Goal: Task Accomplishment & Management: Manage account settings

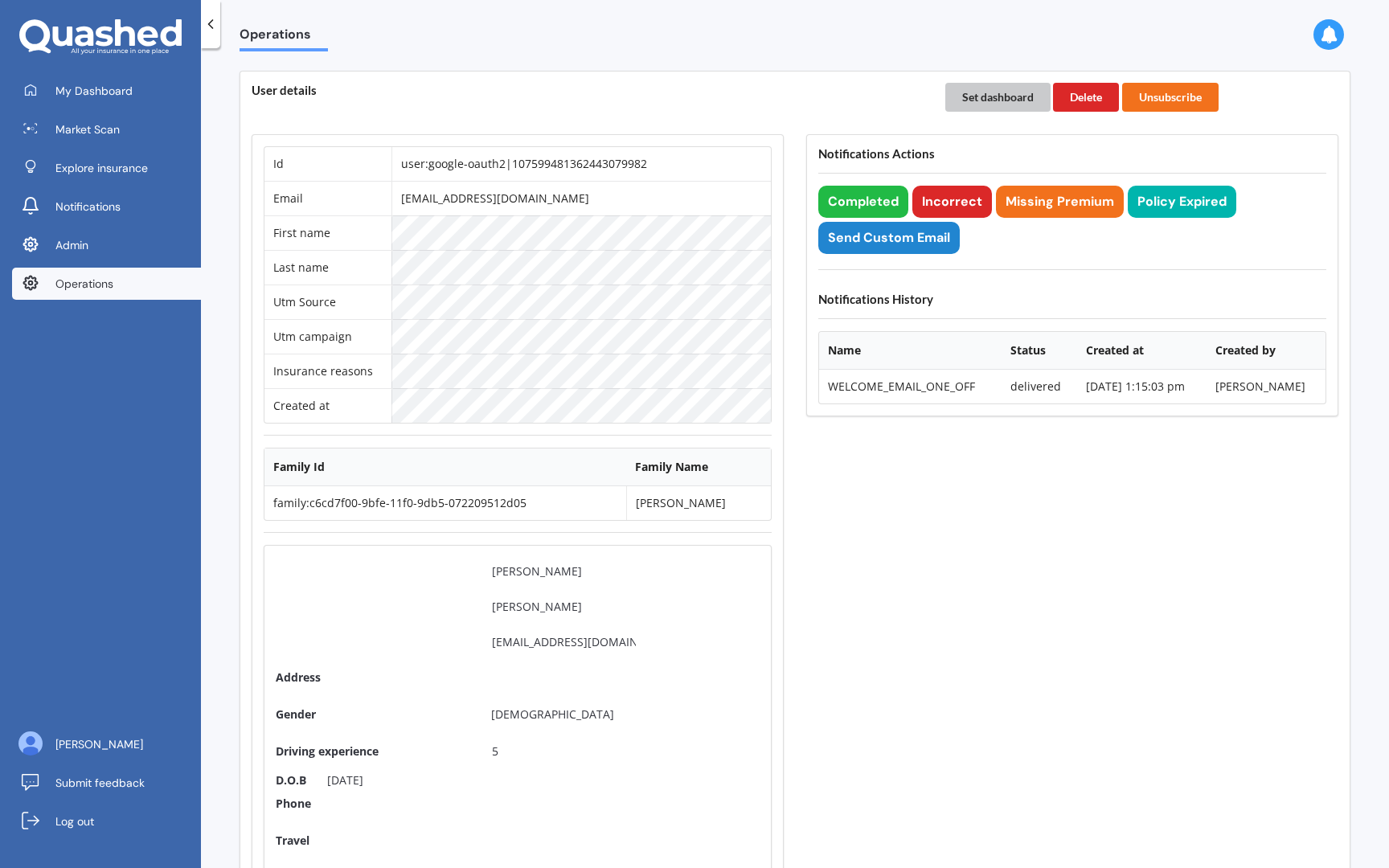
click at [973, 99] on button "Set dashboard" at bounding box center [998, 97] width 106 height 29
click at [112, 100] on link "My Dashboard" at bounding box center [107, 91] width 189 height 32
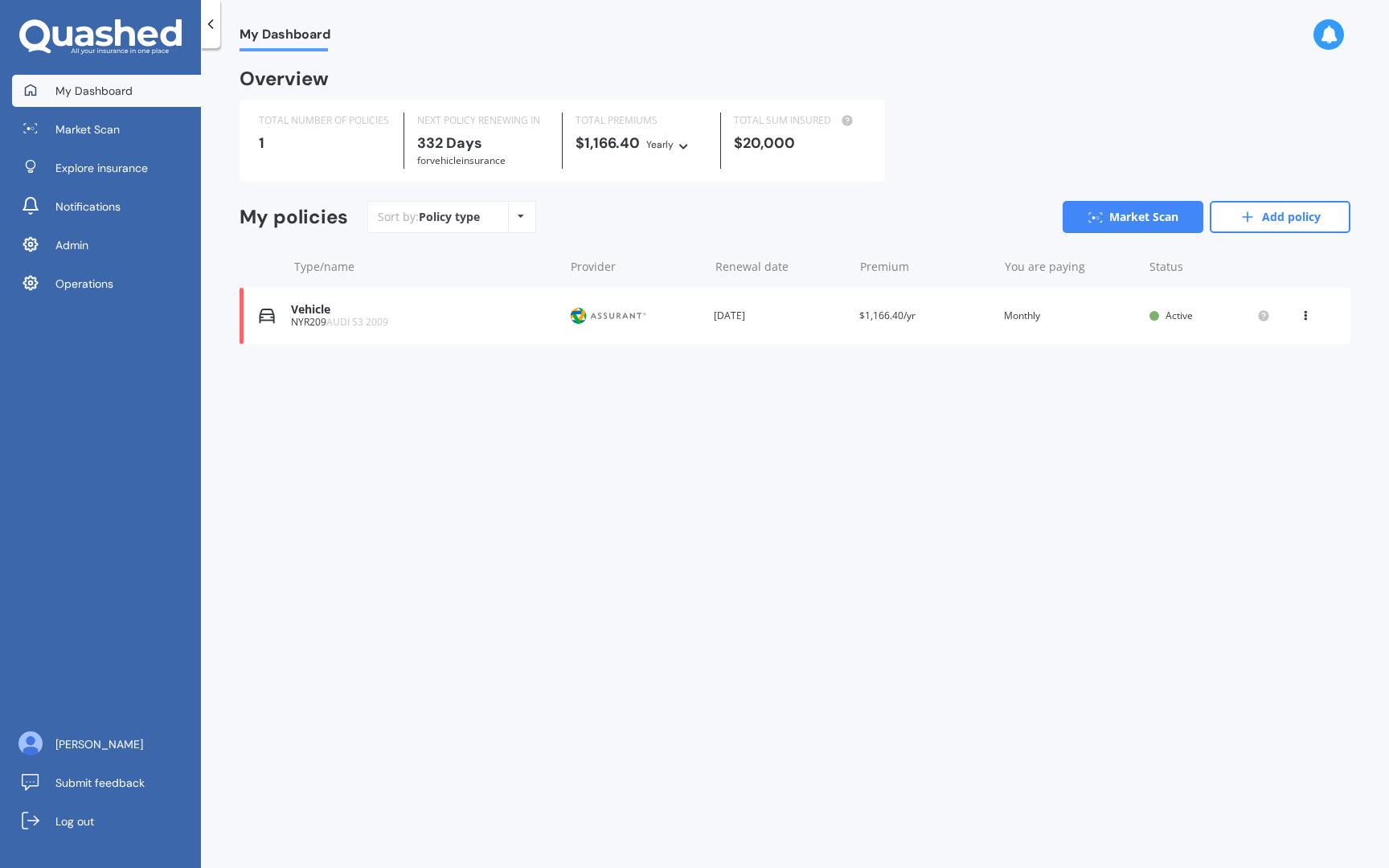
click at [368, 326] on span "AUDI S3 2009" at bounding box center [357, 322] width 62 height 14
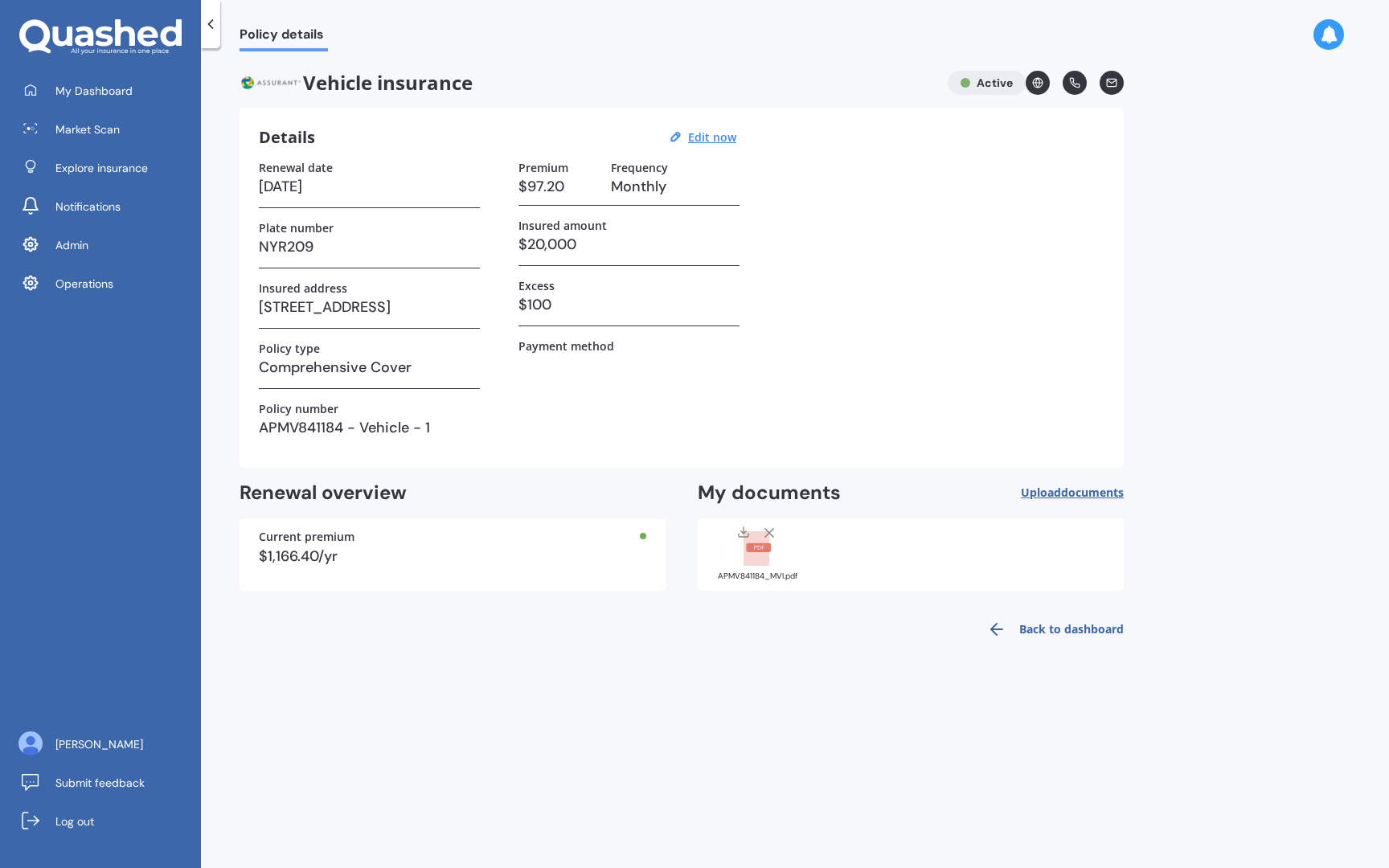
click at [769, 571] on div "APMV841184_MVI.pdf" at bounding box center [758, 553] width 80 height 56
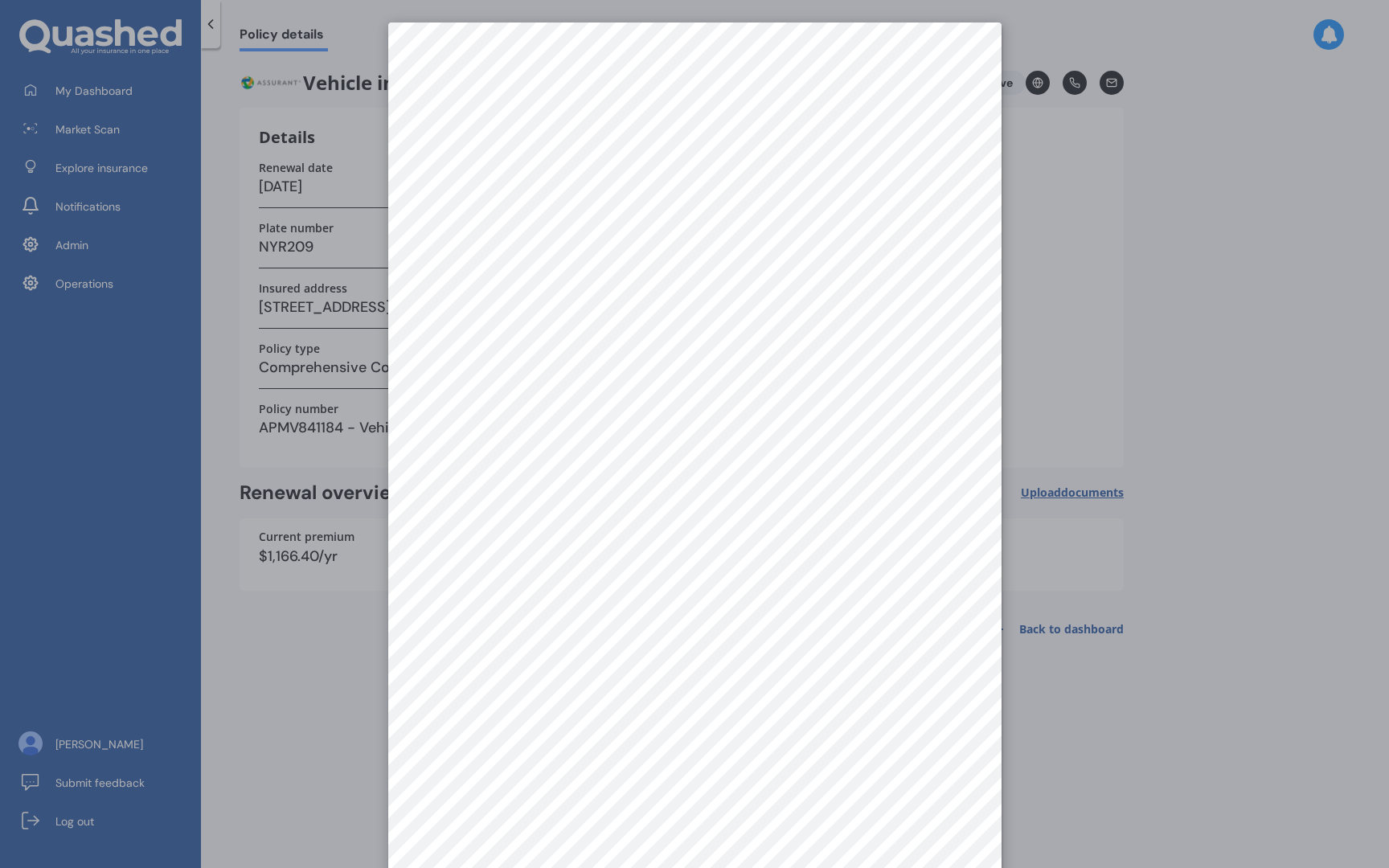
click at [335, 563] on div at bounding box center [694, 434] width 1389 height 868
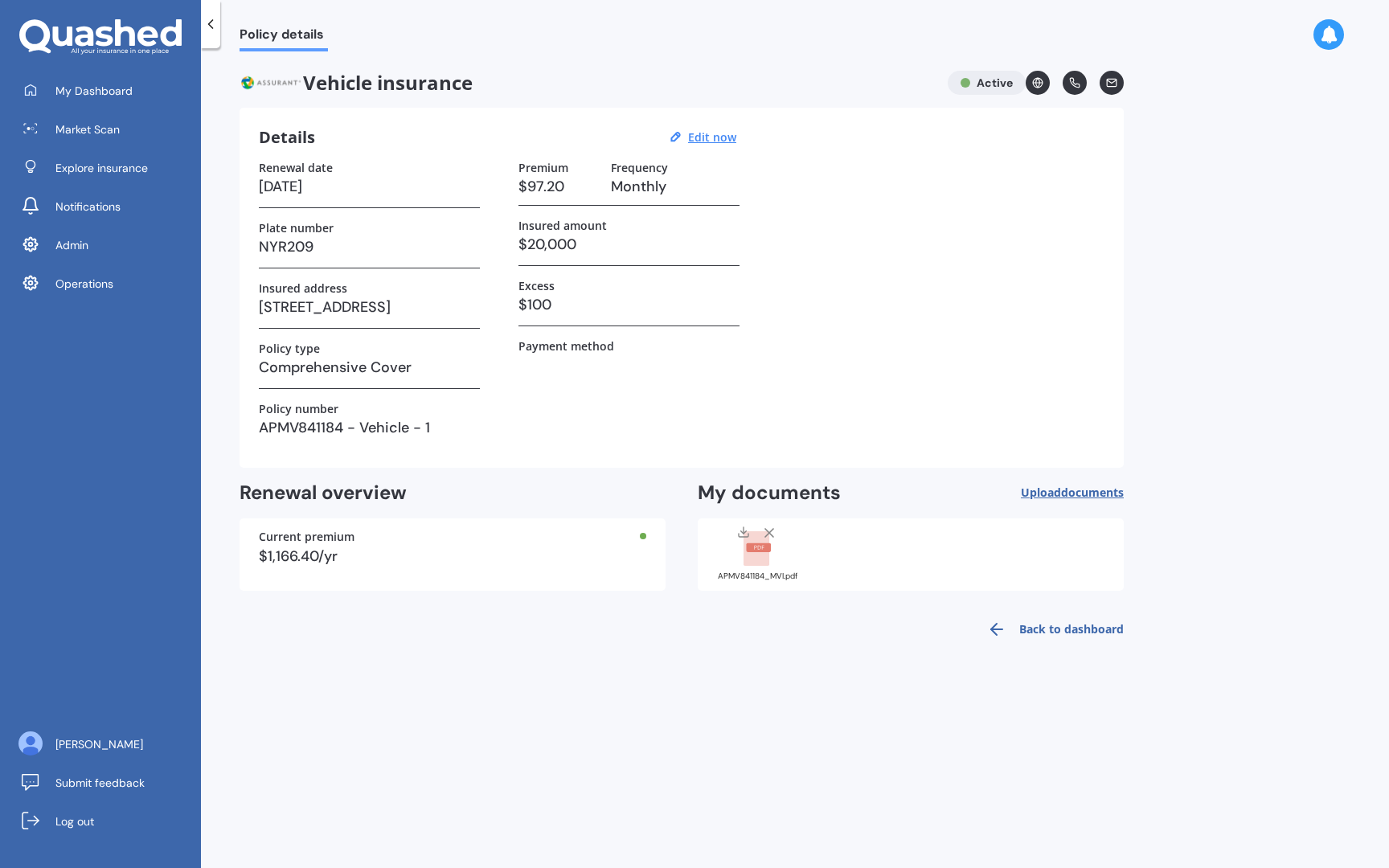
click at [762, 569] on div "APMV841184_MVI.pdf" at bounding box center [758, 553] width 80 height 56
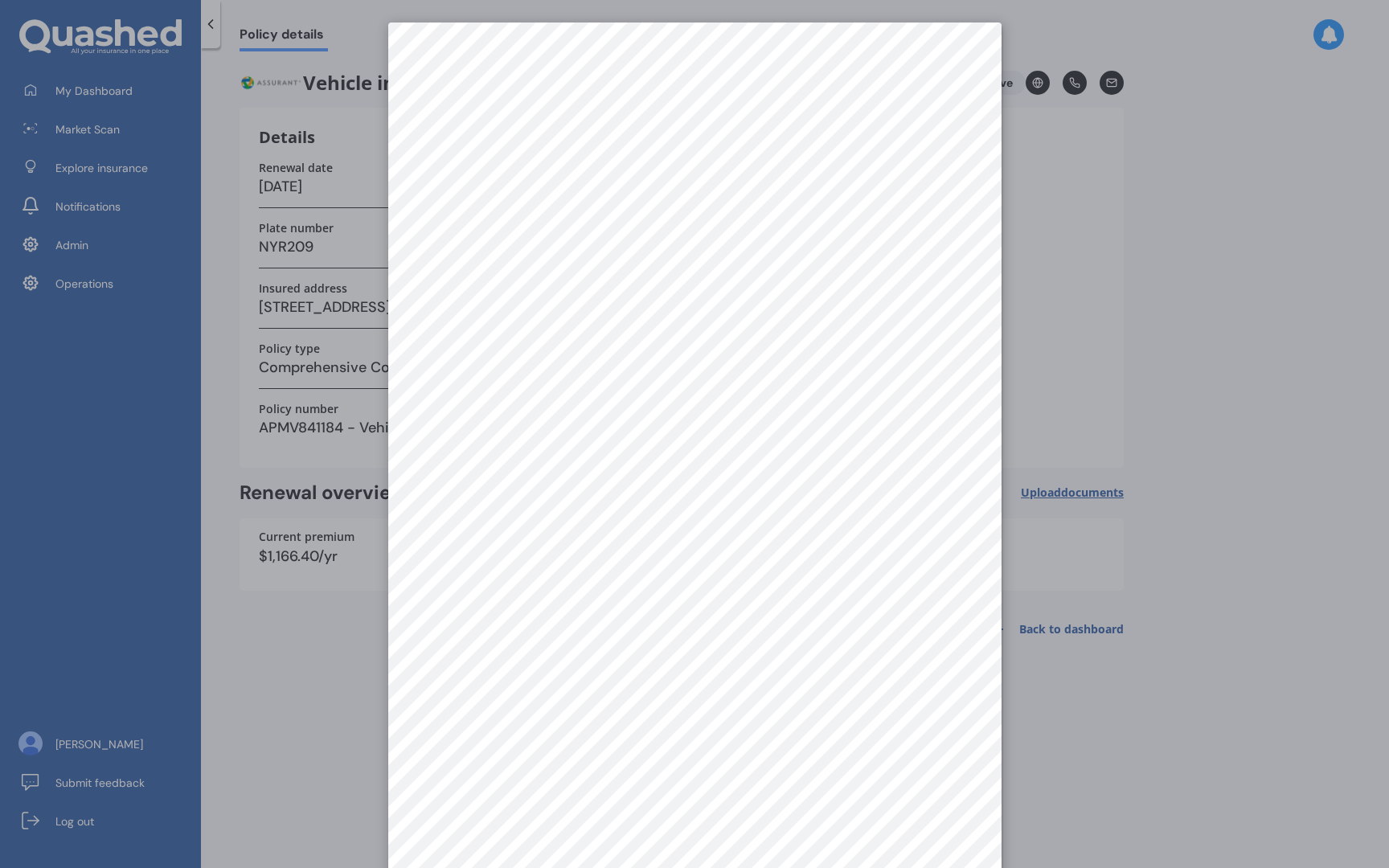
click at [334, 613] on div at bounding box center [694, 434] width 1389 height 868
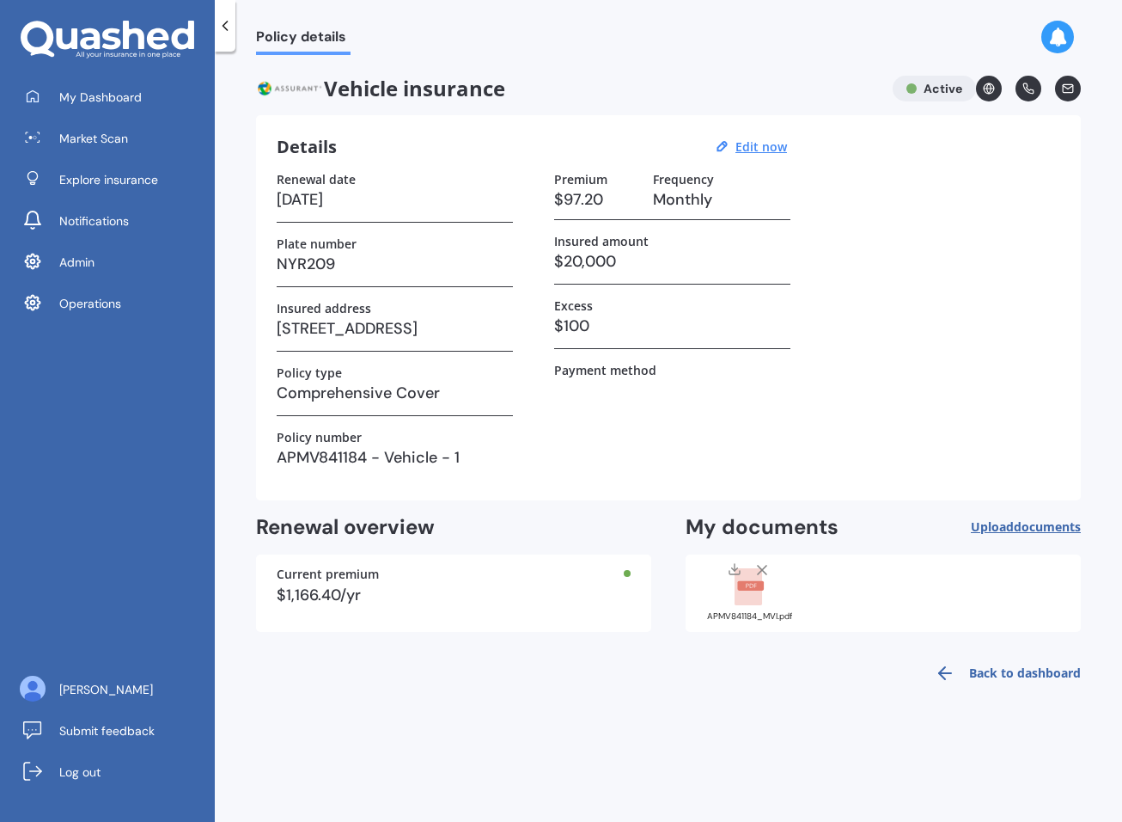
click at [748, 599] on rect at bounding box center [749, 587] width 28 height 38
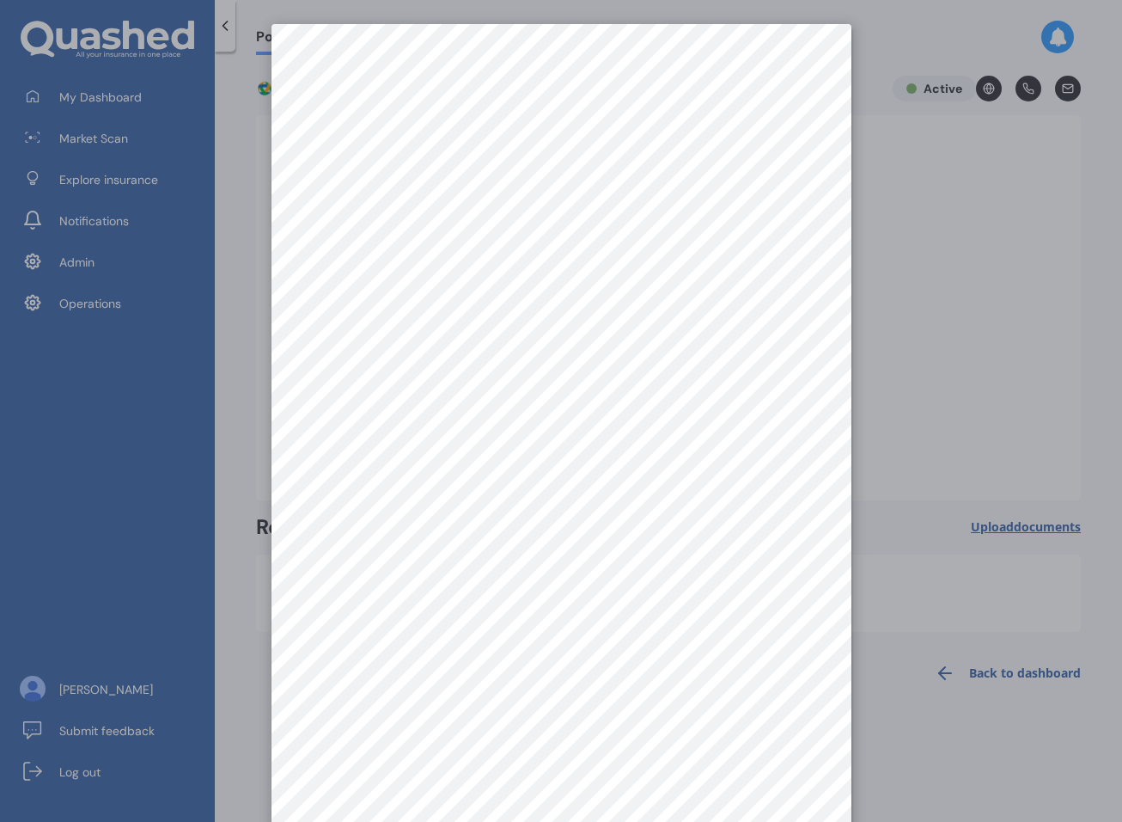
click at [974, 375] on div at bounding box center [561, 411] width 1122 height 822
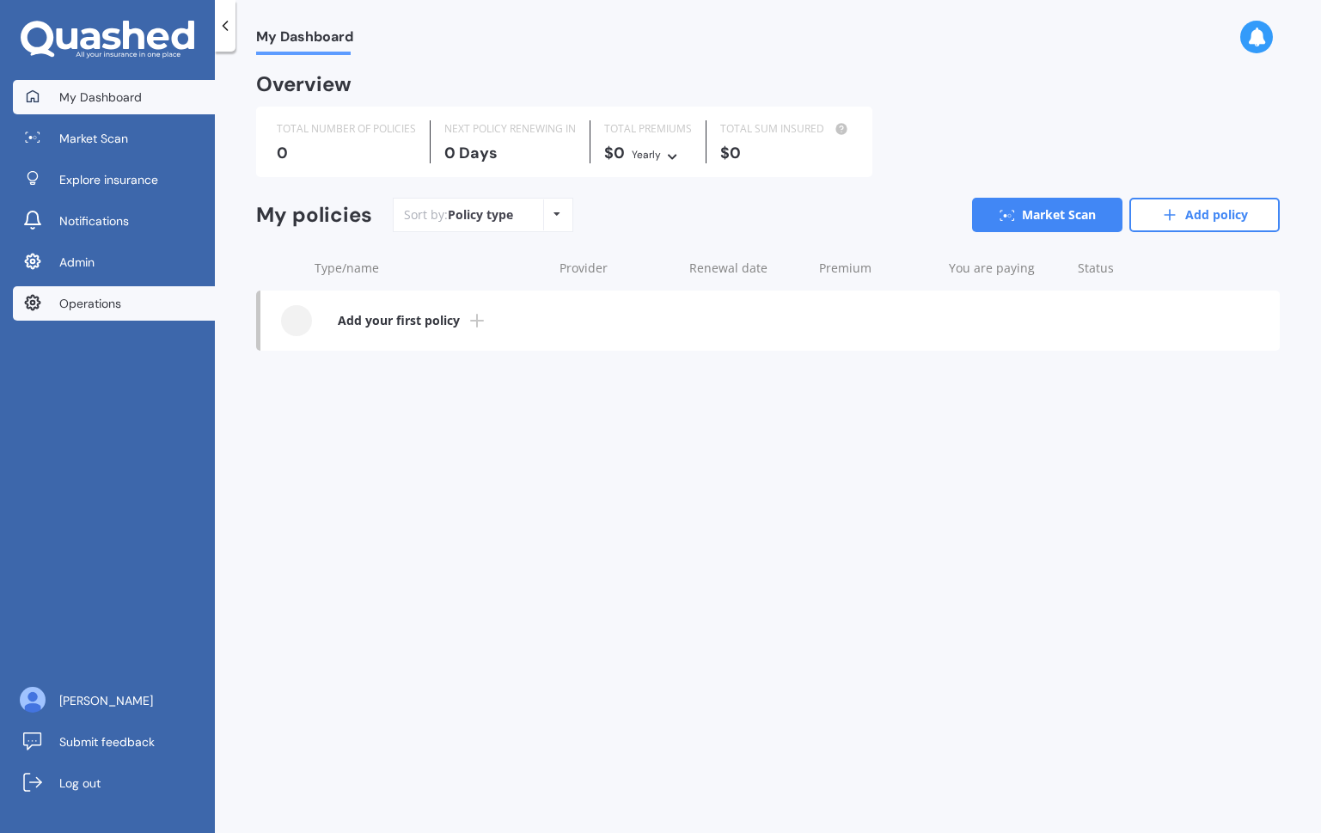
click at [97, 299] on span "Operations" at bounding box center [90, 303] width 62 height 17
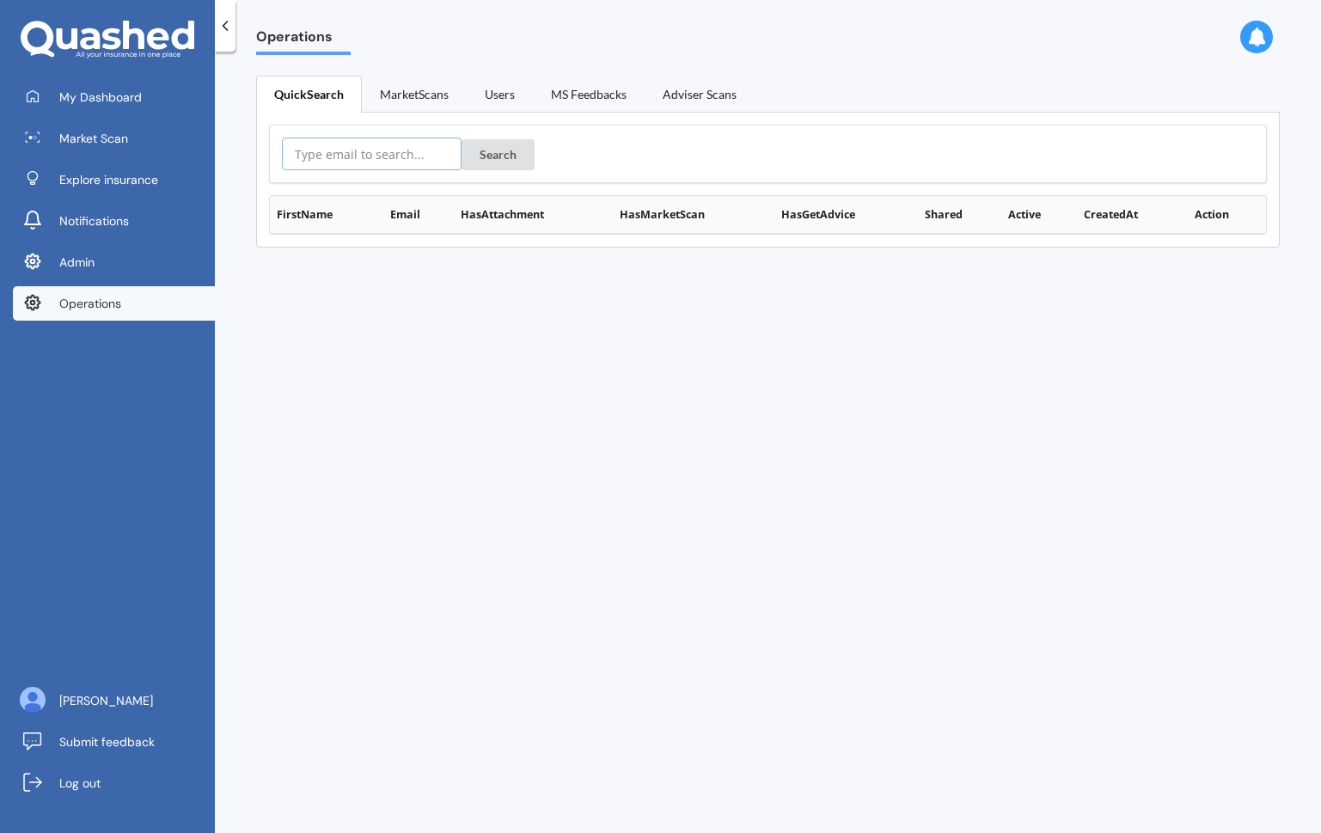
click at [397, 151] on input "text" at bounding box center [372, 154] width 180 height 33
paste input "[EMAIL_ADDRESS][DOMAIN_NAME]"
type input "[EMAIL_ADDRESS][DOMAIN_NAME]"
click at [504, 162] on button "Search" at bounding box center [498, 154] width 73 height 31
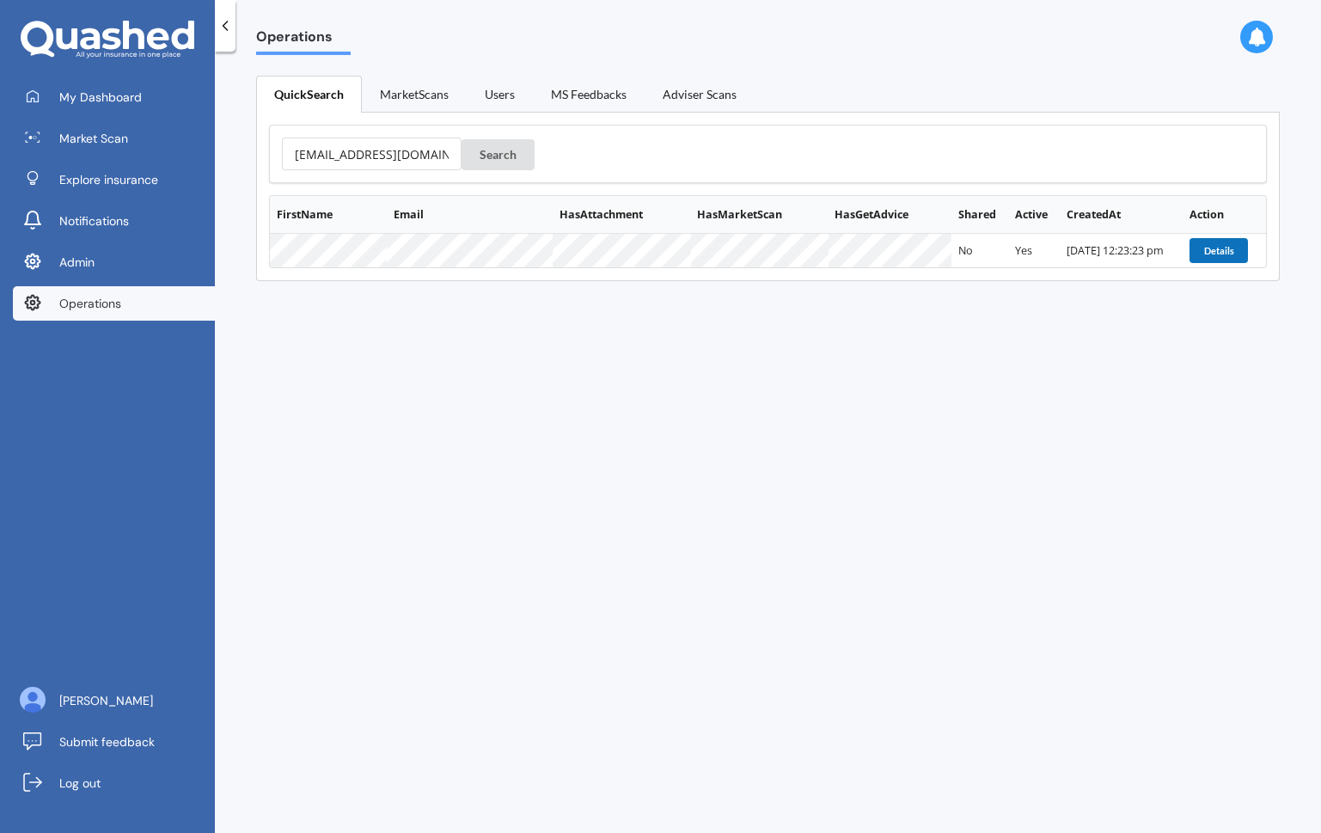
click at [1122, 261] on button "Details" at bounding box center [1218, 250] width 58 height 24
click at [1122, 254] on button "Details" at bounding box center [1218, 250] width 58 height 24
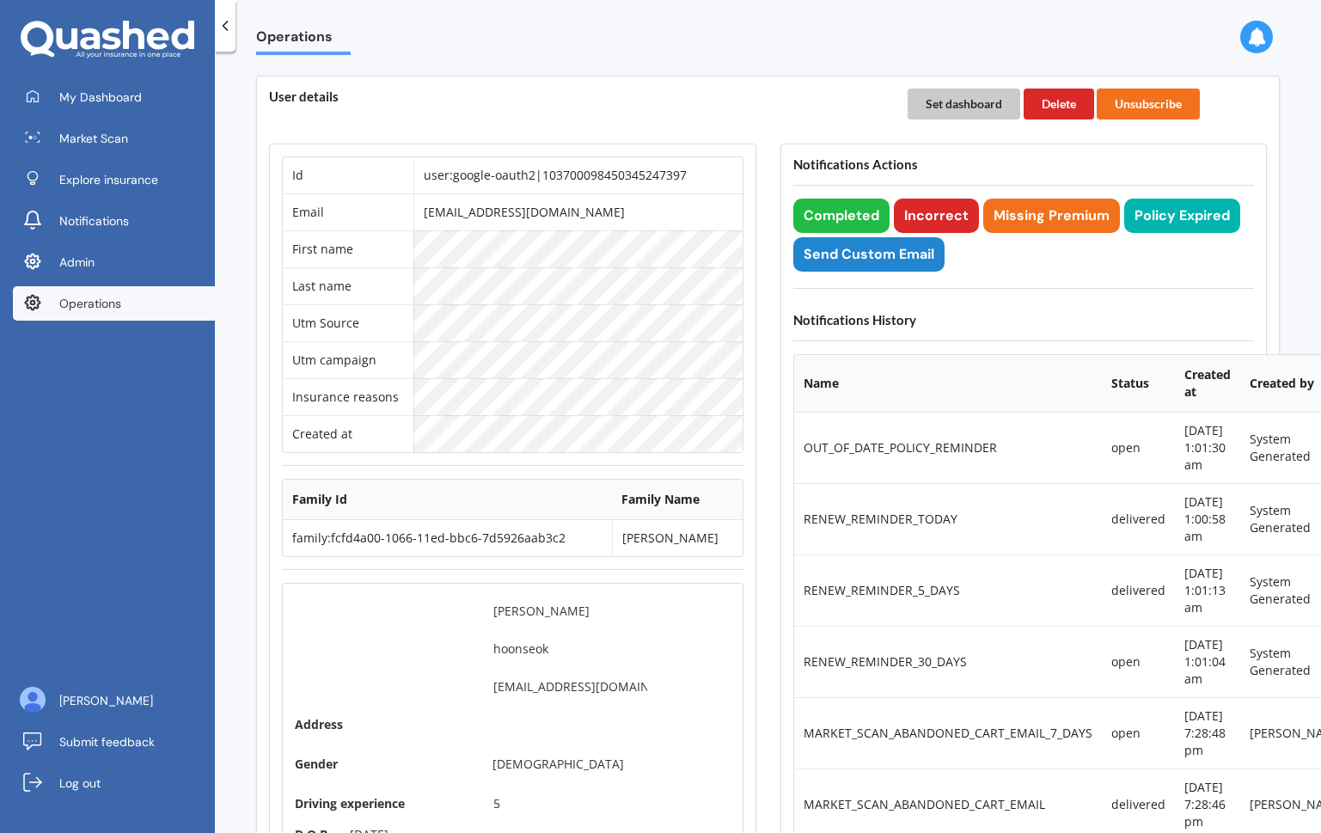
click at [967, 113] on button "Set dashboard" at bounding box center [964, 104] width 113 height 31
click at [491, 176] on td "user:google-oauth2|103700098450345247397" at bounding box center [577, 175] width 329 height 36
copy td "user:google-oauth2|103700098450345247397"
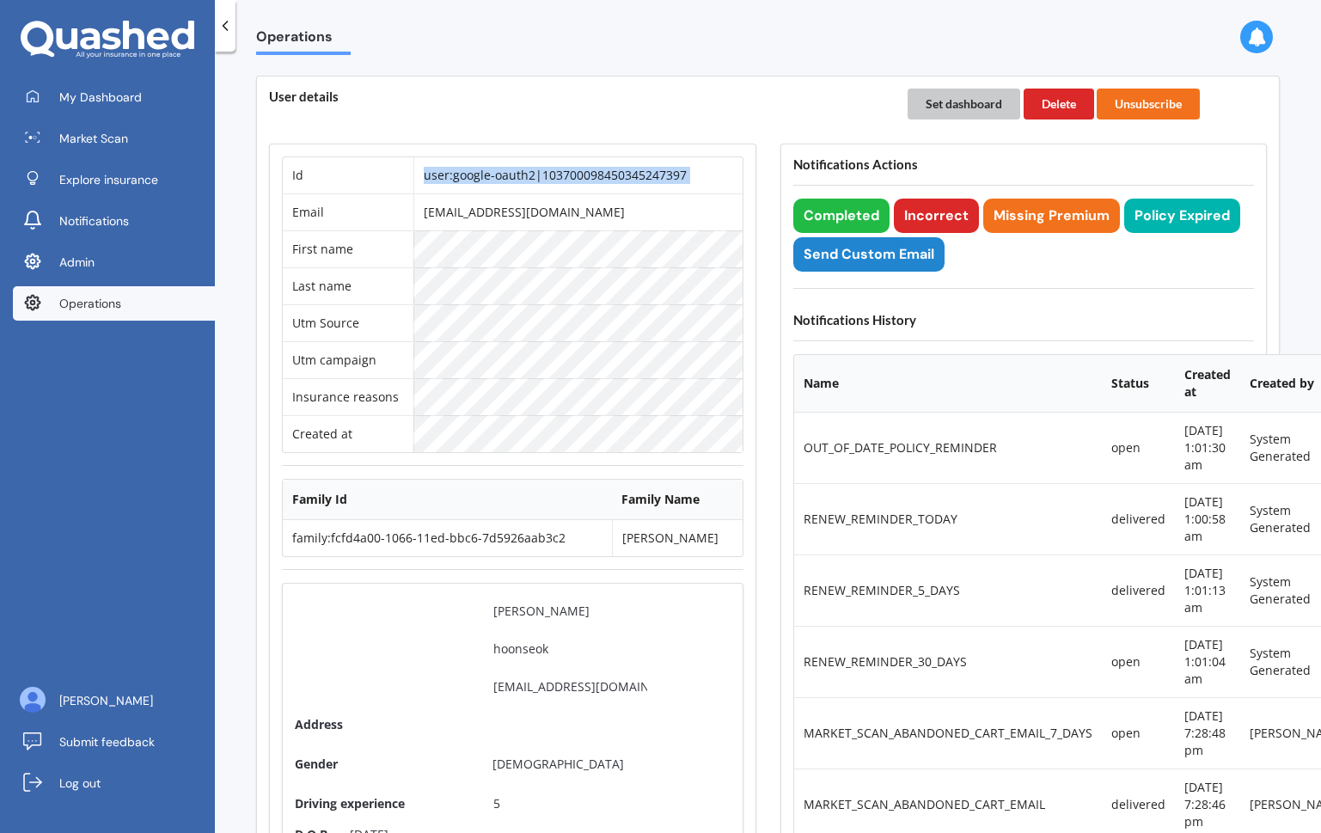
click at [938, 102] on button "Set dashboard" at bounding box center [964, 104] width 113 height 31
click at [149, 89] on link "My Dashboard" at bounding box center [114, 97] width 202 height 34
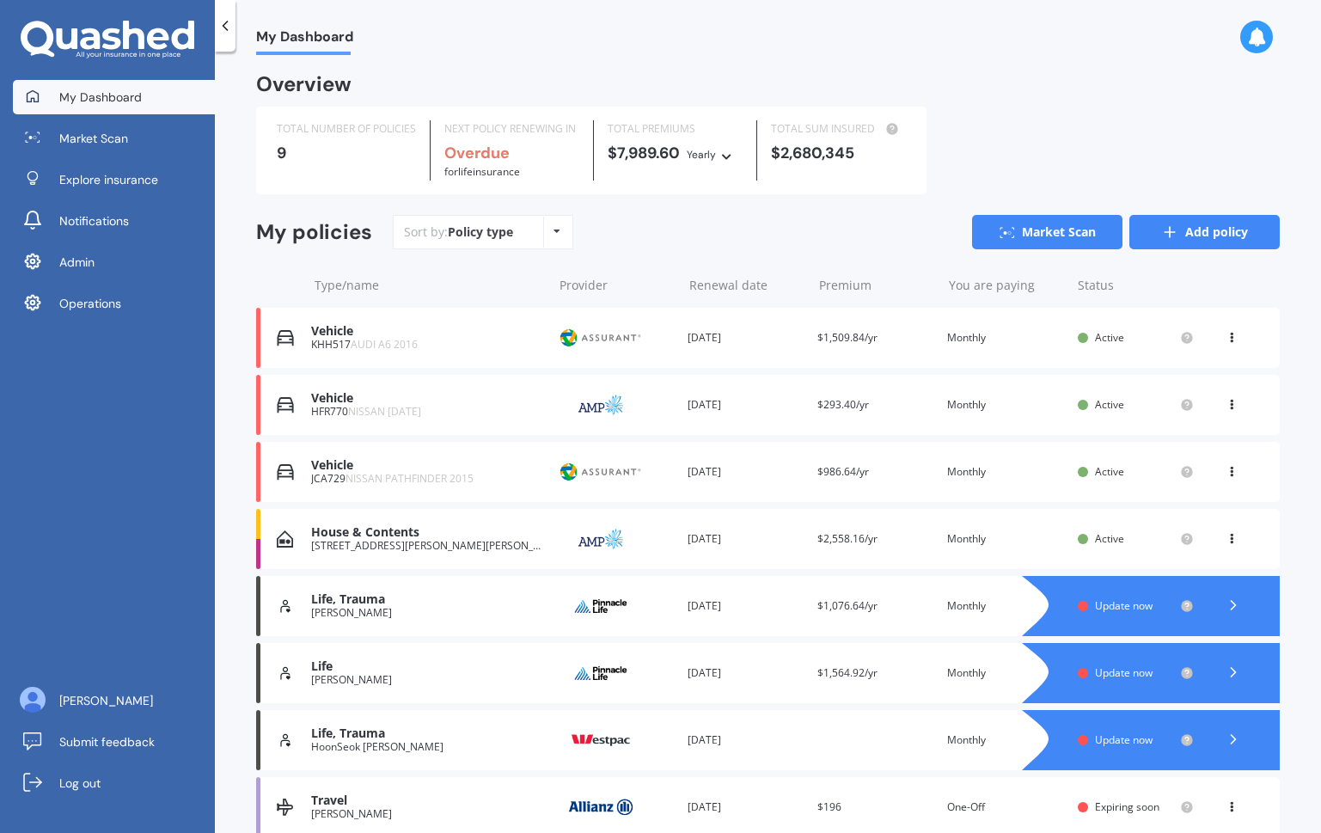
click at [1177, 234] on link "Add policy" at bounding box center [1204, 232] width 150 height 34
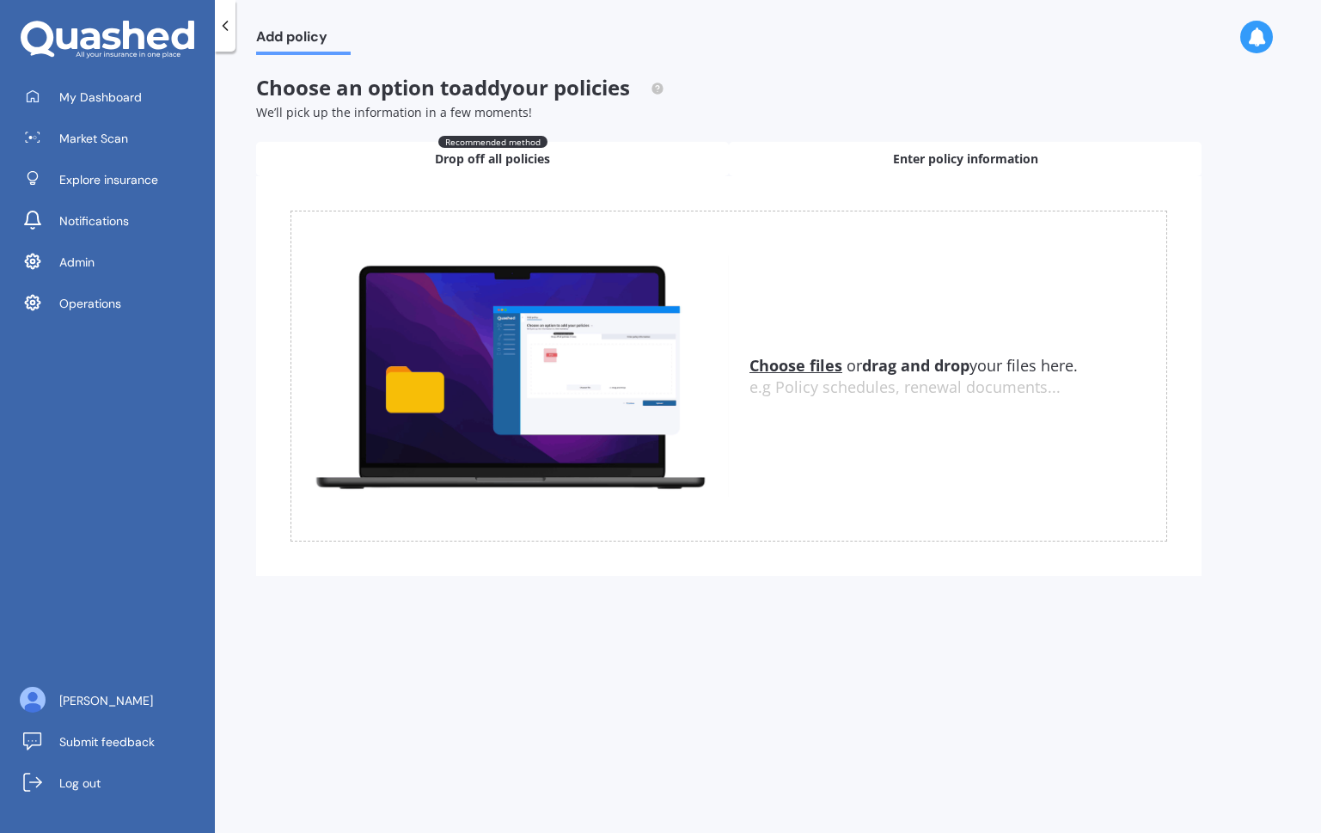
click at [848, 167] on div "Enter policy information" at bounding box center [965, 159] width 473 height 34
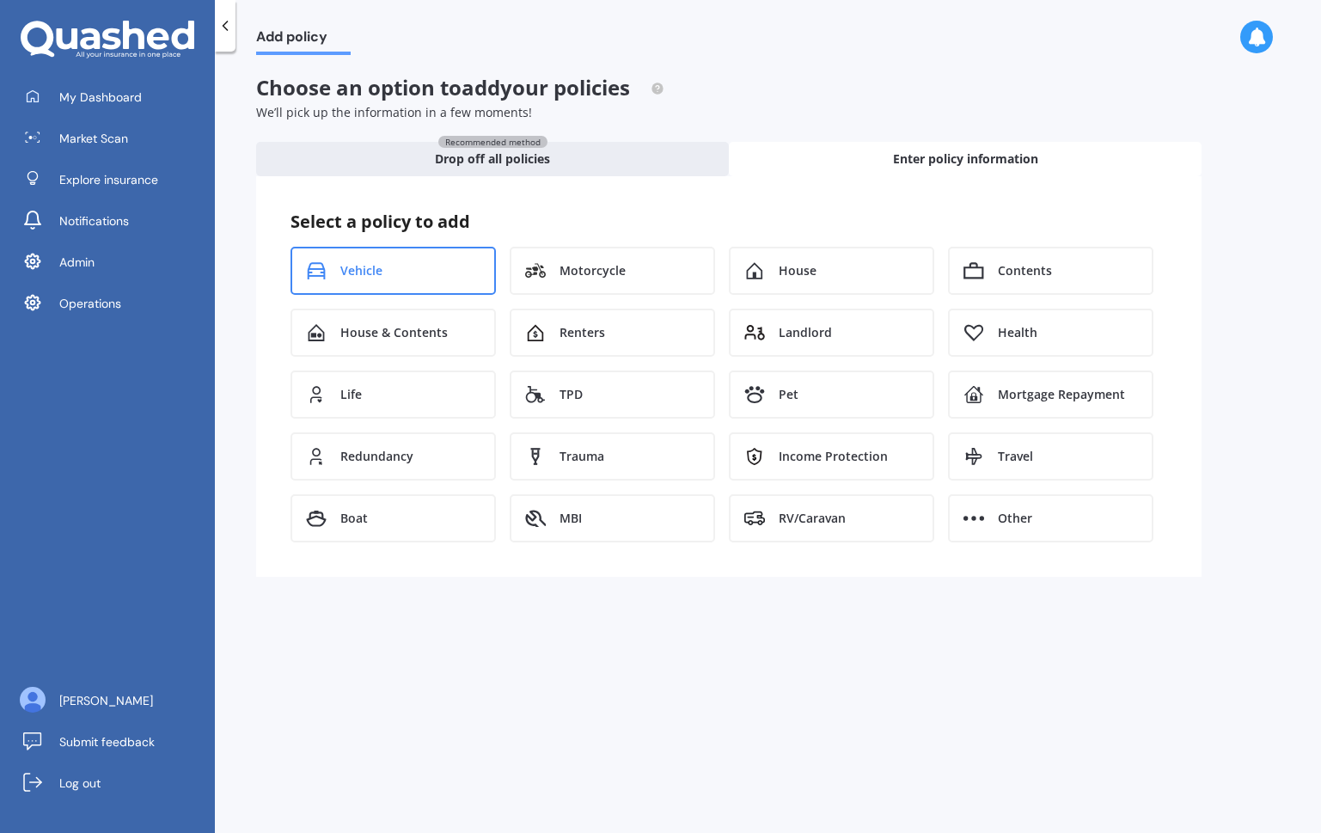
click at [382, 276] on span "Vehicle" at bounding box center [361, 270] width 42 height 17
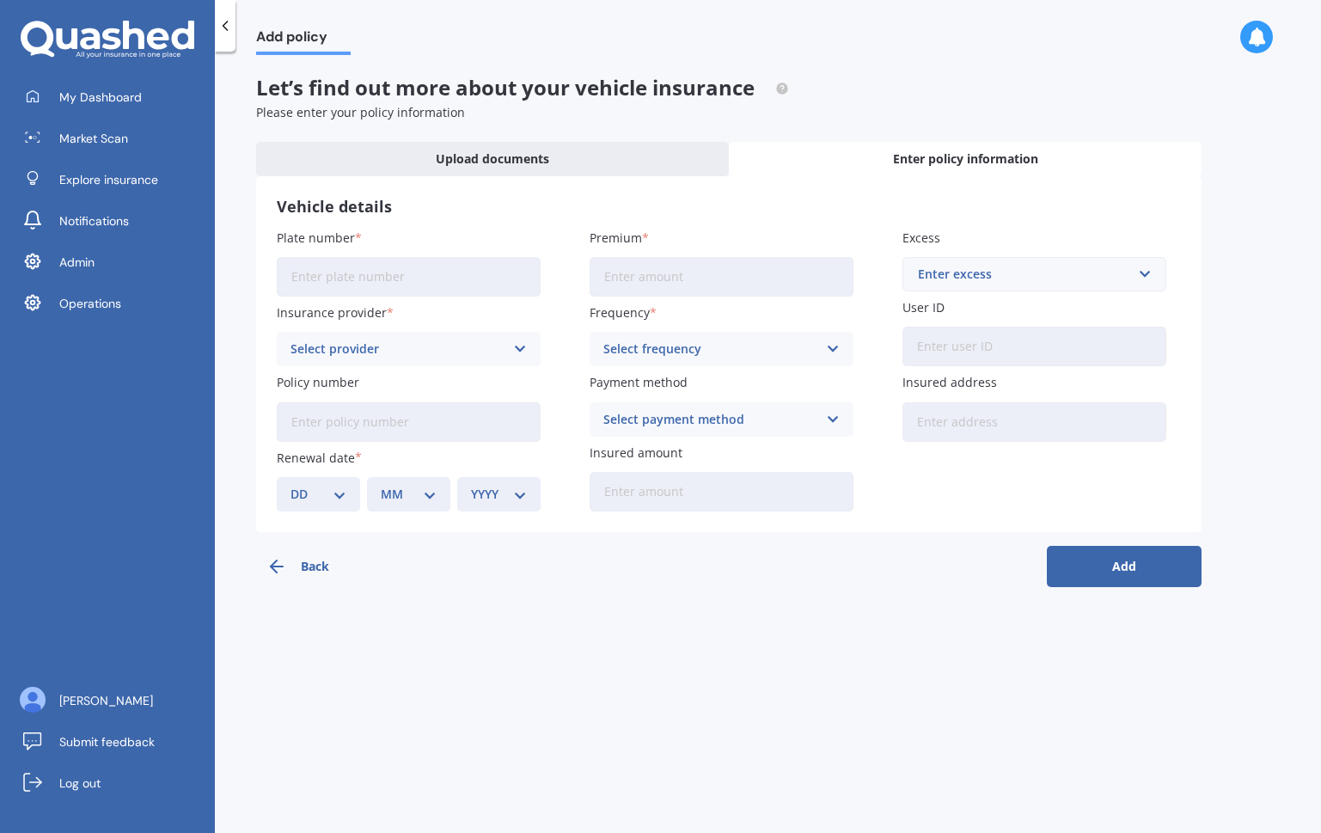
click at [464, 260] on input "Plate number" at bounding box center [409, 277] width 264 height 40
type input "NTD689"
click at [447, 346] on div "Select provider" at bounding box center [397, 348] width 214 height 19
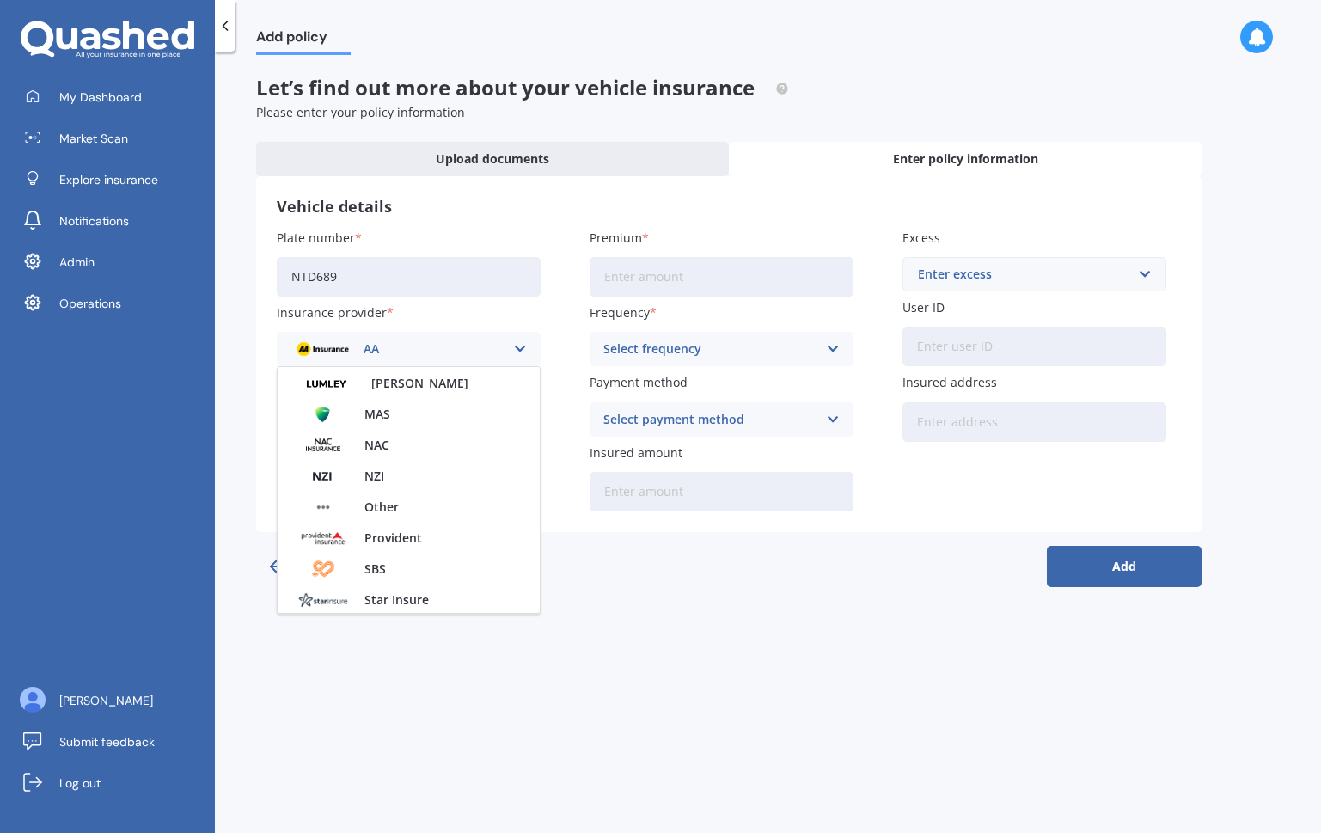
scroll to position [480, 0]
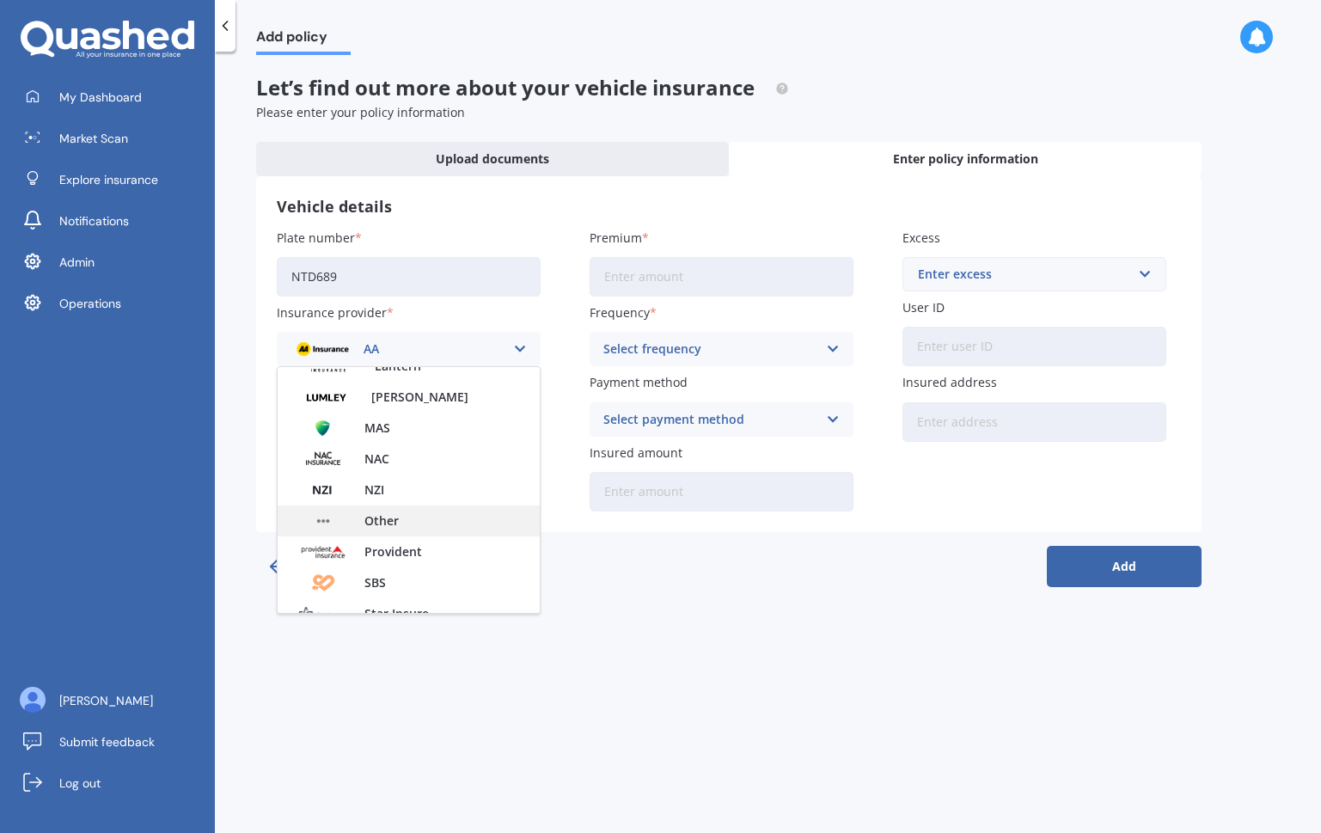
click at [419, 518] on div "Other" at bounding box center [409, 520] width 262 height 31
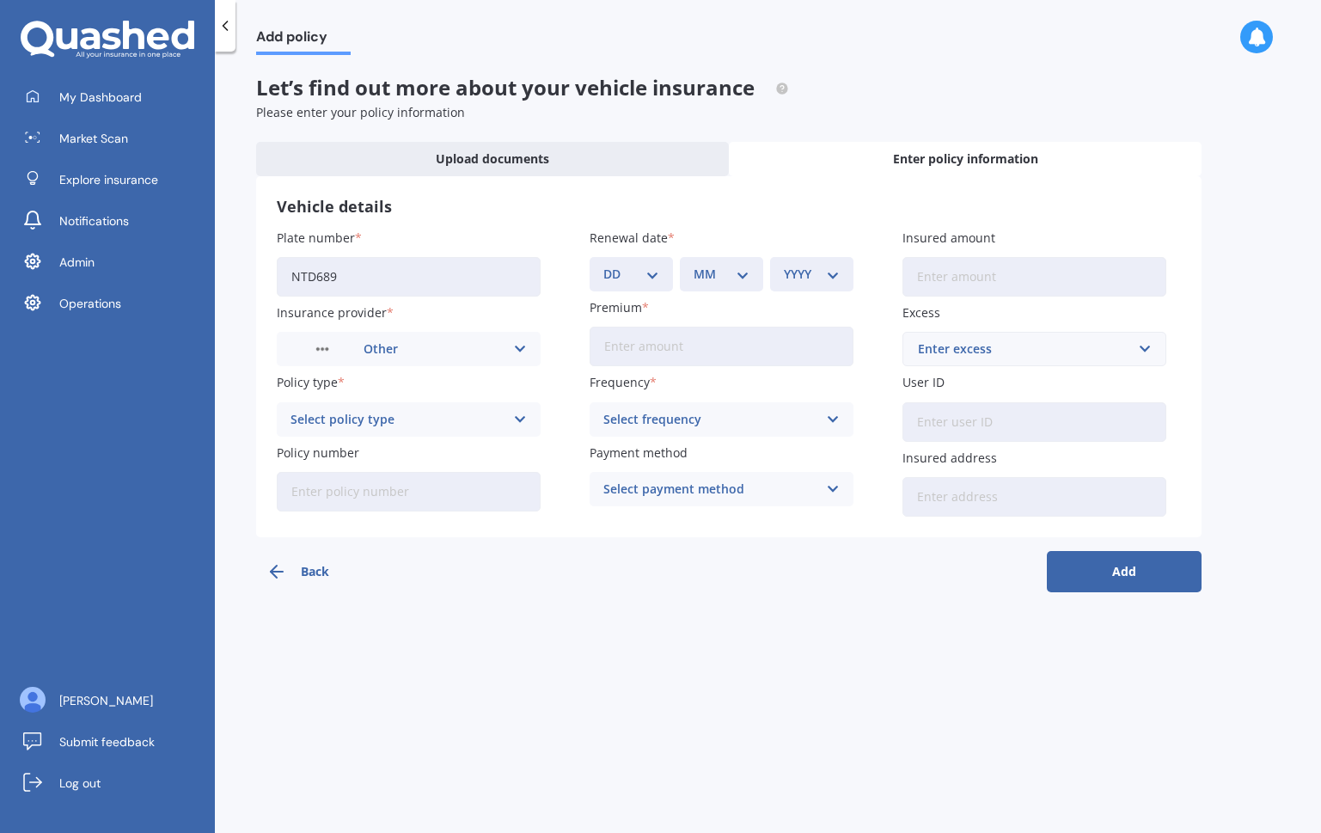
click at [452, 415] on div "Select policy type" at bounding box center [397, 419] width 214 height 19
click at [428, 454] on div "Comprehensive" at bounding box center [409, 452] width 262 height 31
click at [655, 278] on select "DD 01 02 03 04 05 06 07 08 09 10 11 12 13 14 15 16 17 18 19 20 21 22 23 24 25 2…" at bounding box center [631, 274] width 56 height 19
select select "10"
click at [603, 265] on select "DD 01 02 03 04 05 06 07 08 09 10 11 12 13 14 15 16 17 18 19 20 21 22 23 24 25 2…" at bounding box center [631, 274] width 56 height 19
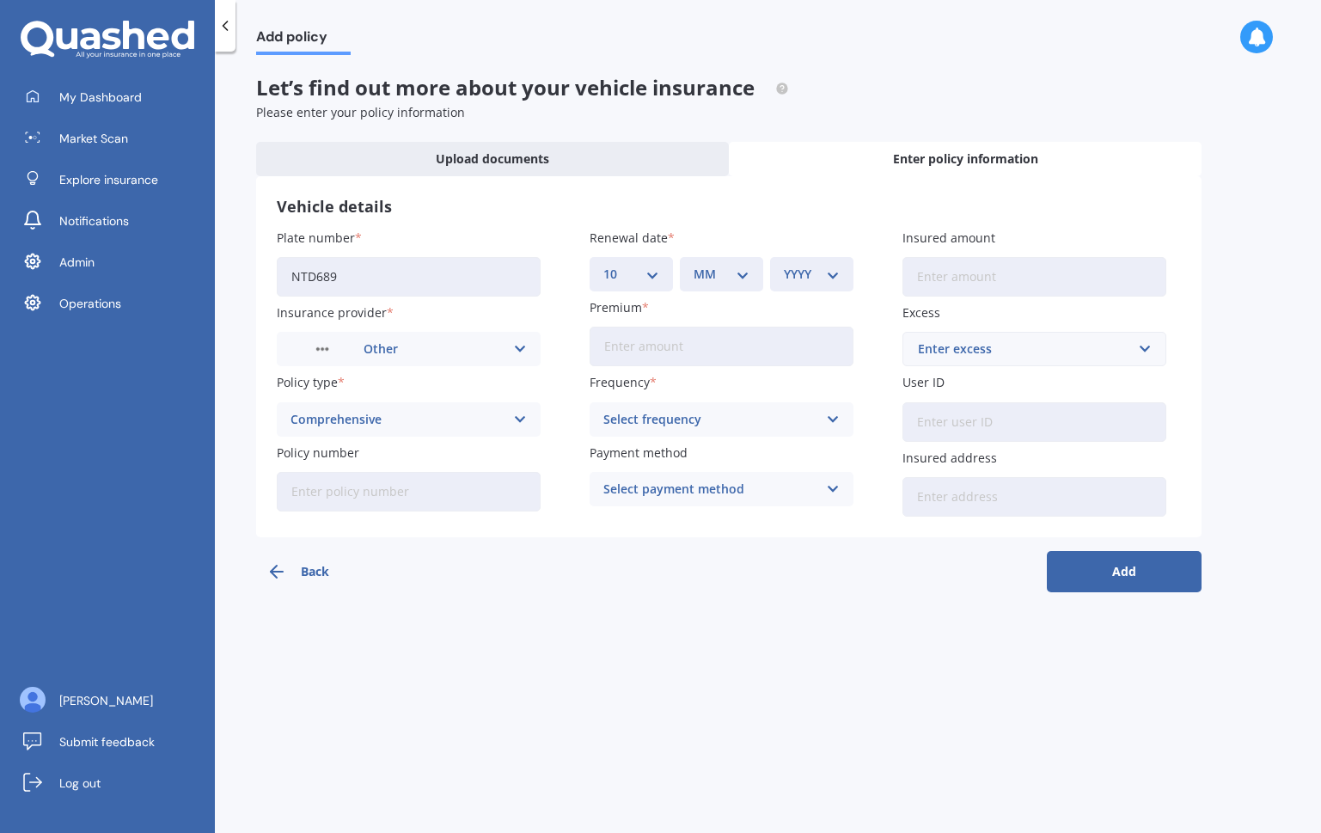
click at [721, 269] on select "MM 01 02 03 04 05 06 07 08 09 10 11 12" at bounding box center [722, 274] width 56 height 19
click at [694, 265] on select "MM 01 02 03 04 05 06 07 08 09 10 11 12" at bounding box center [722, 274] width 56 height 19
click at [738, 256] on div "Renewal date DD 01 02 03 04 05 06 07 08 09 10 11 12 13 14 15 16 17 18 19 20 21 …" at bounding box center [722, 260] width 264 height 63
click at [736, 272] on select "MM 01 02 03 04 05 06 07 08 09 10 11 12" at bounding box center [722, 274] width 56 height 19
click at [694, 265] on select "MM 01 02 03 04 05 06 07 08 09 10 11 12" at bounding box center [722, 274] width 56 height 19
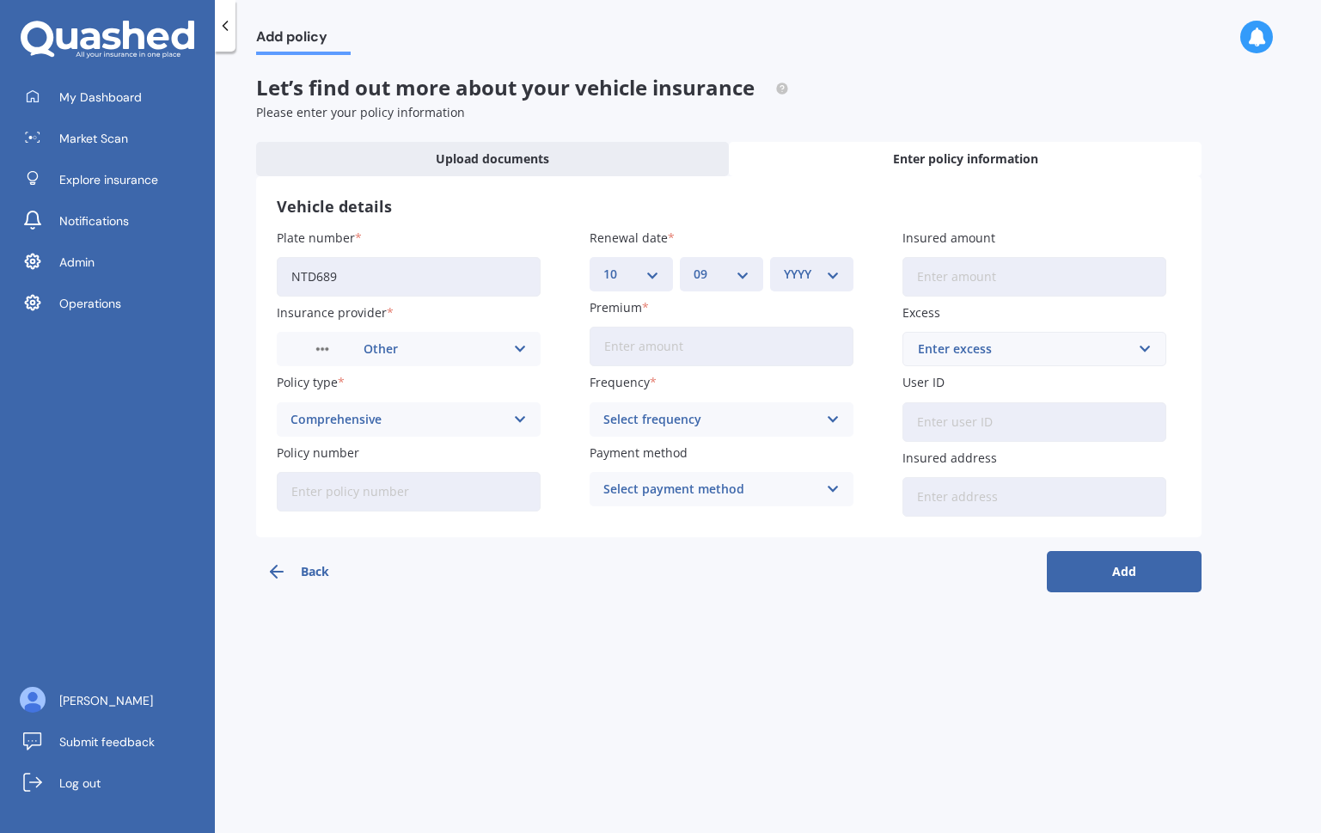
click at [731, 284] on div "MM 01 02 03 04 05 06 07 08 09 10 11 12" at bounding box center [721, 274] width 83 height 34
click at [733, 266] on select "MM 01 02 03 04 05 06 07 08 09 10 11 12" at bounding box center [722, 274] width 56 height 19
select select "12"
click at [694, 265] on select "MM 01 02 03 04 05 06 07 08 09 10 11 12" at bounding box center [722, 274] width 56 height 19
click at [816, 274] on select "YYYY 2027 2026 2025 2024 2023 2022 2021 2020 2019 2018 2017 2016 2015 2014 2013…" at bounding box center [812, 274] width 56 height 19
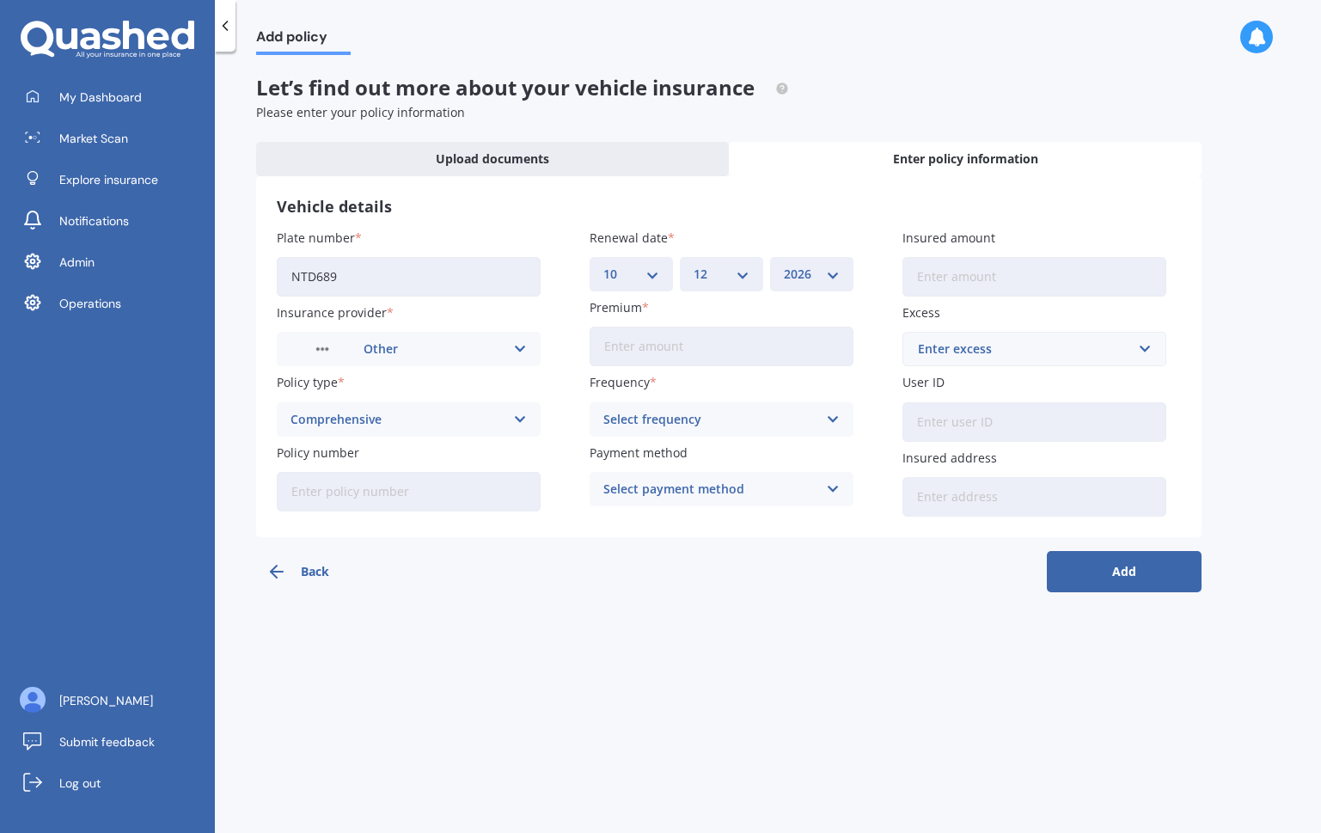
click at [784, 265] on select "YYYY 2027 2026 2025 2024 2023 2022 2021 2020 2019 2018 2017 2016 2015 2014 2013…" at bounding box center [812, 274] width 56 height 19
click at [821, 273] on select "YYYY 2027 2026 2025 2024 2023 2022 2021 2020 2019 2018 2017 2016 2015 2014 2013…" at bounding box center [812, 274] width 56 height 19
select select "2025"
click at [784, 265] on select "YYYY 2027 2026 2025 2024 2023 2022 2021 2020 2019 2018 2017 2016 2015 2014 2013…" at bounding box center [812, 274] width 56 height 19
click at [746, 338] on input "Premium" at bounding box center [722, 347] width 264 height 40
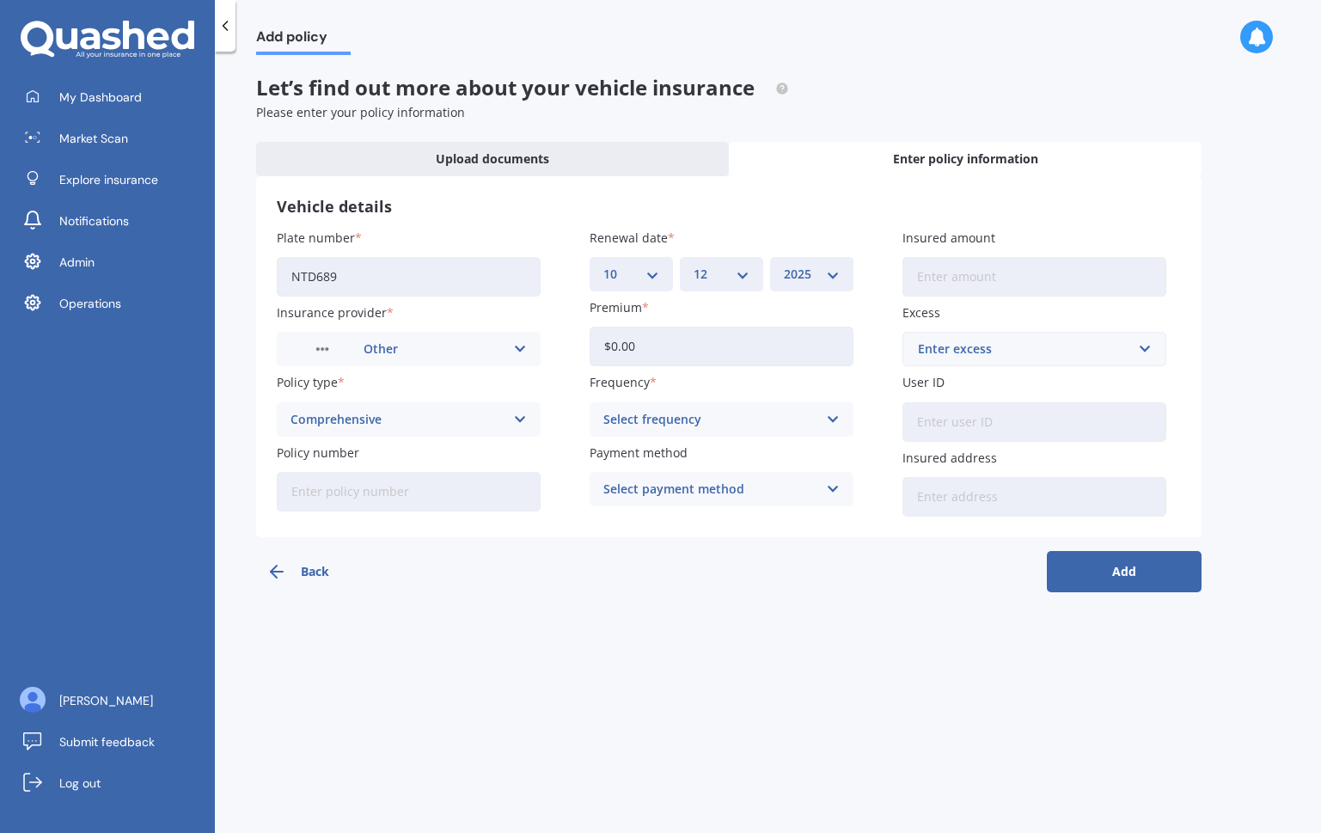
type input "$0.00"
click at [734, 413] on div "Select frequency" at bounding box center [710, 419] width 214 height 19
click at [701, 455] on div "Yearly" at bounding box center [721, 452] width 262 height 31
click at [702, 487] on div "Select payment method" at bounding box center [710, 489] width 214 height 19
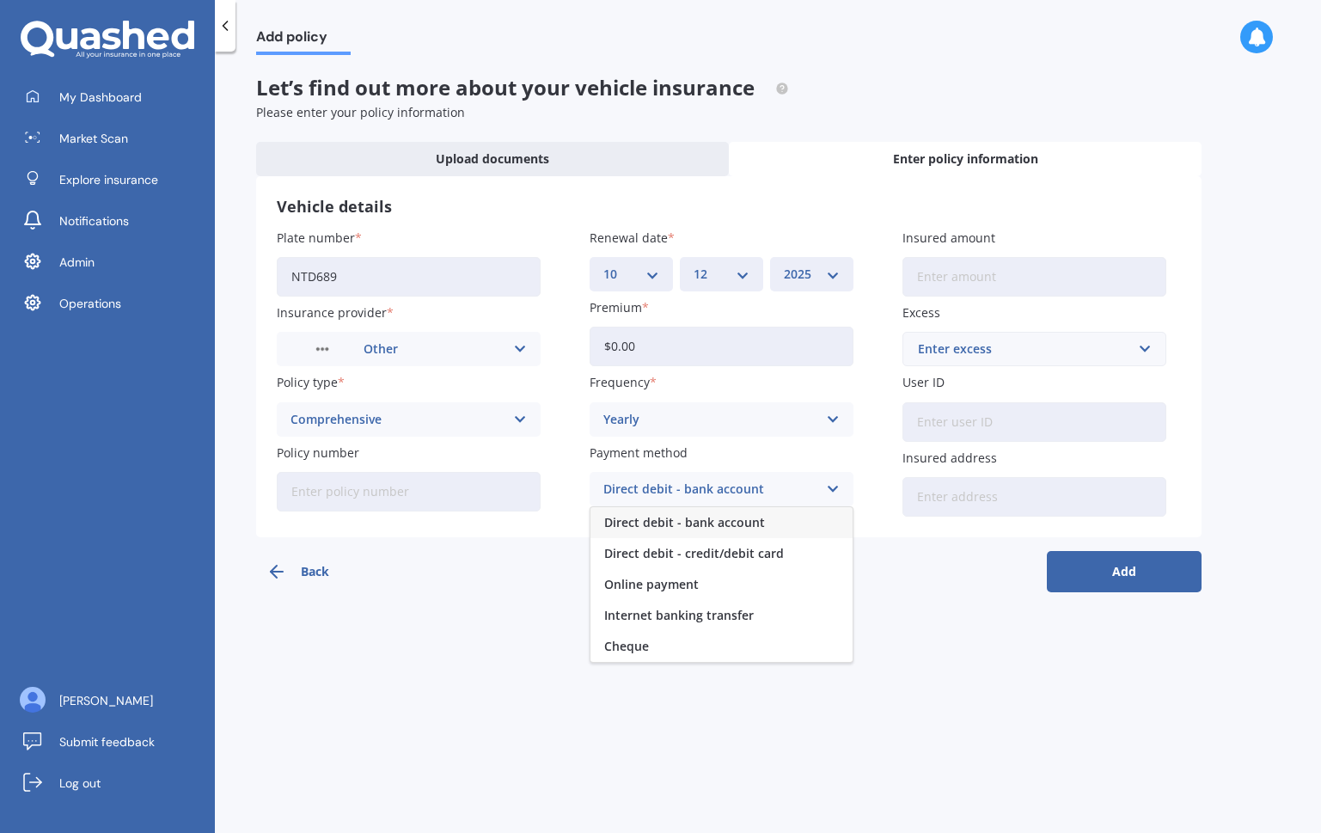
click at [692, 522] on span "Direct debit - bank account" at bounding box center [684, 523] width 161 height 12
click at [1134, 580] on button "Add" at bounding box center [1124, 571] width 155 height 41
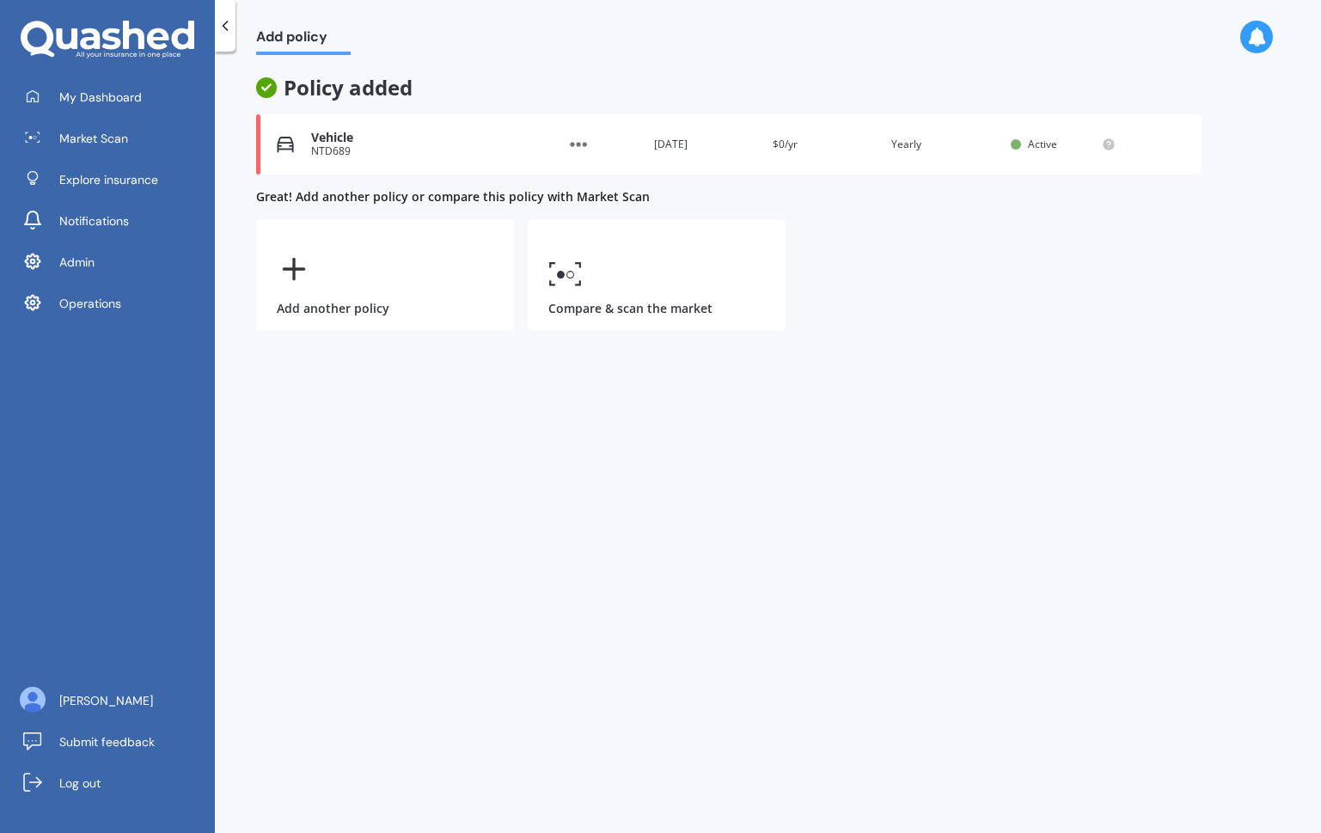
click at [731, 147] on div "Renewal date 10 Dec 2025" at bounding box center [706, 144] width 105 height 17
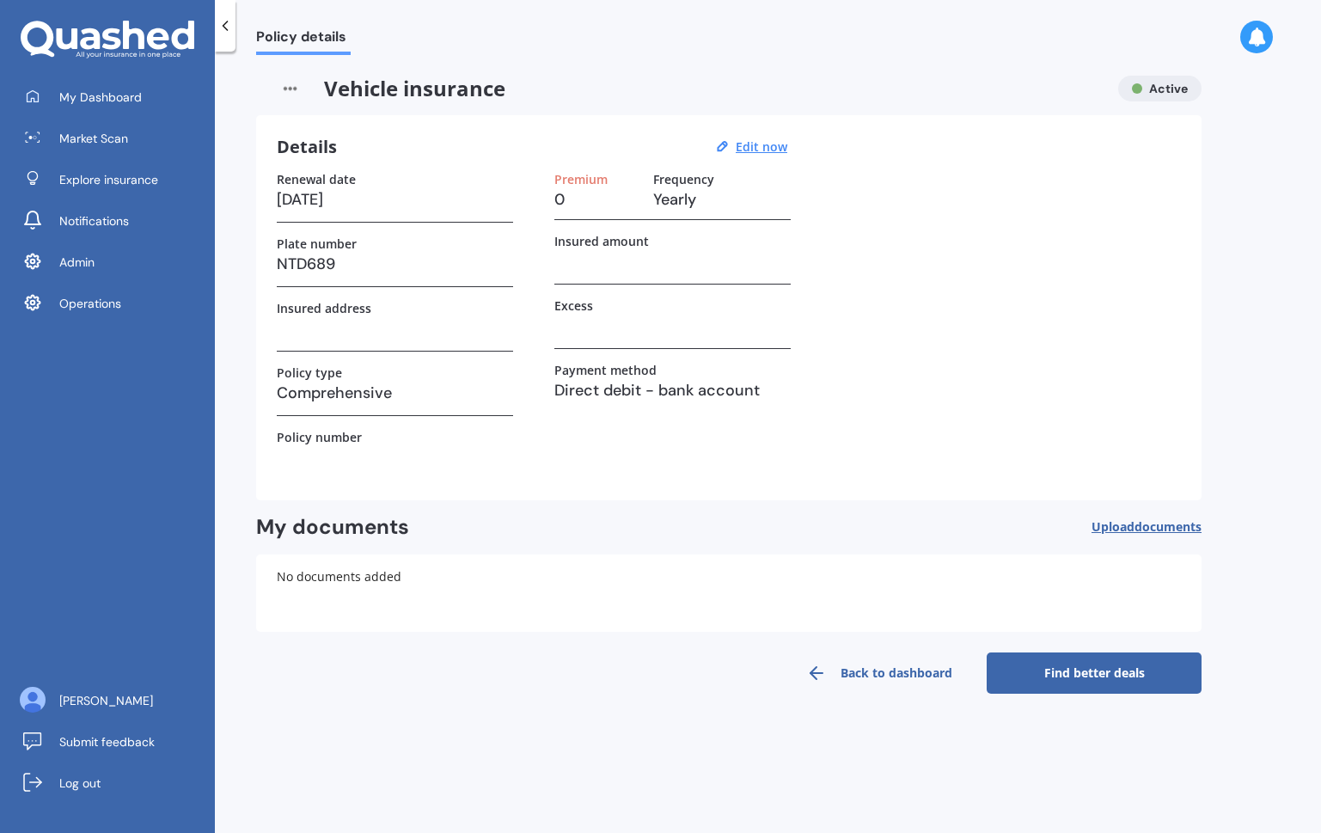
click at [1061, 681] on link "Find better deals" at bounding box center [1094, 672] width 215 height 41
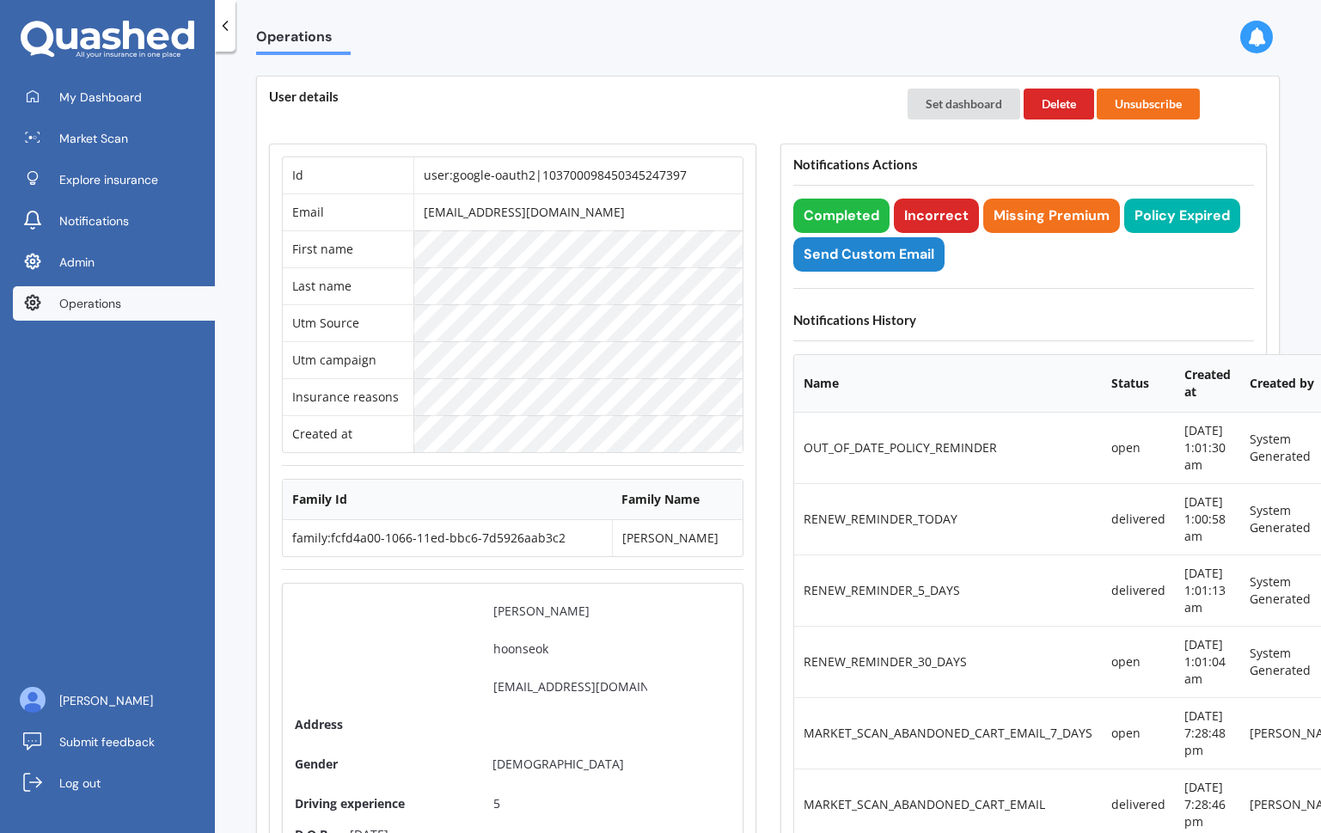
click at [466, 171] on td "user:google-oauth2|103700098450345247397" at bounding box center [577, 175] width 329 height 36
copy td "google"
click at [466, 171] on td "user:google-oauth2|103700098450345247397" at bounding box center [577, 175] width 329 height 36
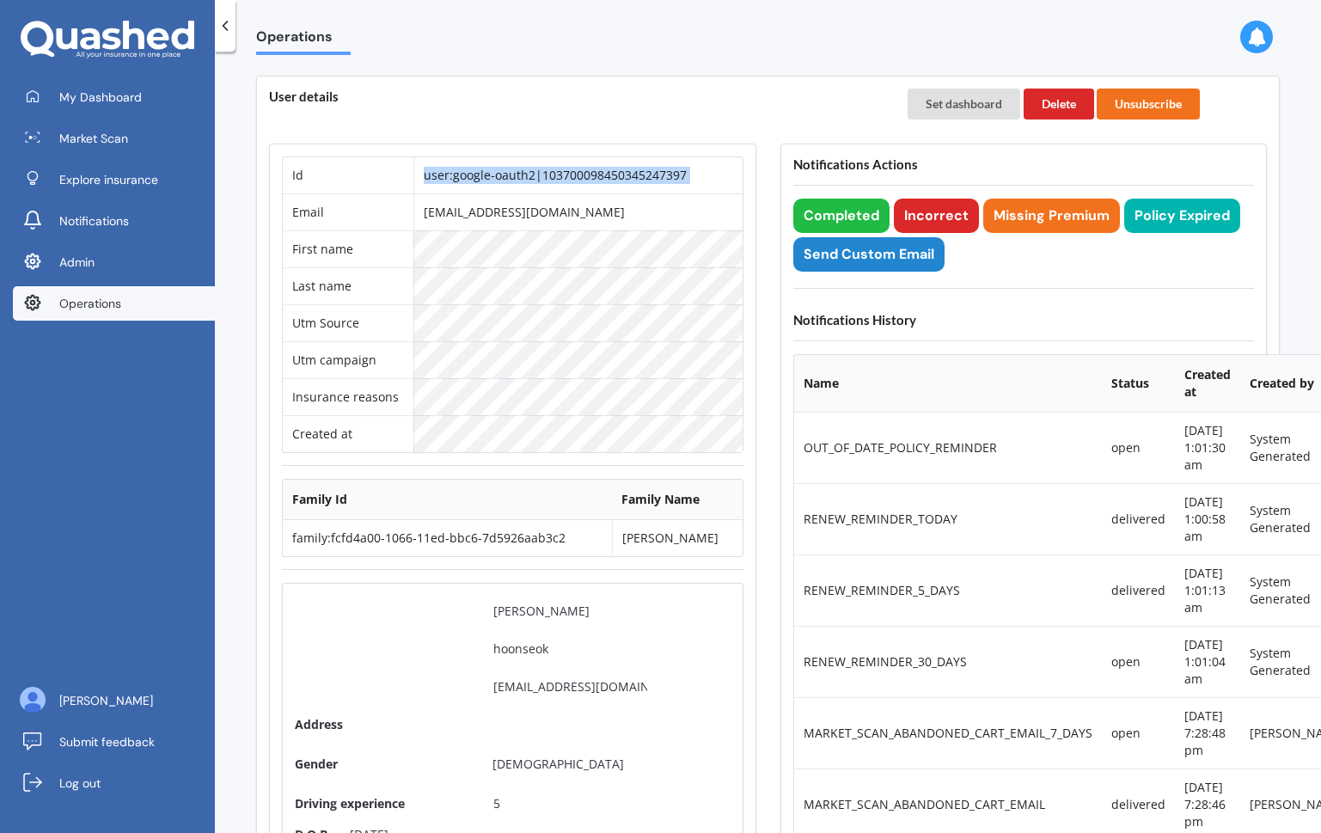
click at [466, 171] on td "user:google-oauth2|103700098450345247397" at bounding box center [577, 175] width 329 height 36
click at [146, 89] on link "My Dashboard" at bounding box center [114, 97] width 202 height 34
click at [99, 43] on icon at bounding box center [90, 38] width 20 height 21
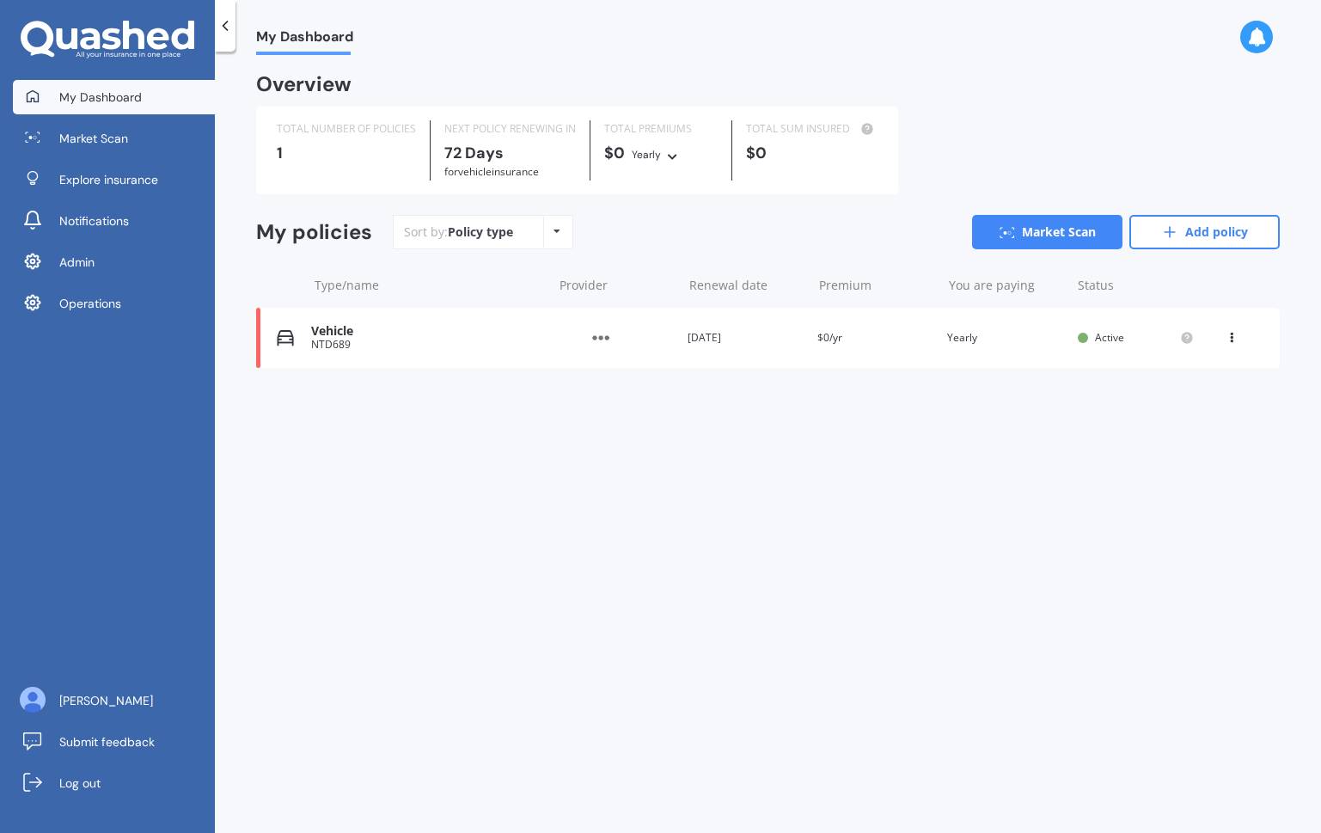
click at [370, 333] on div "Vehicle" at bounding box center [427, 331] width 233 height 15
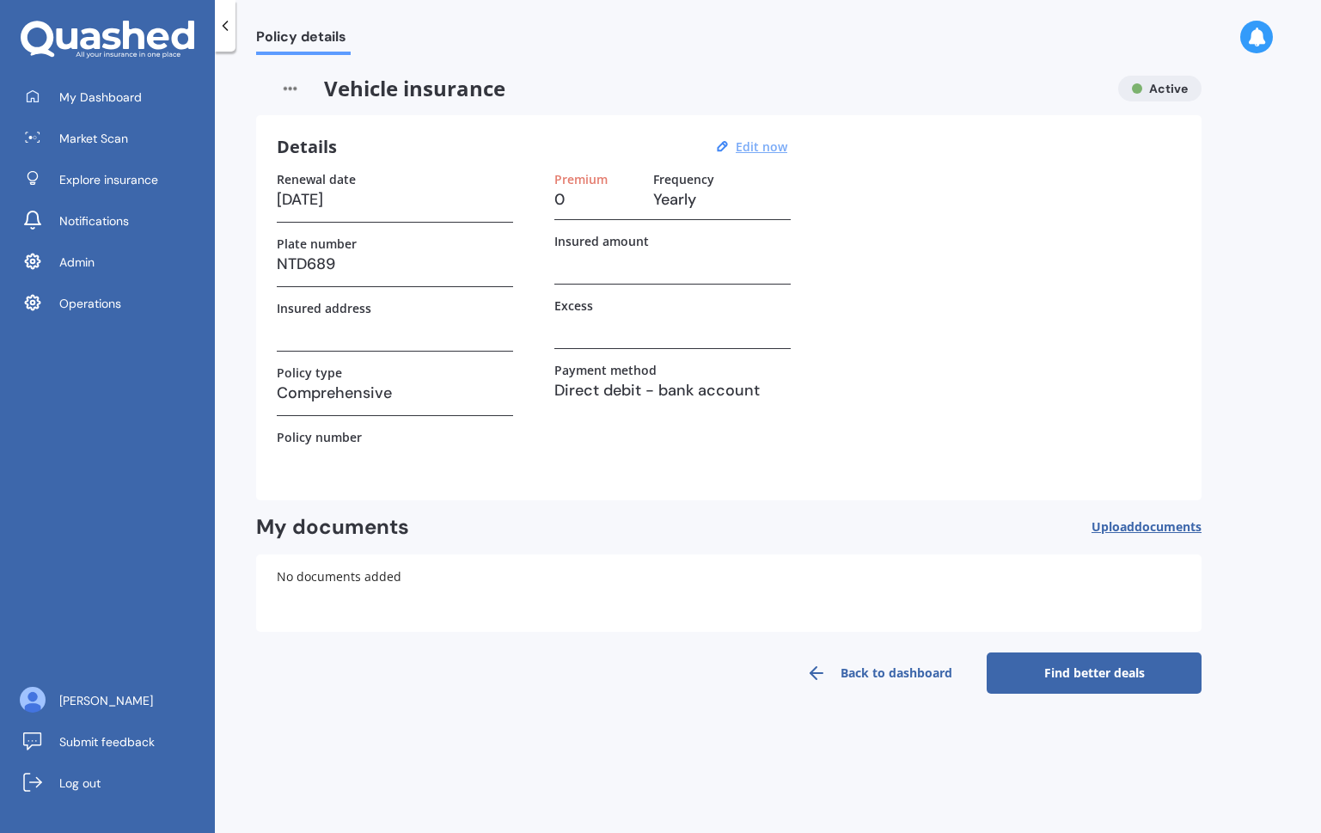
click at [759, 148] on u "Edit now" at bounding box center [762, 146] width 52 height 16
select select "10"
select select "12"
select select "2025"
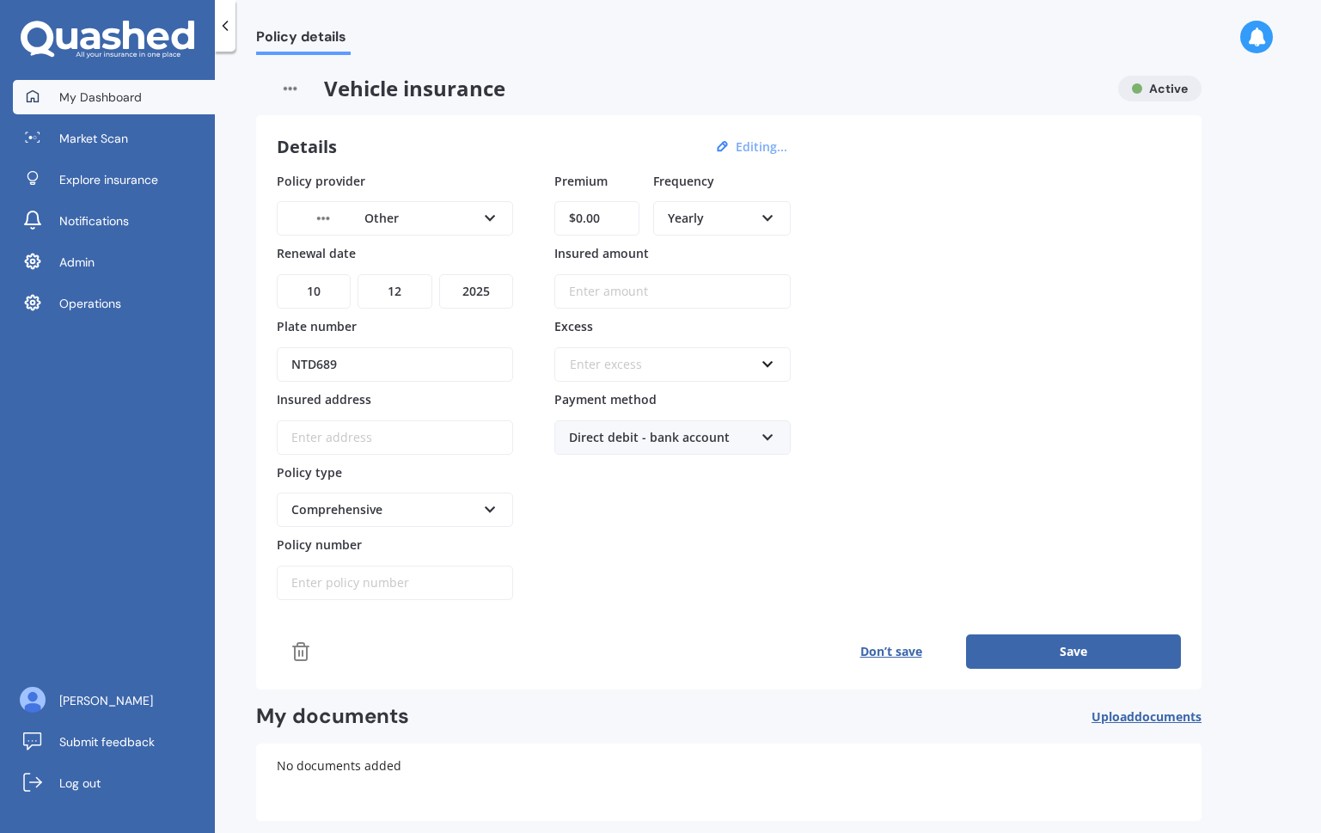
click at [115, 98] on span "My Dashboard" at bounding box center [100, 97] width 83 height 17
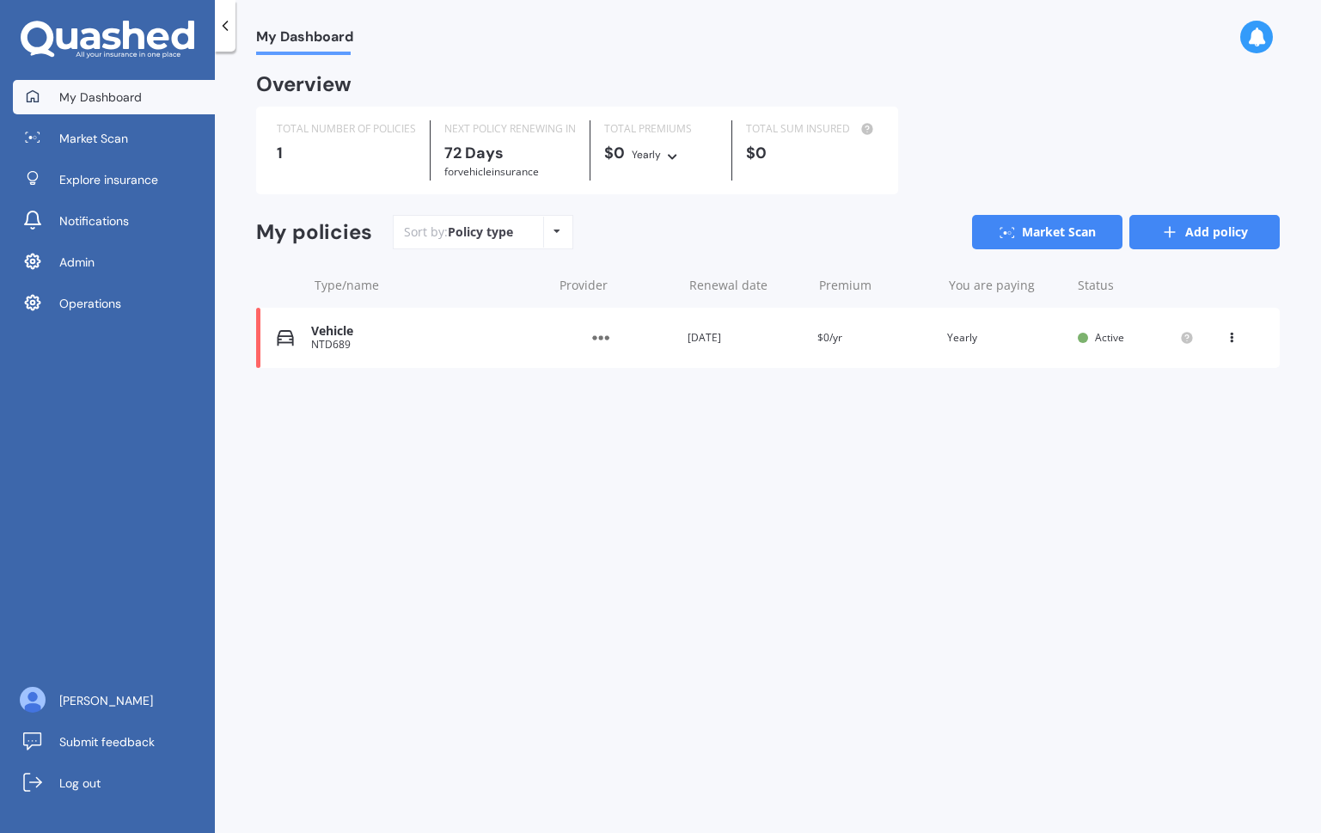
click at [1202, 229] on link "Add policy" at bounding box center [1204, 232] width 150 height 34
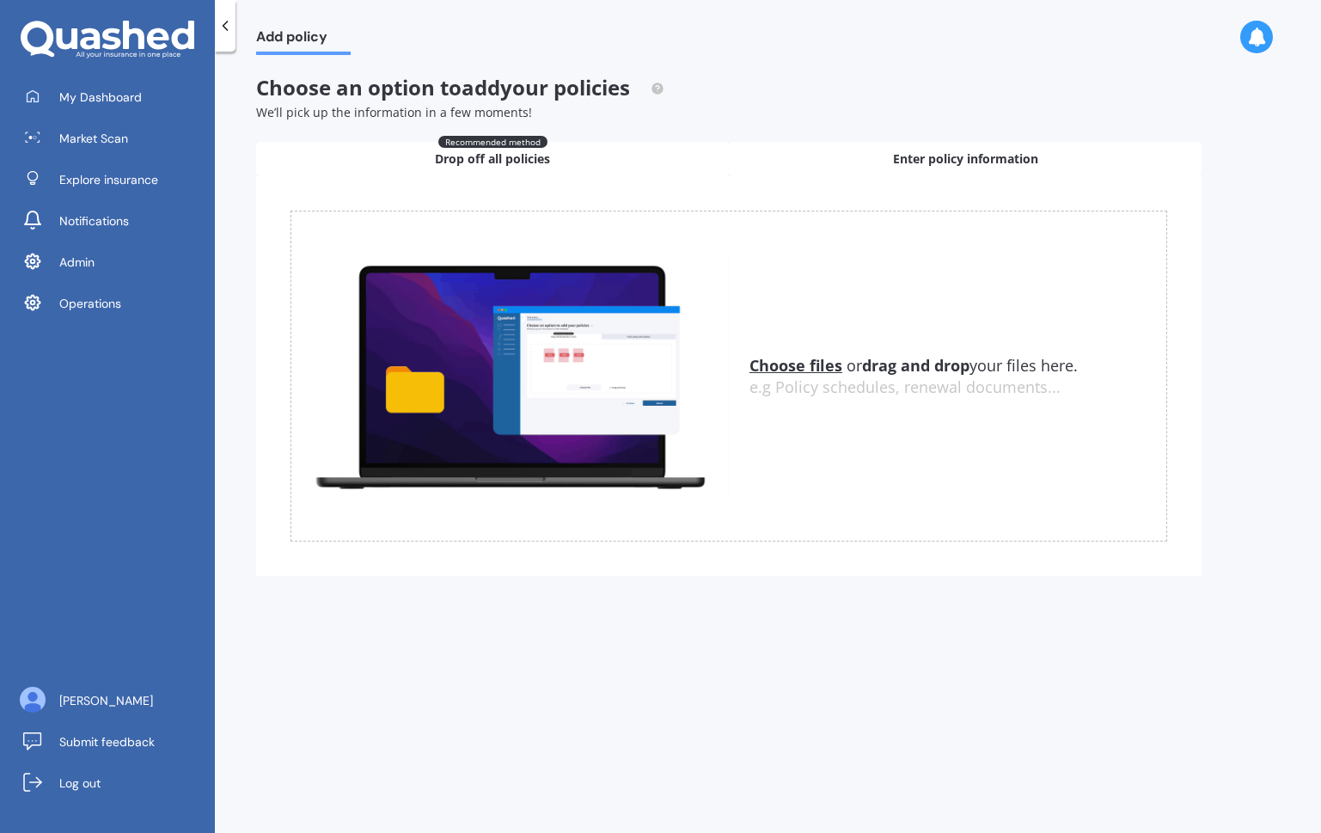
click at [942, 143] on div "Enter policy information" at bounding box center [965, 159] width 473 height 34
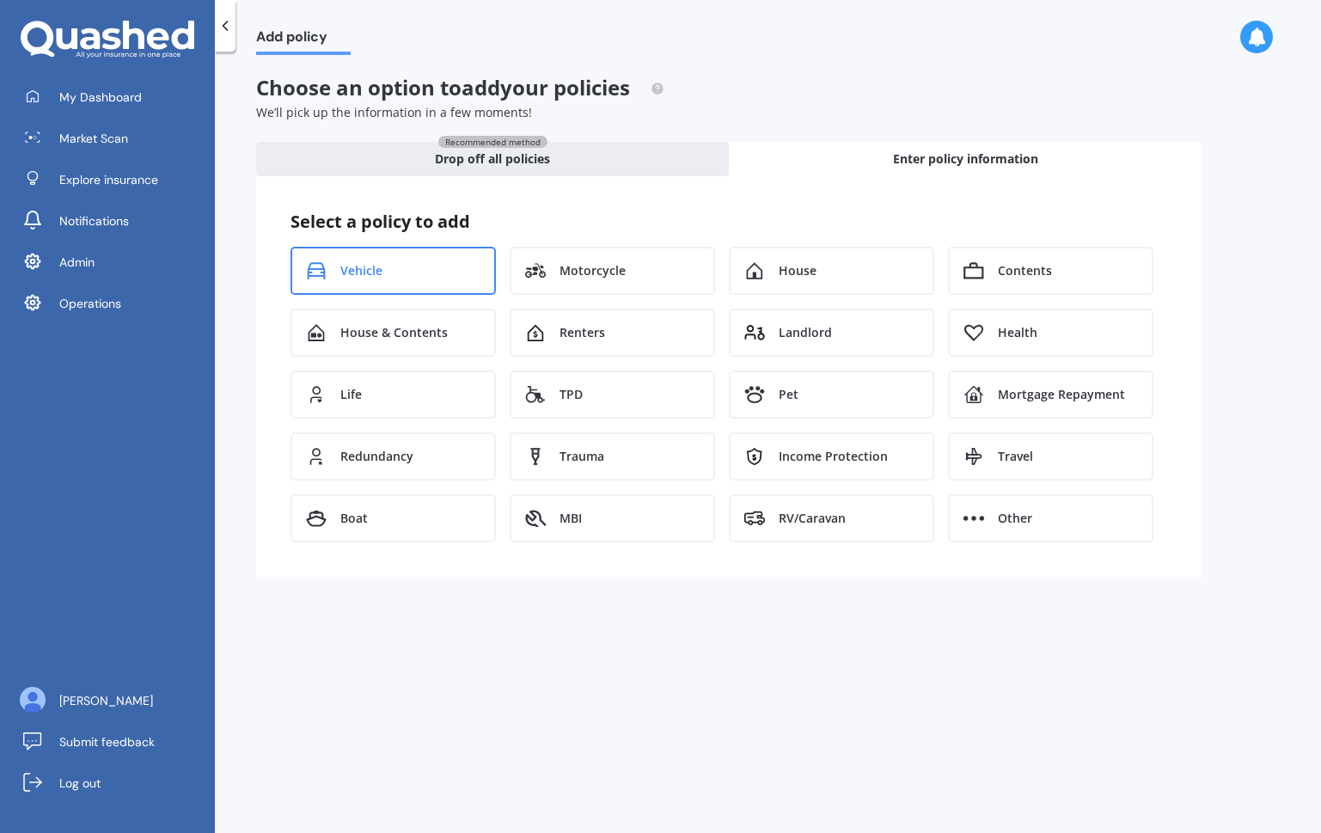
click at [440, 269] on div "Vehicle" at bounding box center [392, 271] width 205 height 48
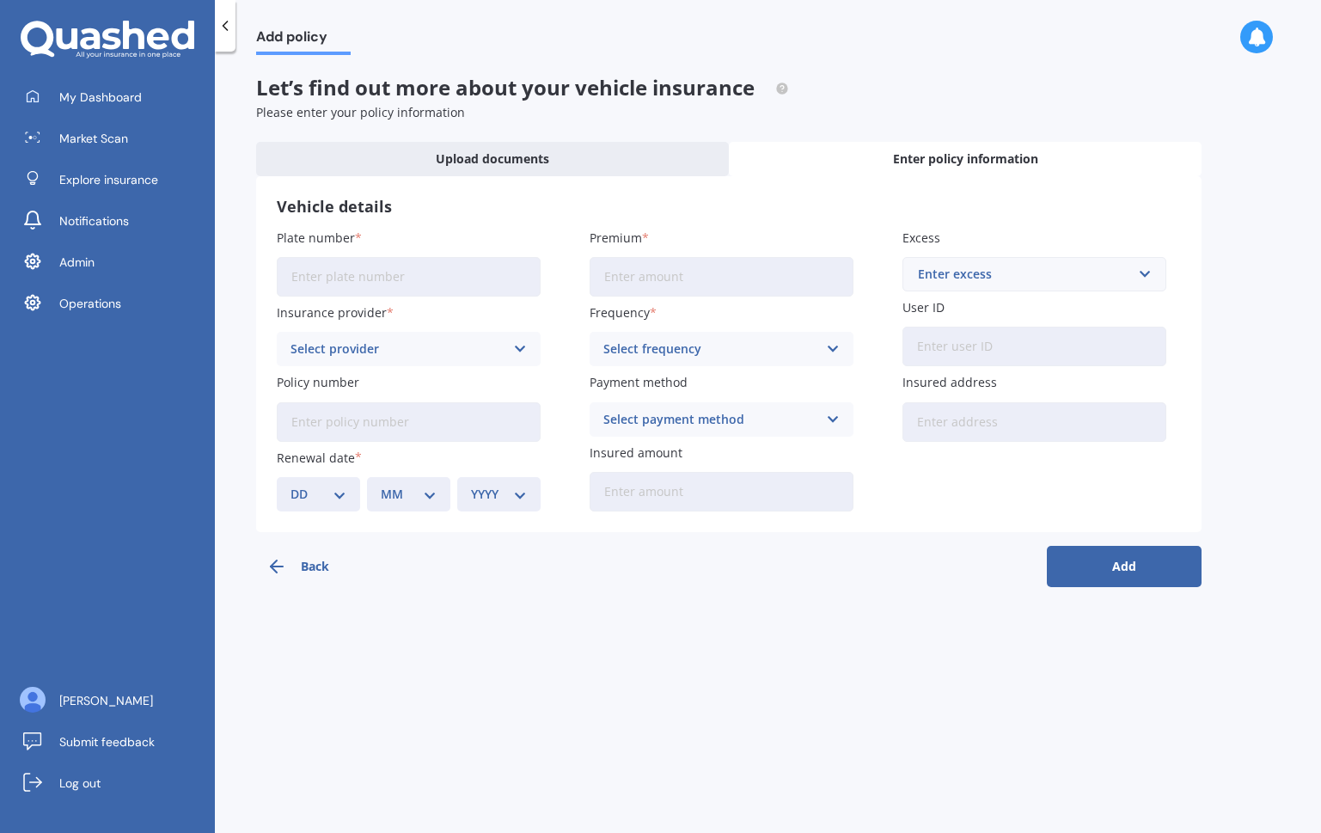
click at [1033, 340] on input "User ID" at bounding box center [1034, 347] width 264 height 40
paste input "user:google-oauth2|103700098450345247397"
type input "user:google-oauth2|103700098450345247397"
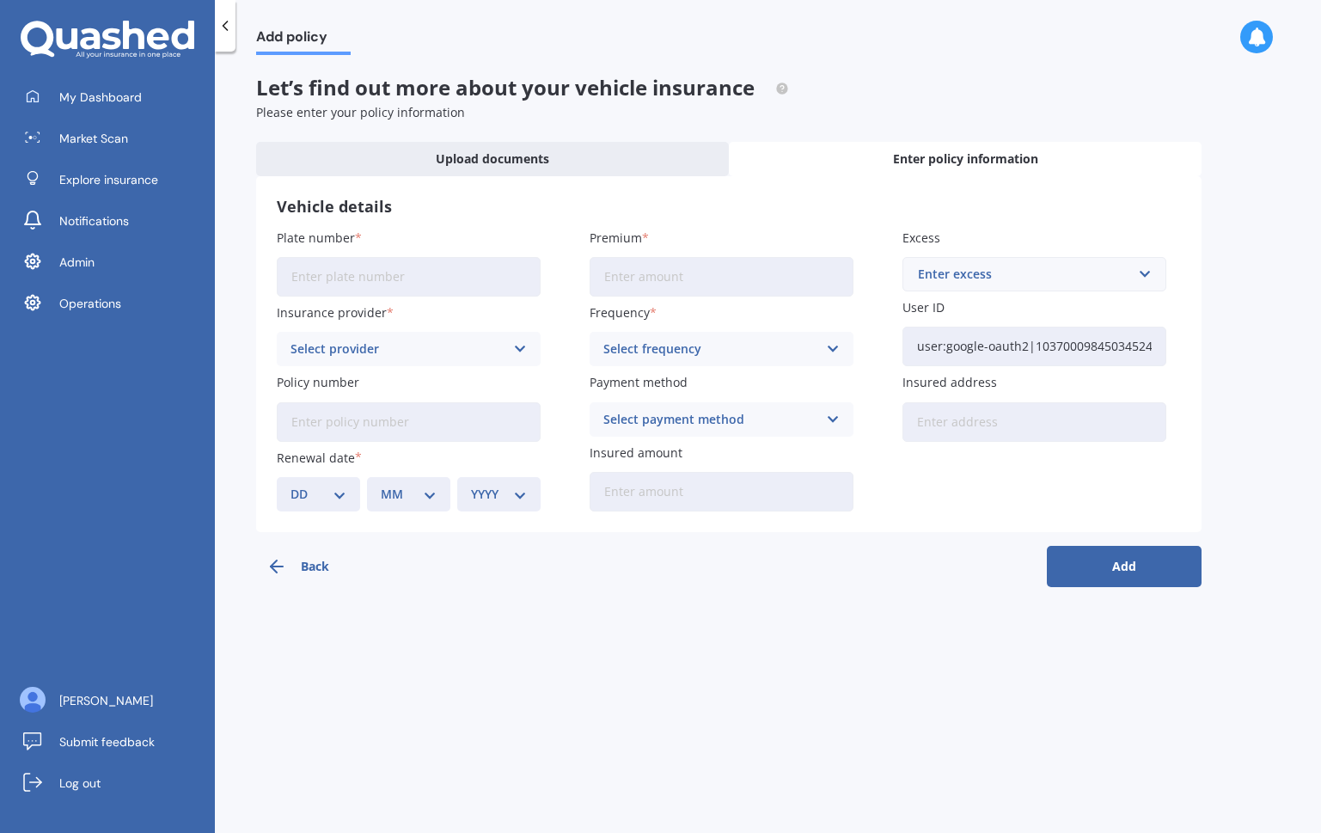
click at [393, 278] on input "Plate number" at bounding box center [409, 277] width 264 height 40
type input "NTD689"
click at [378, 360] on div "Select provider AA AMI AMP ANZ ASB Aioi Nissay Dowa Ando Assurant Autosure BNZ …" at bounding box center [409, 349] width 264 height 34
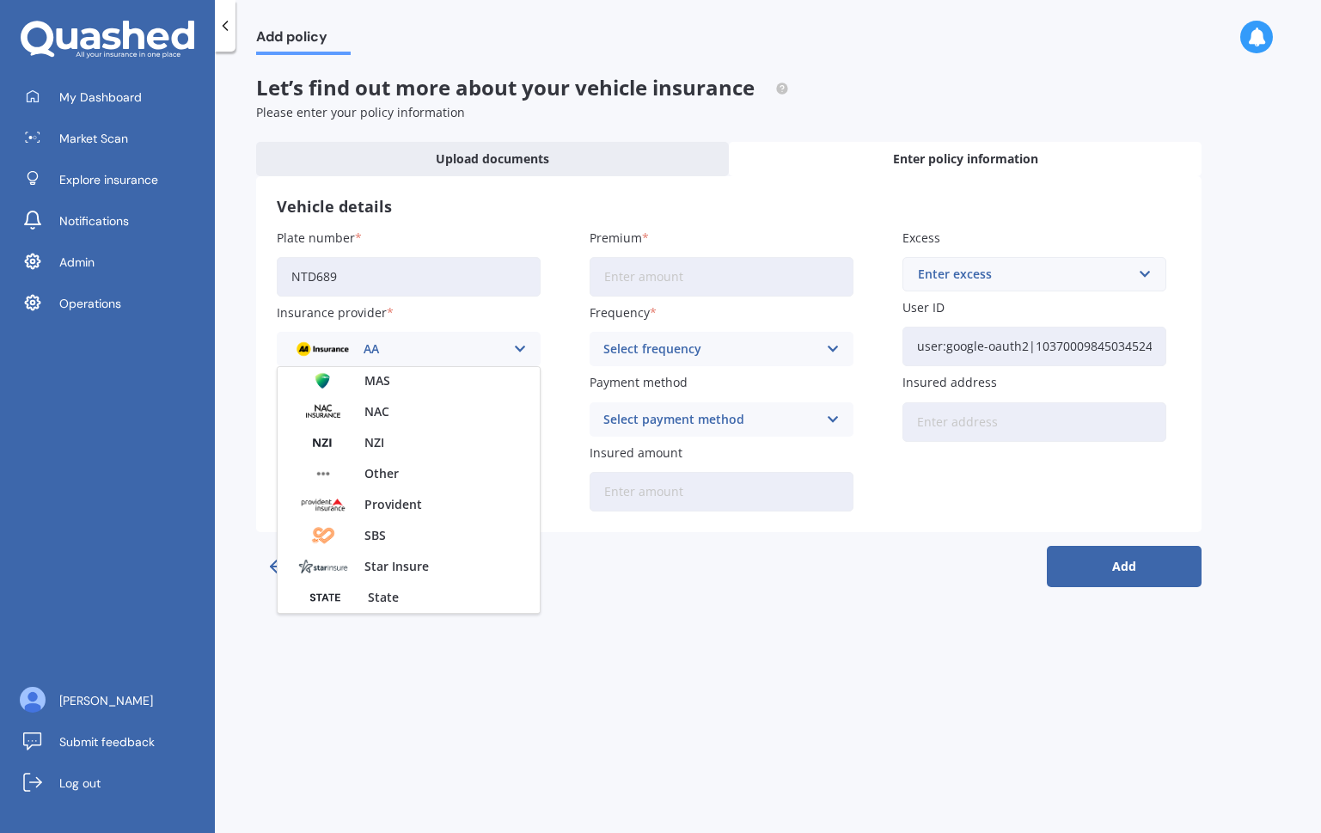
scroll to position [523, 0]
click at [416, 479] on div "Other" at bounding box center [409, 477] width 262 height 31
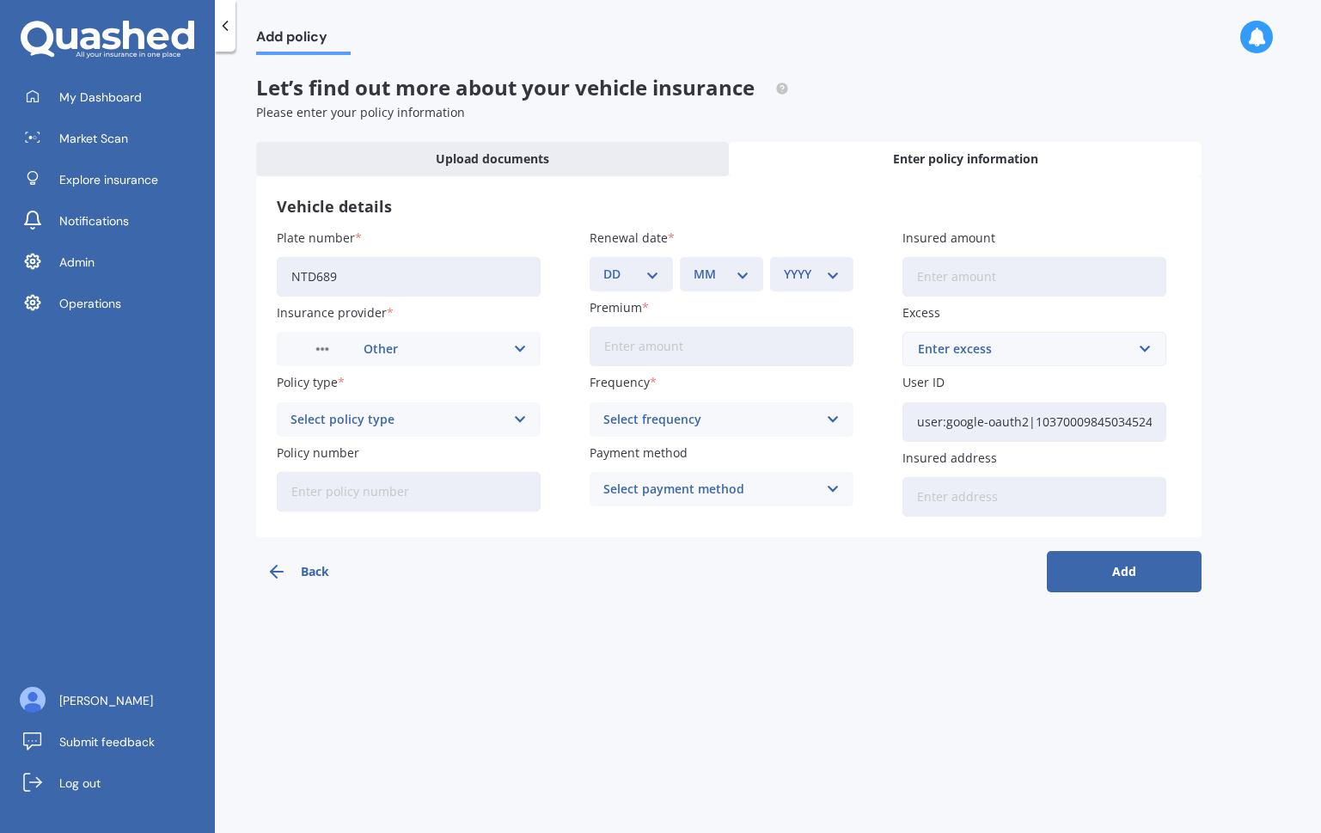
click at [459, 422] on div "Select policy type" at bounding box center [397, 419] width 214 height 19
click at [443, 444] on div "Comprehensive" at bounding box center [409, 452] width 262 height 31
click at [650, 274] on select "DD 01 02 03 04 05 06 07 08 09 10 11 12 13 14 15 16 17 18 19 20 21 22 23 24 25 2…" at bounding box center [631, 274] width 56 height 19
select select "01"
click at [603, 265] on select "DD 01 02 03 04 05 06 07 08 09 10 11 12 13 14 15 16 17 18 19 20 21 22 23 24 25 2…" at bounding box center [631, 274] width 56 height 19
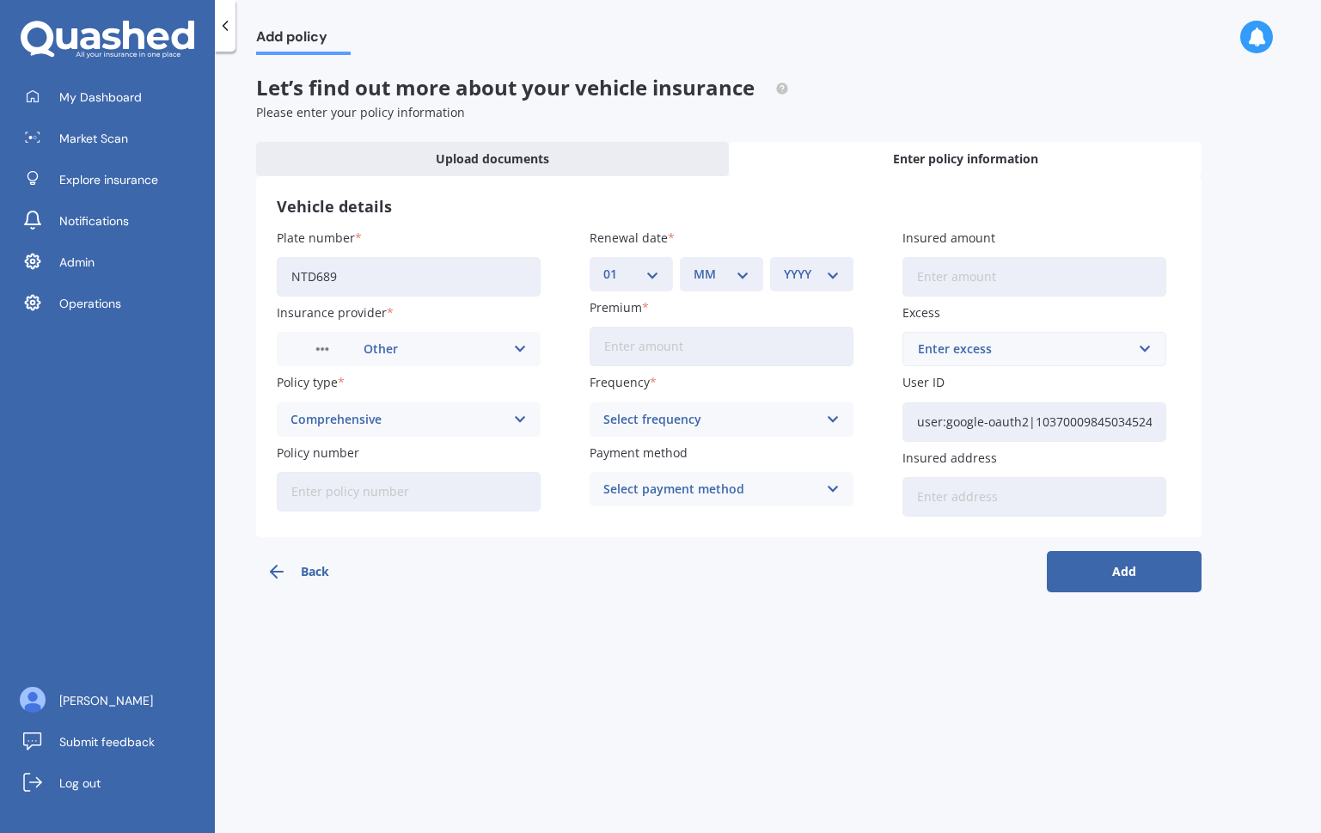
click at [741, 285] on div "MM 01 02 03 04 05 06 07 08 09 10 11 12" at bounding box center [721, 274] width 83 height 34
click at [742, 278] on select "MM 01 02 03 04 05 06 07 08 09 10 11 12" at bounding box center [722, 274] width 56 height 19
select select "11"
click at [694, 265] on select "MM 01 02 03 04 05 06 07 08 09 10 11 12" at bounding box center [722, 274] width 56 height 19
click at [793, 278] on select "YYYY 2027 2026 2025 2024 2023 2022 2021 2020 2019 2018 2017 2016 2015 2014 2013…" at bounding box center [812, 274] width 56 height 19
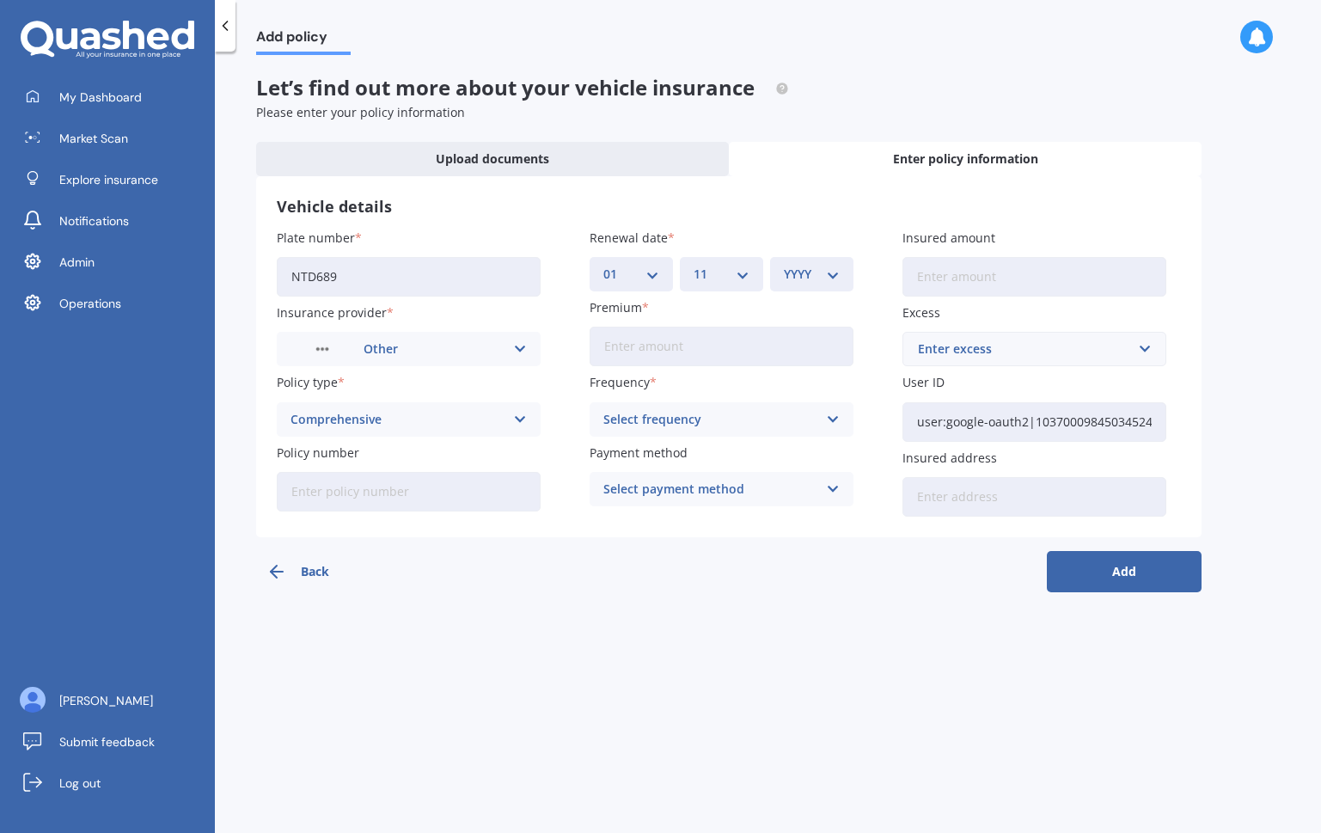
select select "2025"
click at [784, 265] on select "YYYY 2027 2026 2025 2024 2023 2022 2021 2020 2019 2018 2017 2016 2015 2014 2013…" at bounding box center [812, 274] width 56 height 19
click at [736, 350] on input "Premium" at bounding box center [722, 347] width 264 height 40
type input "$0.00"
click at [737, 417] on div "Select frequency" at bounding box center [710, 419] width 214 height 19
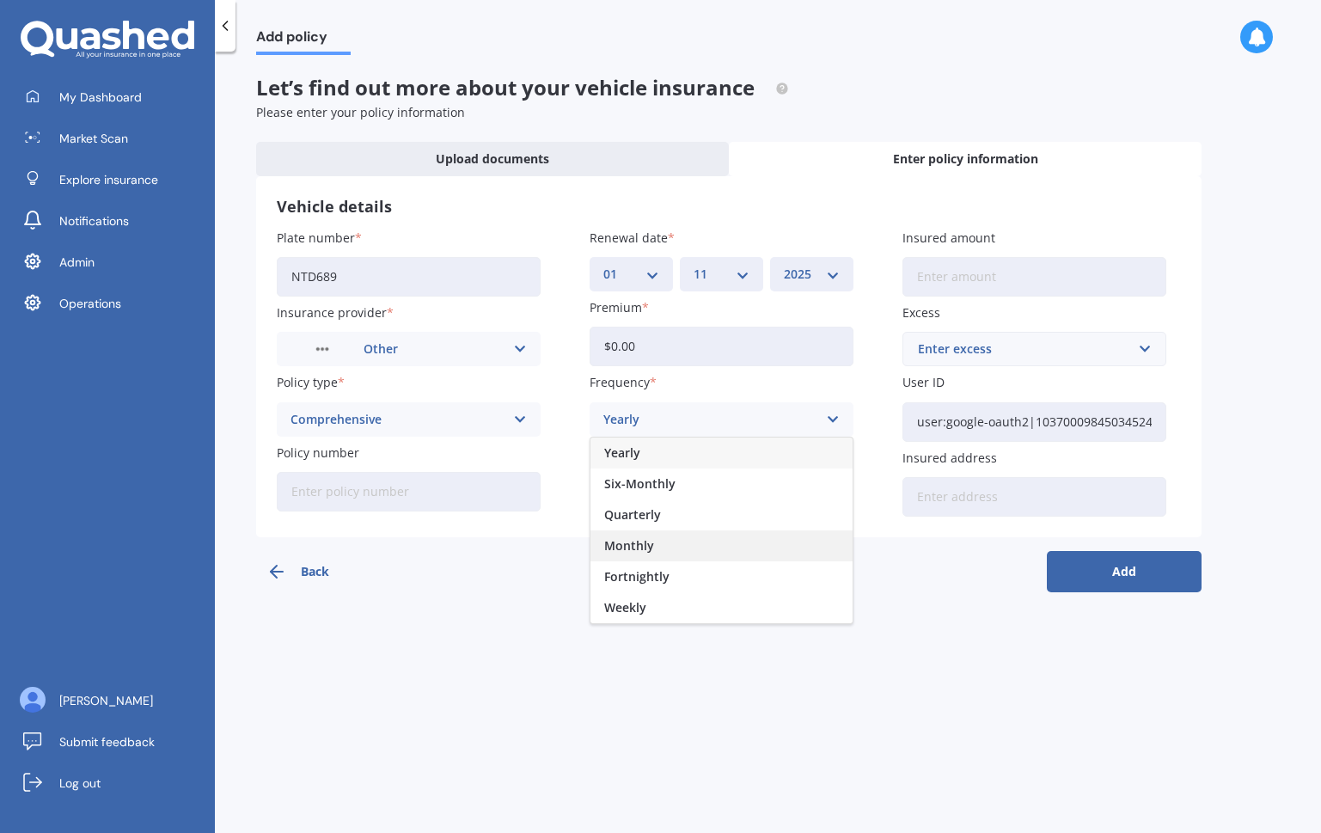
click at [695, 544] on div "Monthly" at bounding box center [721, 545] width 262 height 31
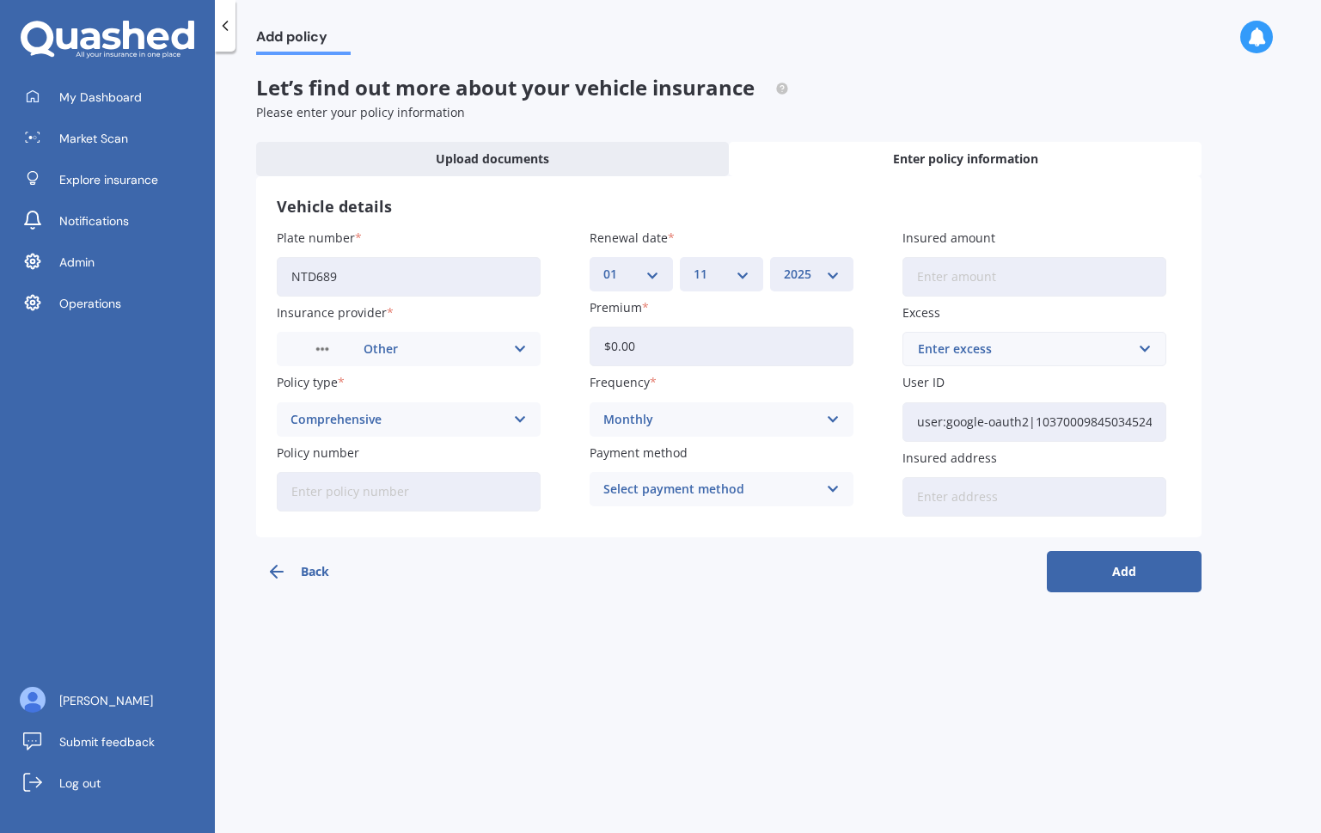
click at [1140, 573] on button "Add" at bounding box center [1124, 571] width 155 height 41
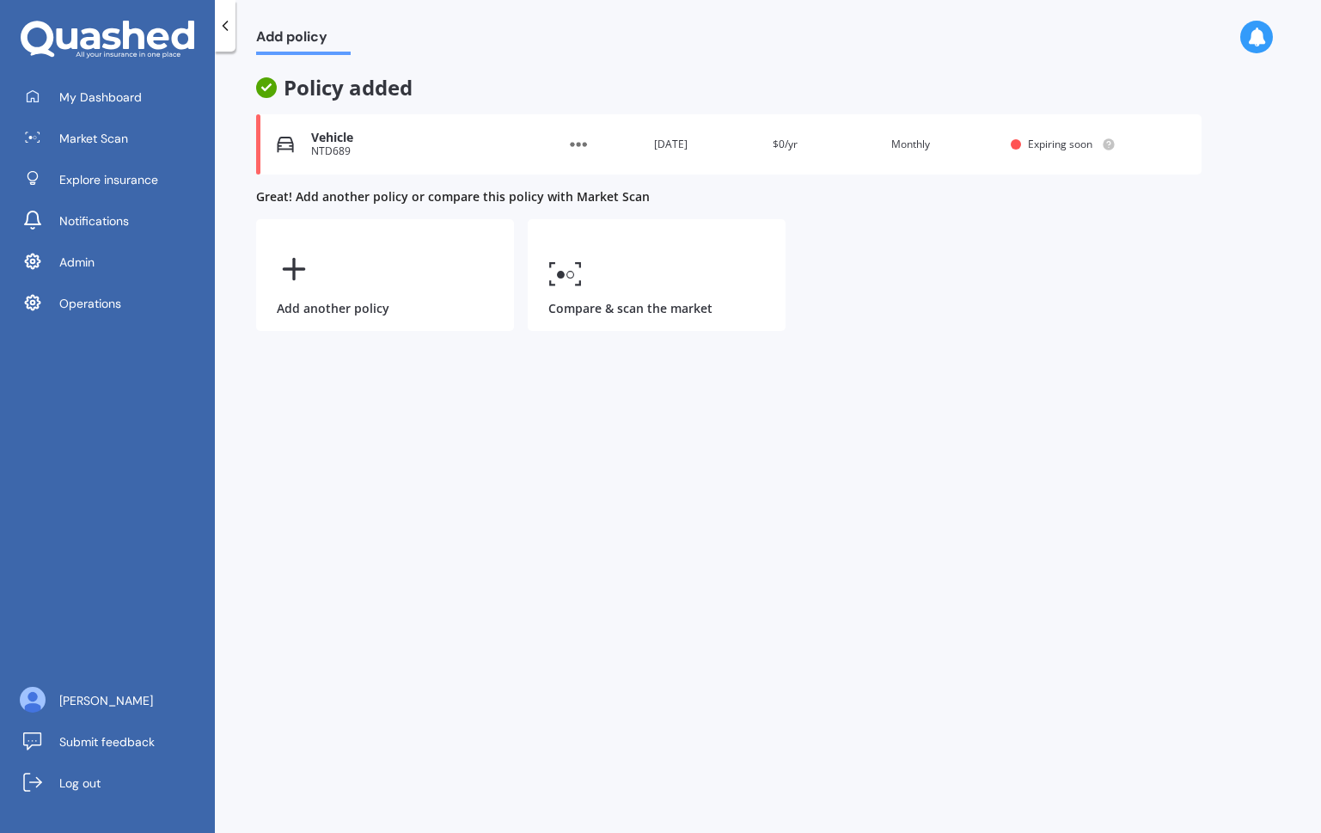
click at [382, 124] on div "Vehicle NTD689 Provider Renewal date [DATE] Premium $0/yr You are paying Monthl…" at bounding box center [728, 144] width 945 height 60
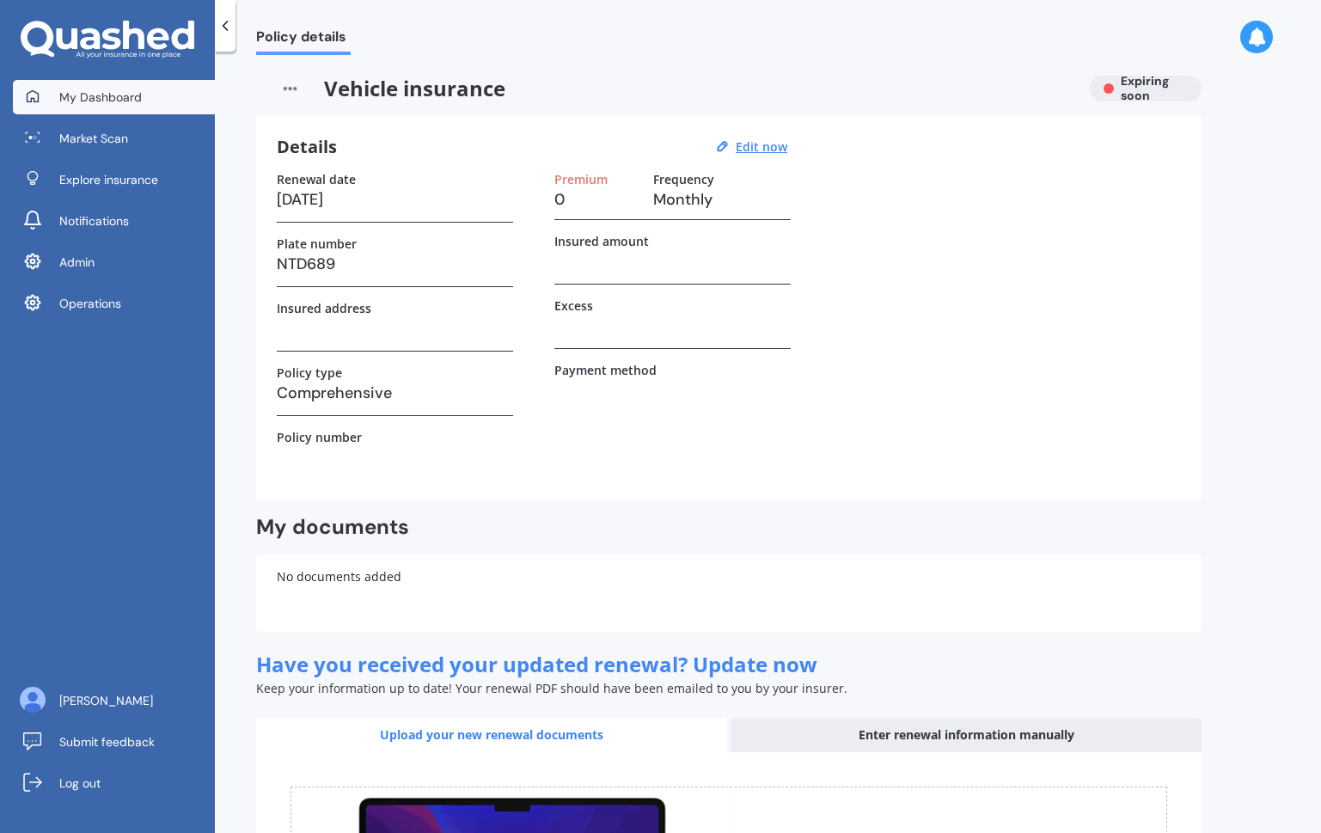
click at [104, 105] on span "My Dashboard" at bounding box center [100, 97] width 83 height 17
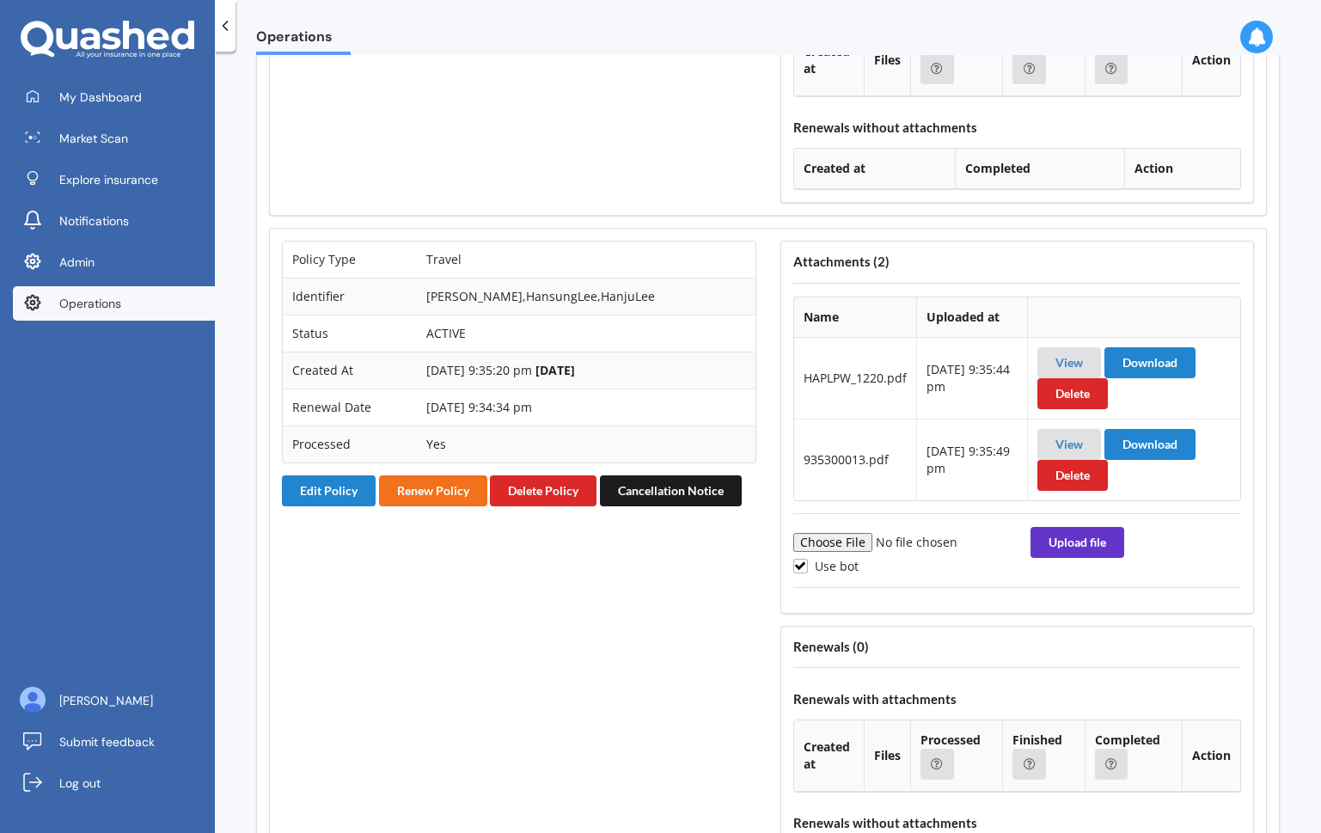
scroll to position [5667, 0]
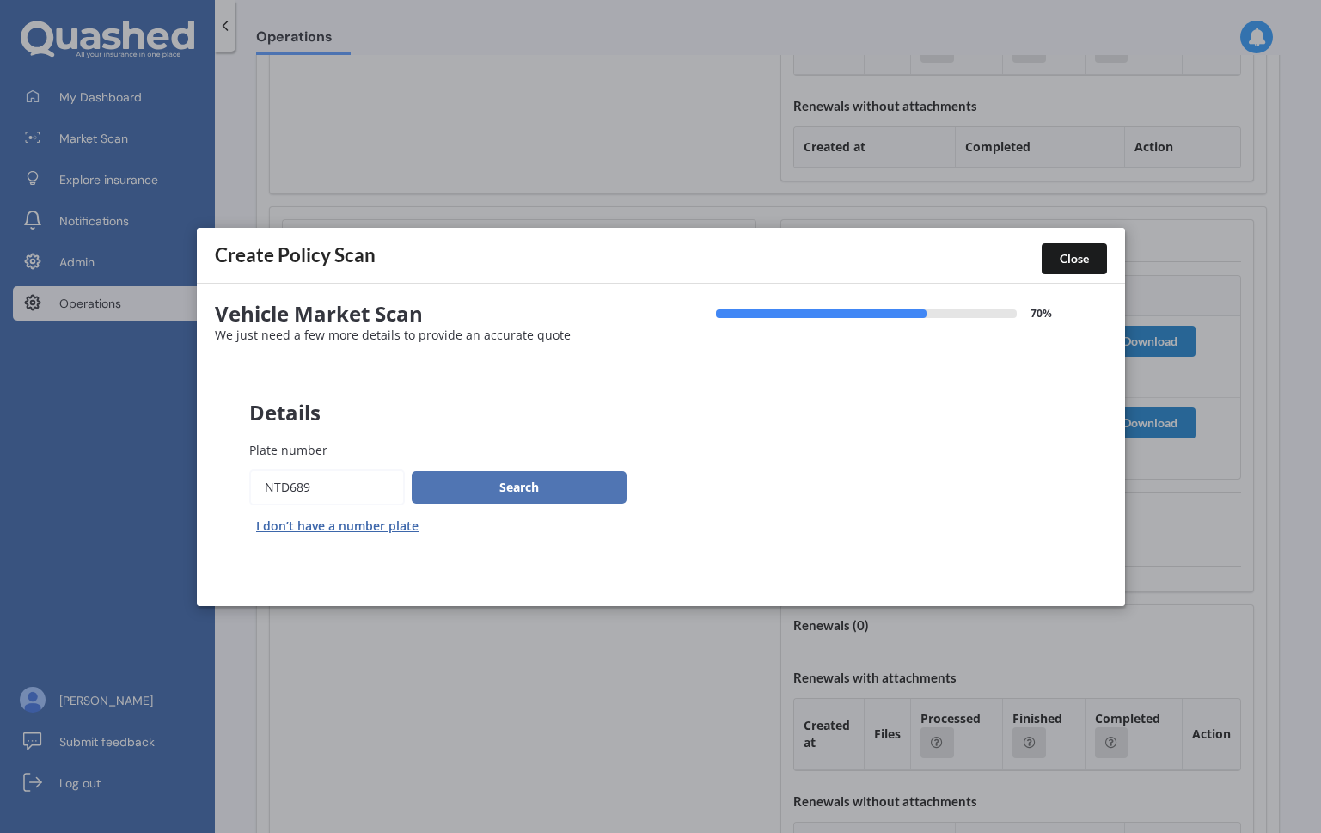
click at [486, 492] on button "Search" at bounding box center [519, 486] width 215 height 33
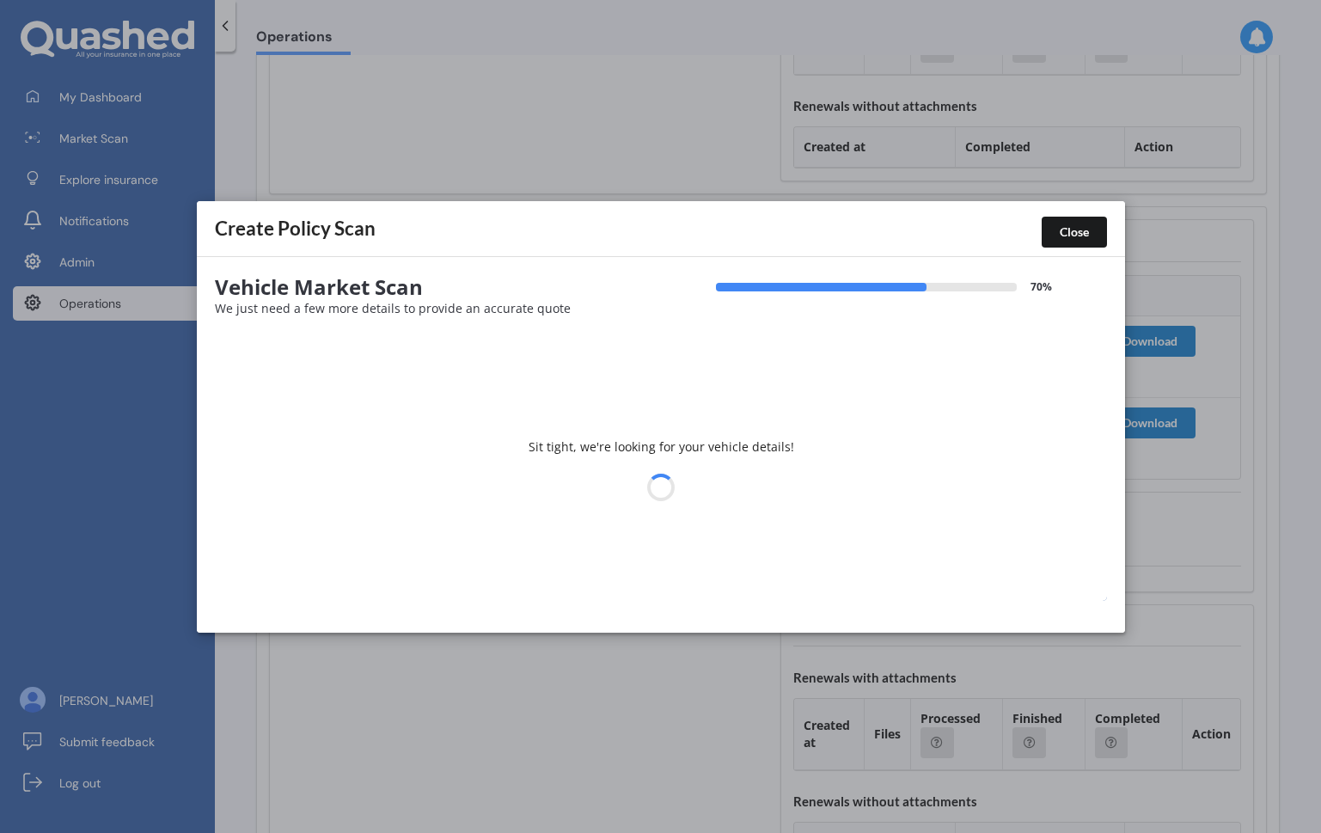
select select "22"
select select "01"
select select "1974"
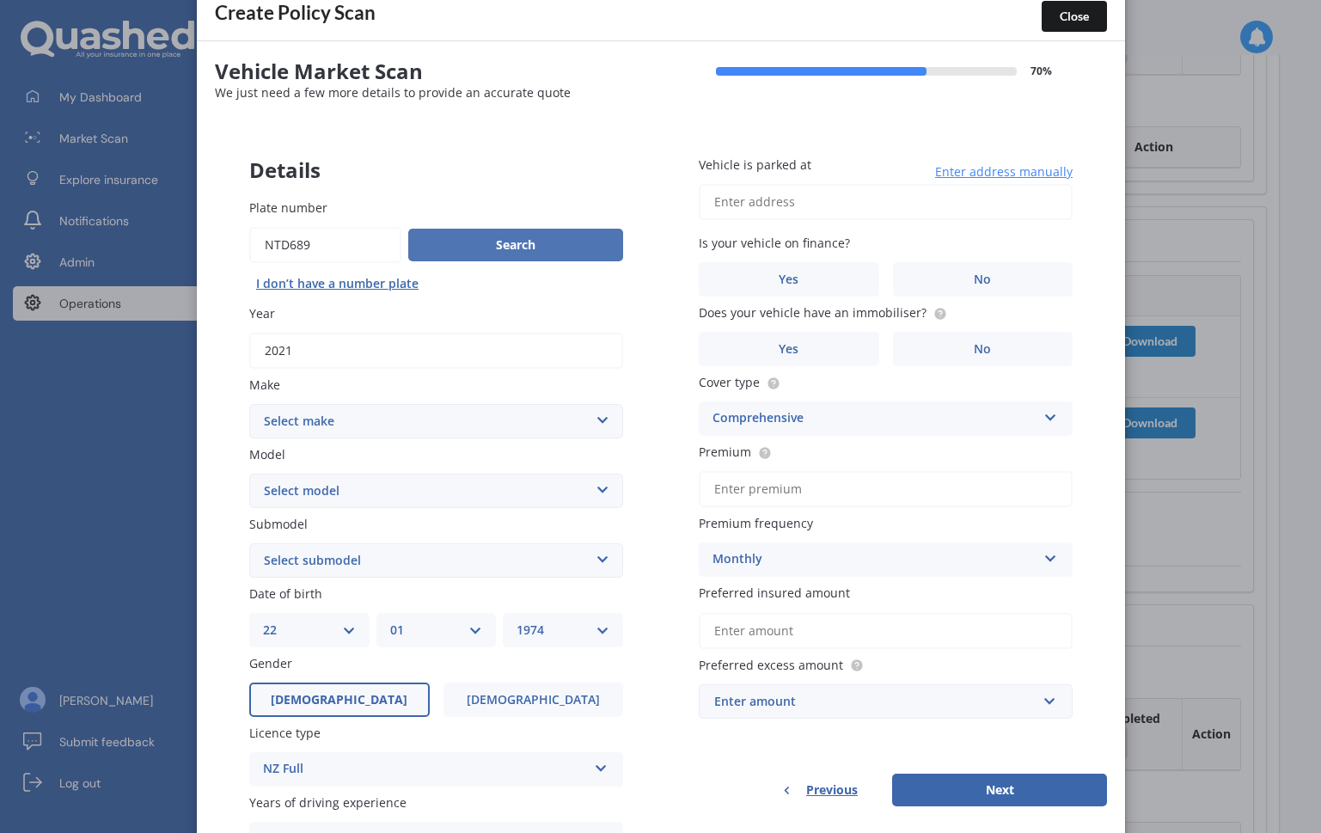
scroll to position [41, 0]
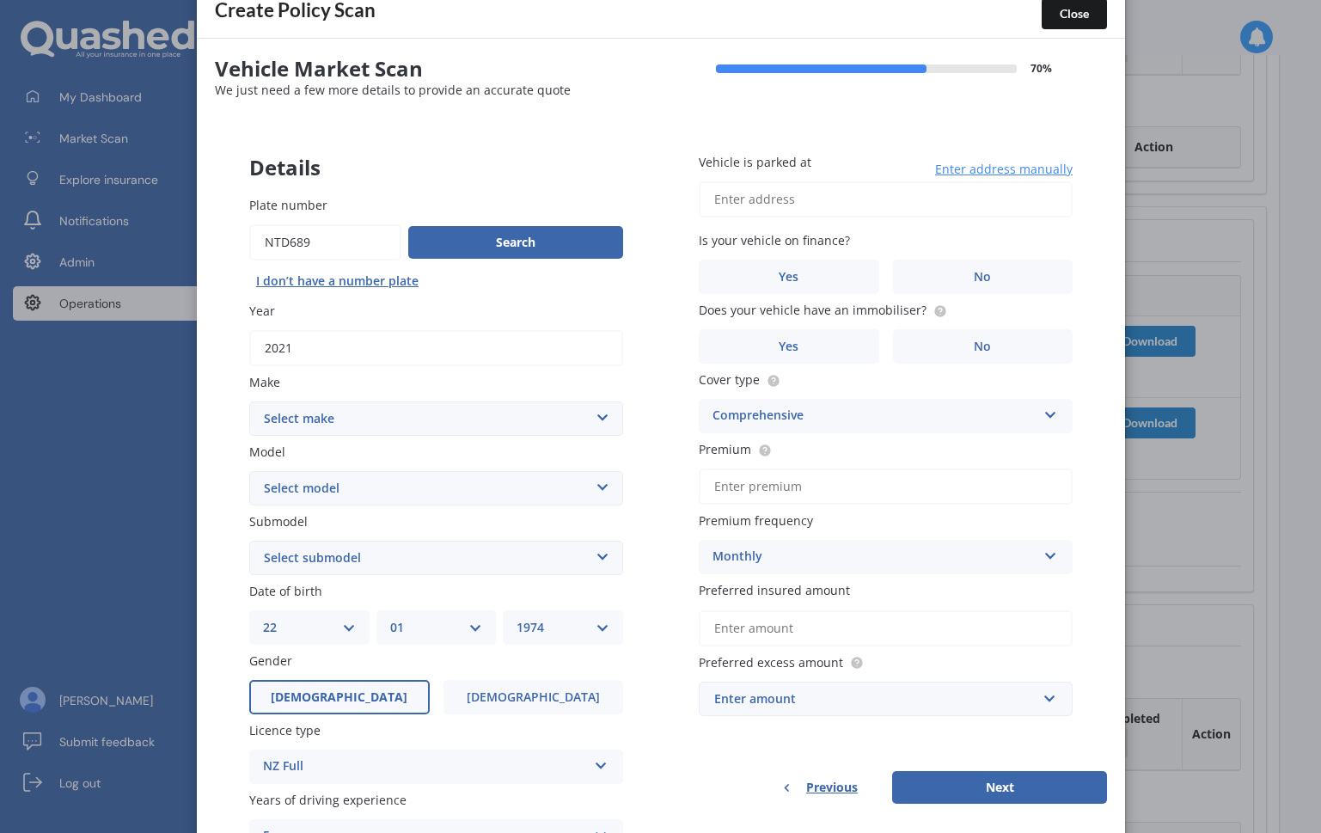
click at [351, 247] on input "Plate number" at bounding box center [325, 242] width 152 height 36
click at [462, 412] on select "Select make AC ALFA ROMEO ASTON MARTIN AUDI AUSTIN BEDFORD Bentley BMW BYD CADI…" at bounding box center [436, 418] width 374 height 34
select select "MERCEDES BENZ"
click at [249, 401] on select "Select make AC ALFA ROMEO ASTON MARTIN AUDI AUSTIN BEDFORD Bentley BMW BYD CADI…" at bounding box center [436, 418] width 374 height 34
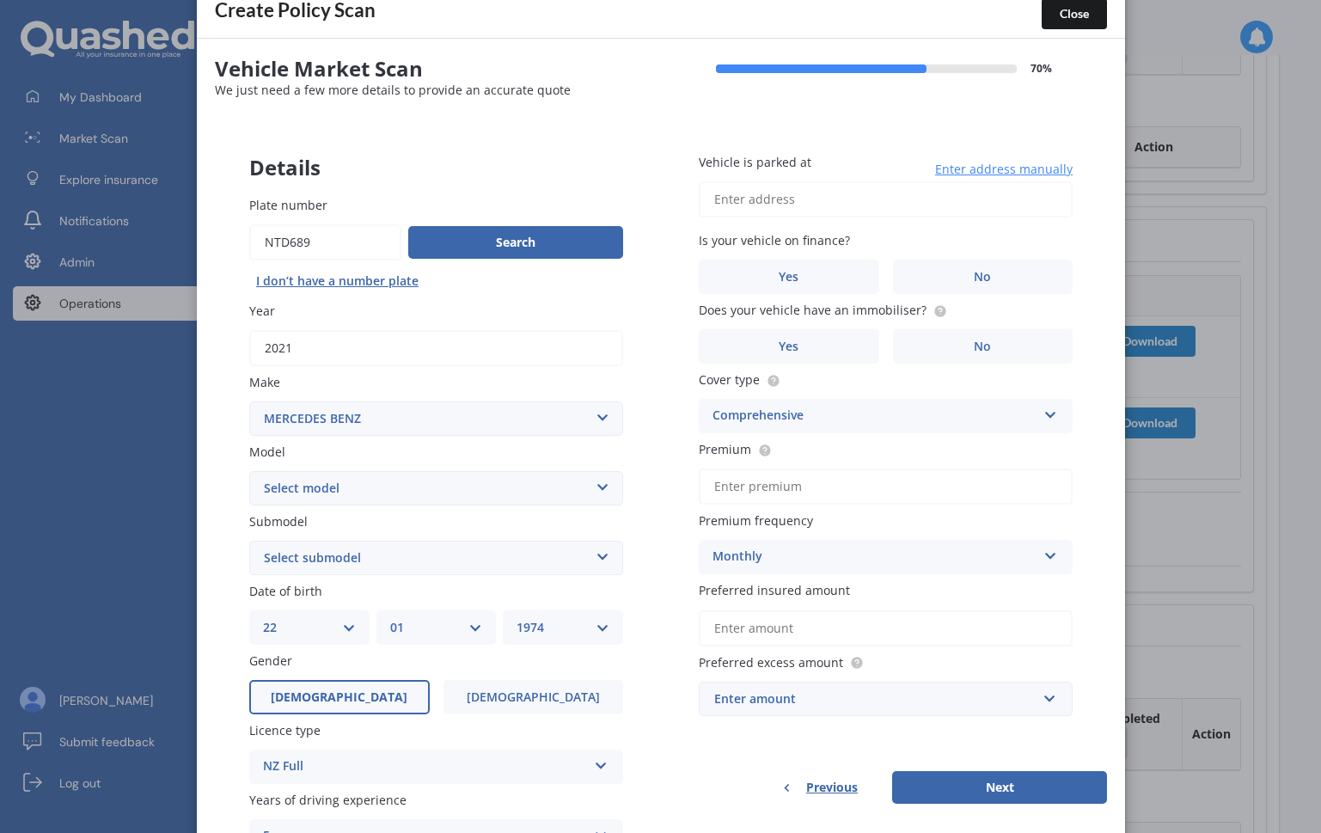
click at [452, 489] on select "Select model 190 200 220 230 240 250 260 280 300 320 350 380 400 420 450 500 55…" at bounding box center [436, 488] width 374 height 34
select select "GLS"
click at [249, 471] on select "Select model 190 200 220 230 240 250 260 280 300 320 350 380 400 420 450 500 55…" at bounding box center [436, 488] width 374 height 34
click at [414, 551] on select "Select submodel 350 400D 2.9T/4WD/9AT" at bounding box center [436, 558] width 374 height 34
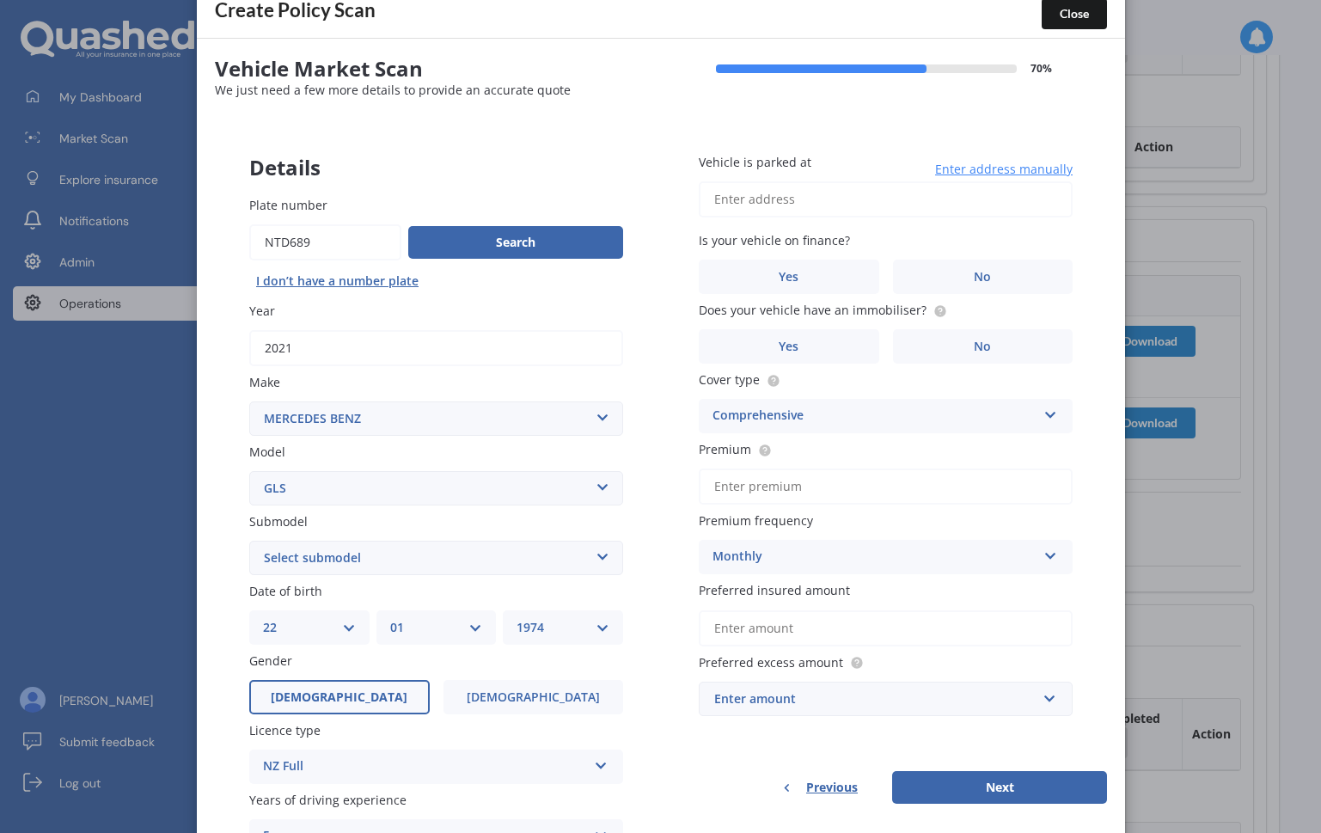
click at [408, 563] on select "Select submodel 350 400D 2.9T/4WD/9AT" at bounding box center [436, 558] width 374 height 34
click at [1148, 0] on html "My Dashboard Market Scan Explore insurance Notifications Admin Operations Wenbo…" at bounding box center [660, 416] width 1321 height 833
click at [464, 567] on select "Select submodel 350 400D 2.9T/4WD/9AT" at bounding box center [436, 558] width 374 height 34
select select "400D 2.9T/4WD/9AT"
click at [249, 541] on select "Select submodel 350 400D 2.9T/4WD/9AT" at bounding box center [436, 558] width 374 height 34
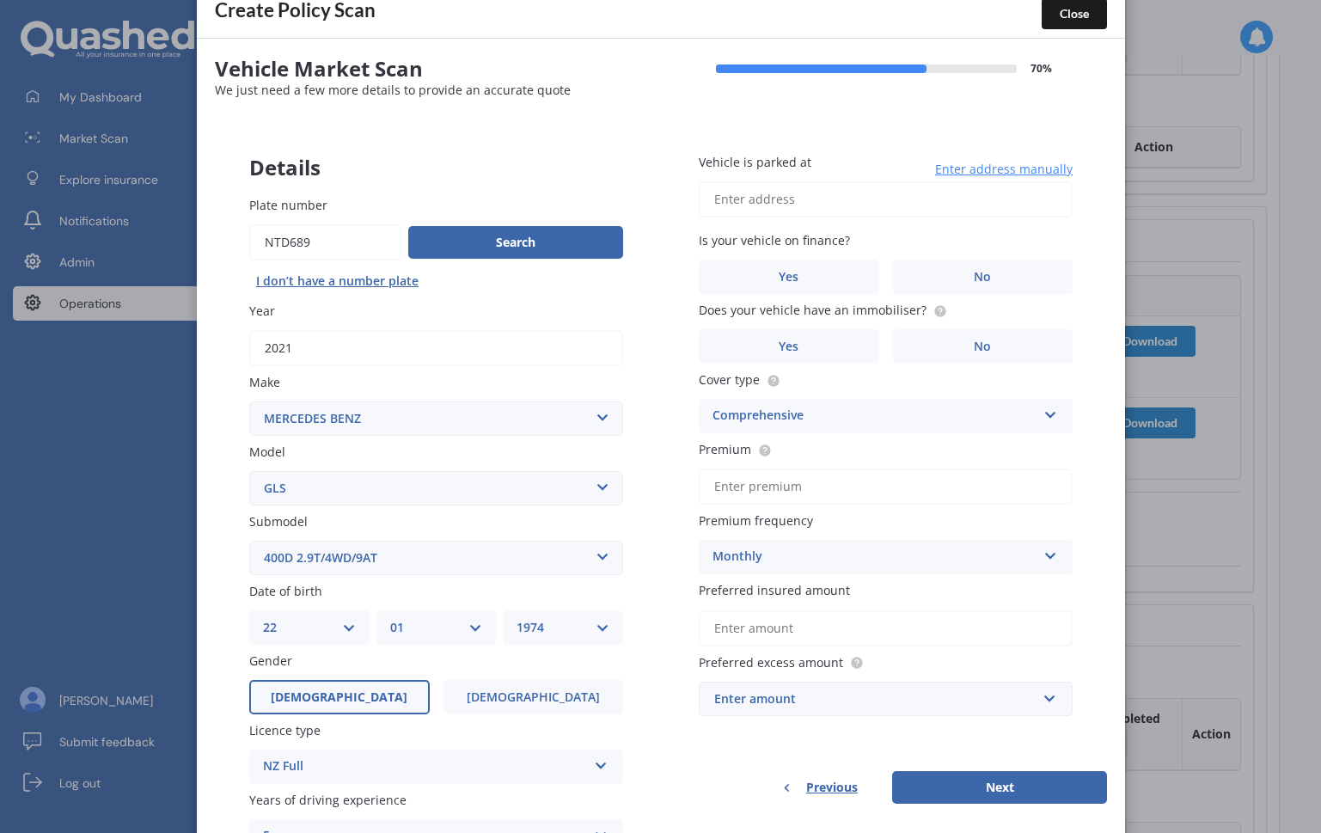
scroll to position [198, 0]
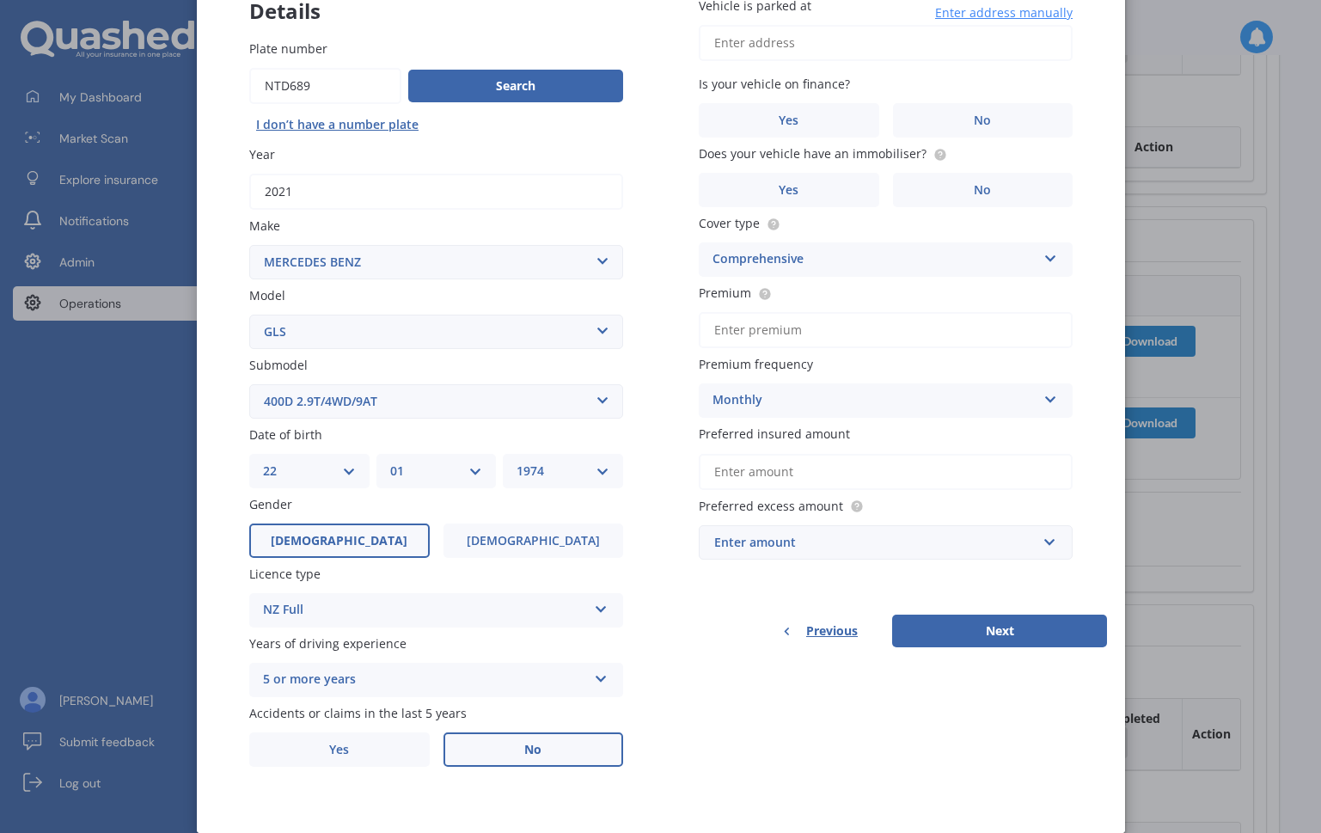
click at [498, 747] on label "No" at bounding box center [533, 749] width 180 height 34
click at [0, 0] on input "No" at bounding box center [0, 0] width 0 height 0
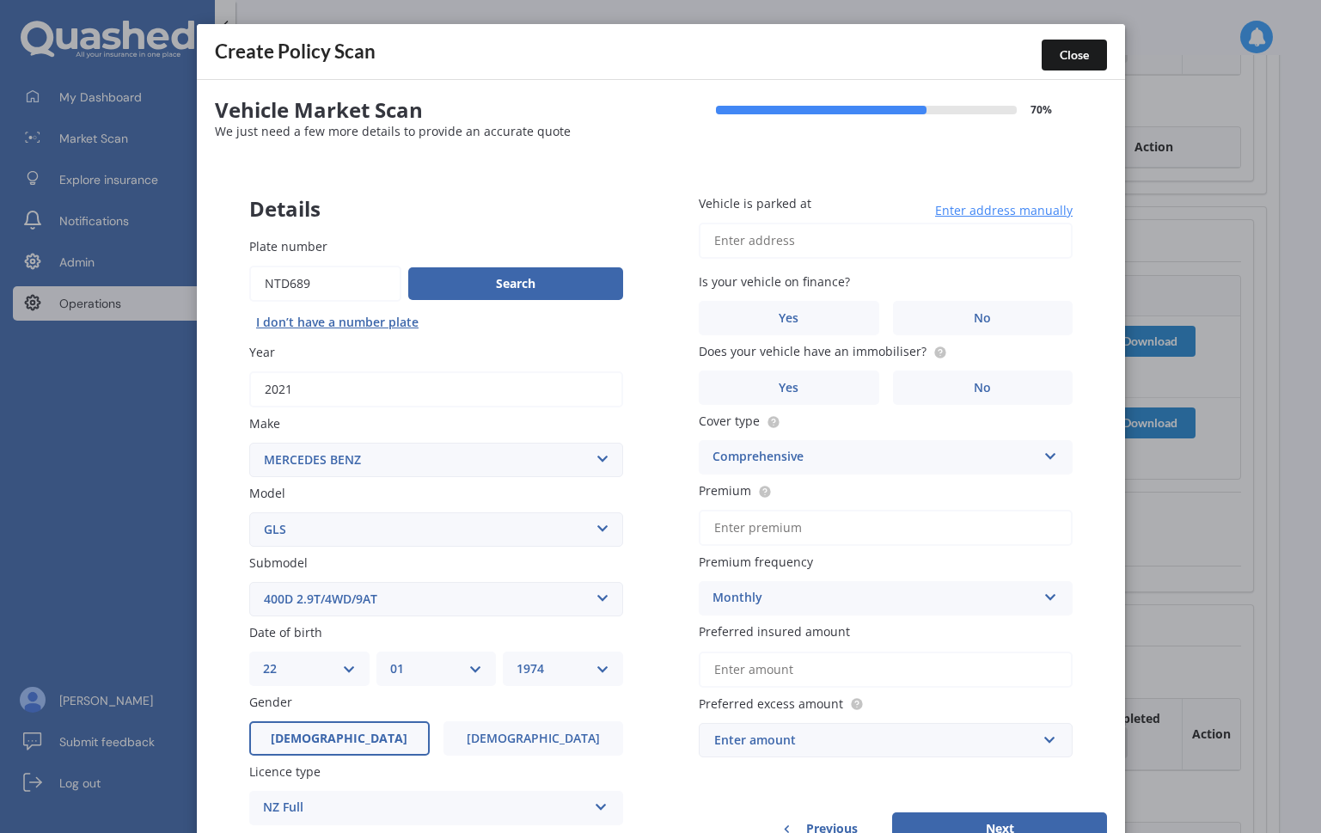
click at [857, 246] on input "Vehicle is parked at" at bounding box center [886, 241] width 374 height 36
paste input "[STREET_ADDRESS][PERSON_NAME][PERSON_NAME]"
type input "[STREET_ADDRESS][PERSON_NAME][PERSON_NAME]"
click at [946, 312] on label "No" at bounding box center [982, 318] width 180 height 34
click at [0, 0] on input "No" at bounding box center [0, 0] width 0 height 0
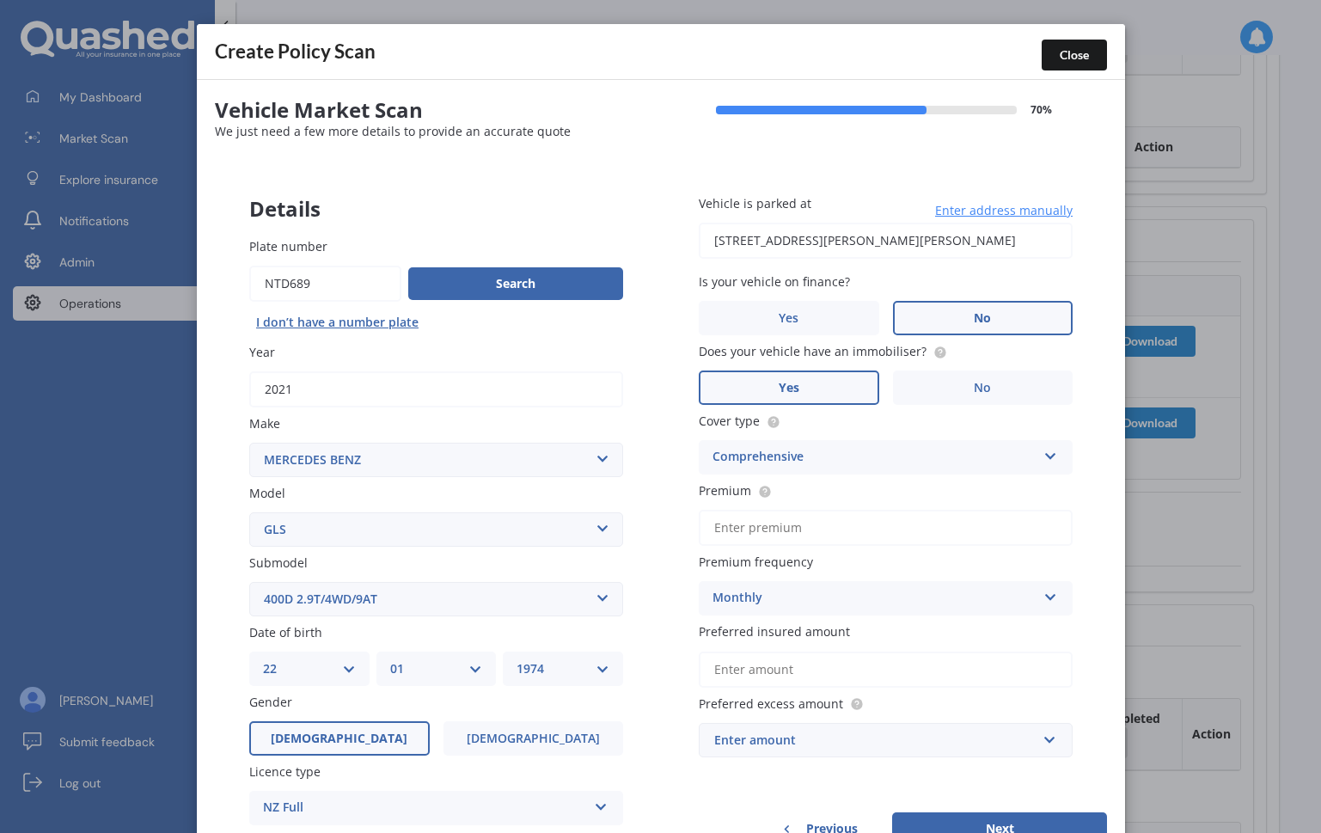
click at [854, 388] on label "Yes" at bounding box center [789, 387] width 180 height 34
click at [0, 0] on input "Yes" at bounding box center [0, 0] width 0 height 0
click at [843, 449] on div "Comprehensive" at bounding box center [874, 457] width 324 height 21
click at [807, 529] on input "Premium" at bounding box center [886, 528] width 374 height 36
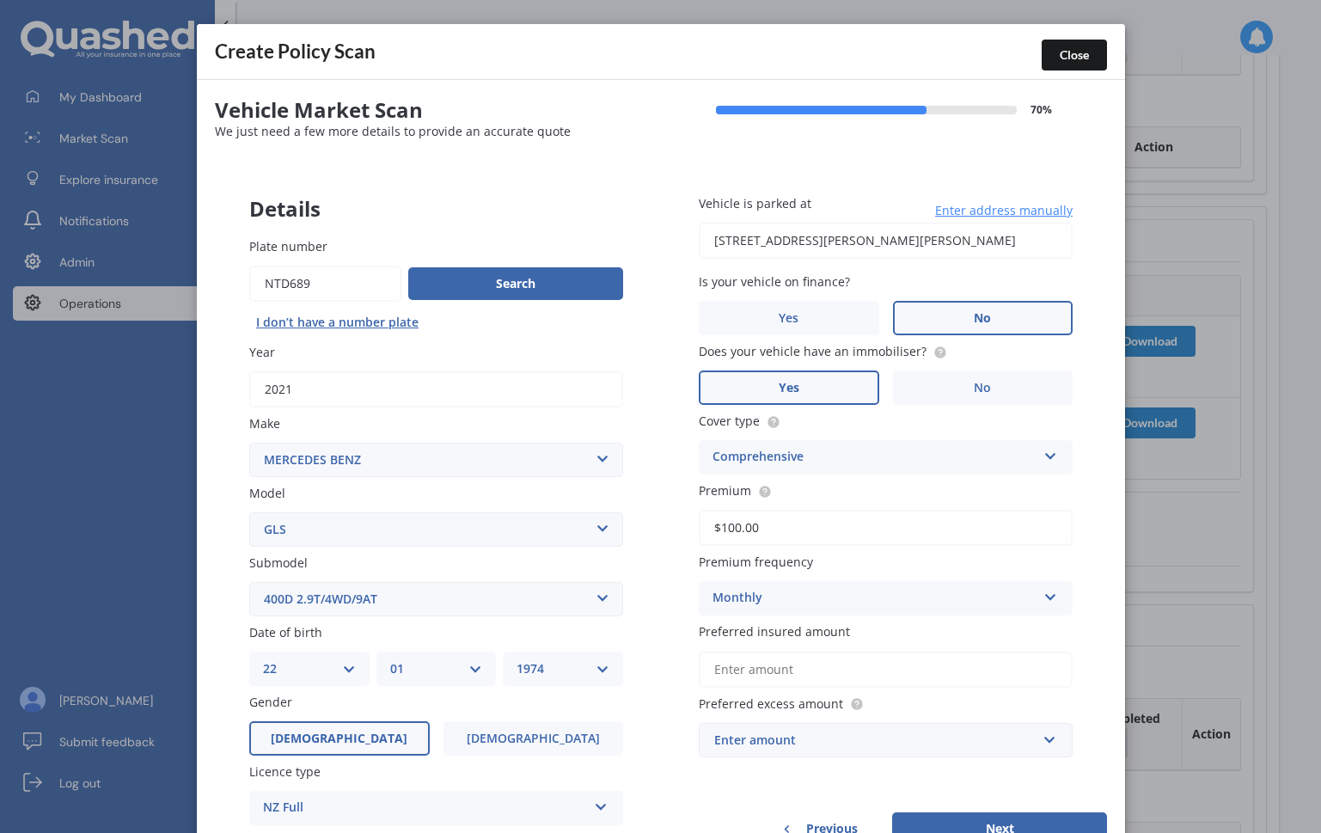
click at [798, 598] on div "Monthly" at bounding box center [874, 598] width 324 height 21
click at [784, 730] on div "Monthly" at bounding box center [886, 724] width 372 height 31
click at [729, 529] on input "$100.00" at bounding box center [886, 528] width 374 height 36
type input "$150.00"
click at [780, 657] on input "Preferred insured amount" at bounding box center [886, 669] width 374 height 36
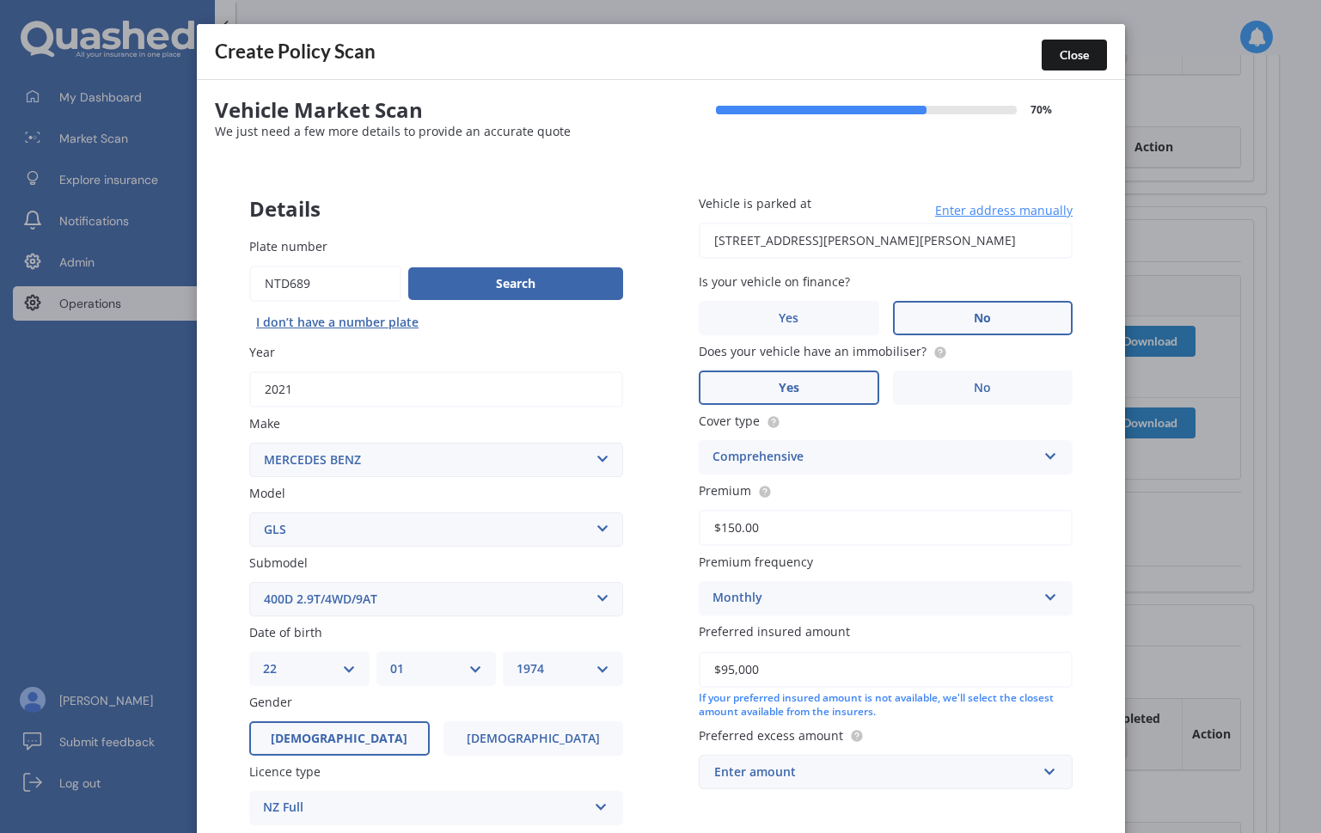
type input "$95,000"
click at [932, 762] on div "Enter amount" at bounding box center [875, 771] width 322 height 19
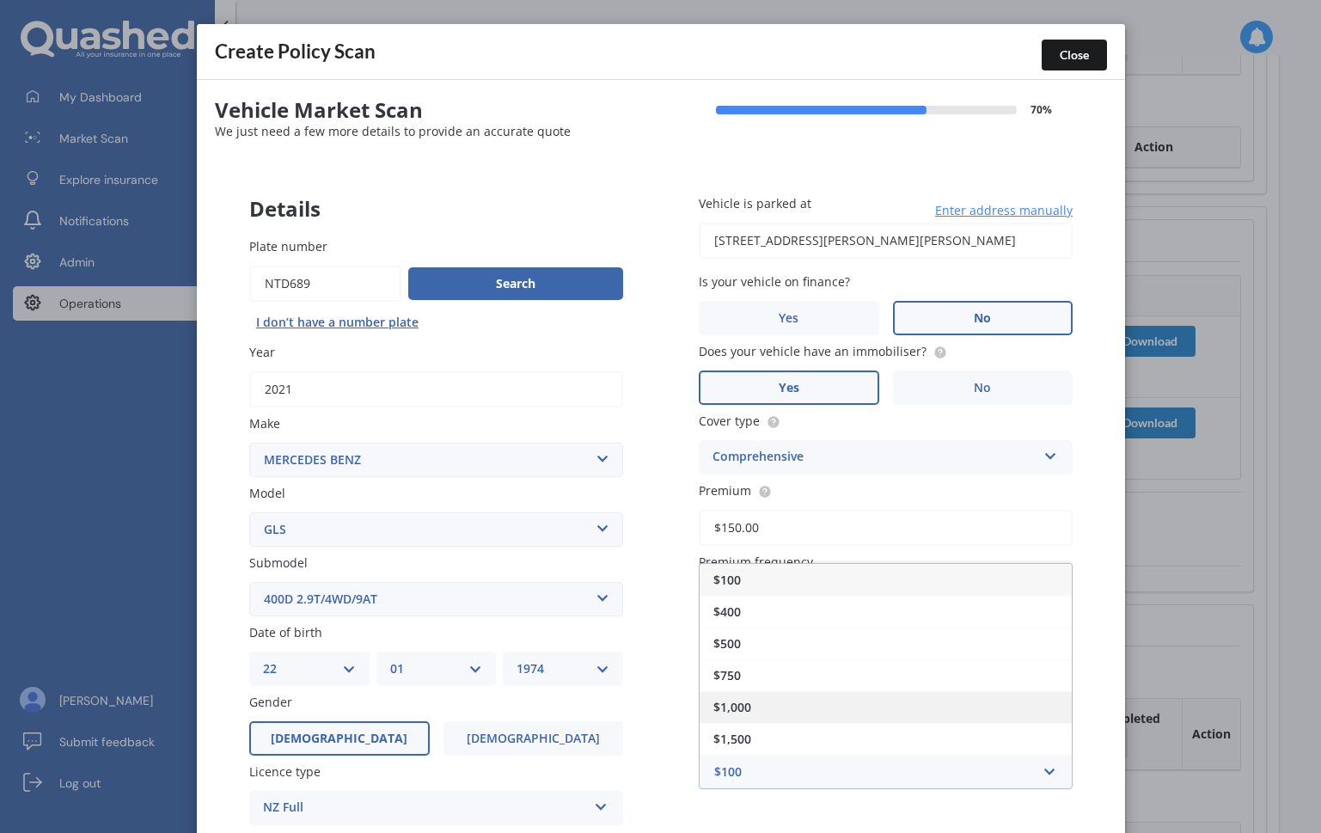
click at [927, 701] on div "$1,000" at bounding box center [886, 707] width 372 height 32
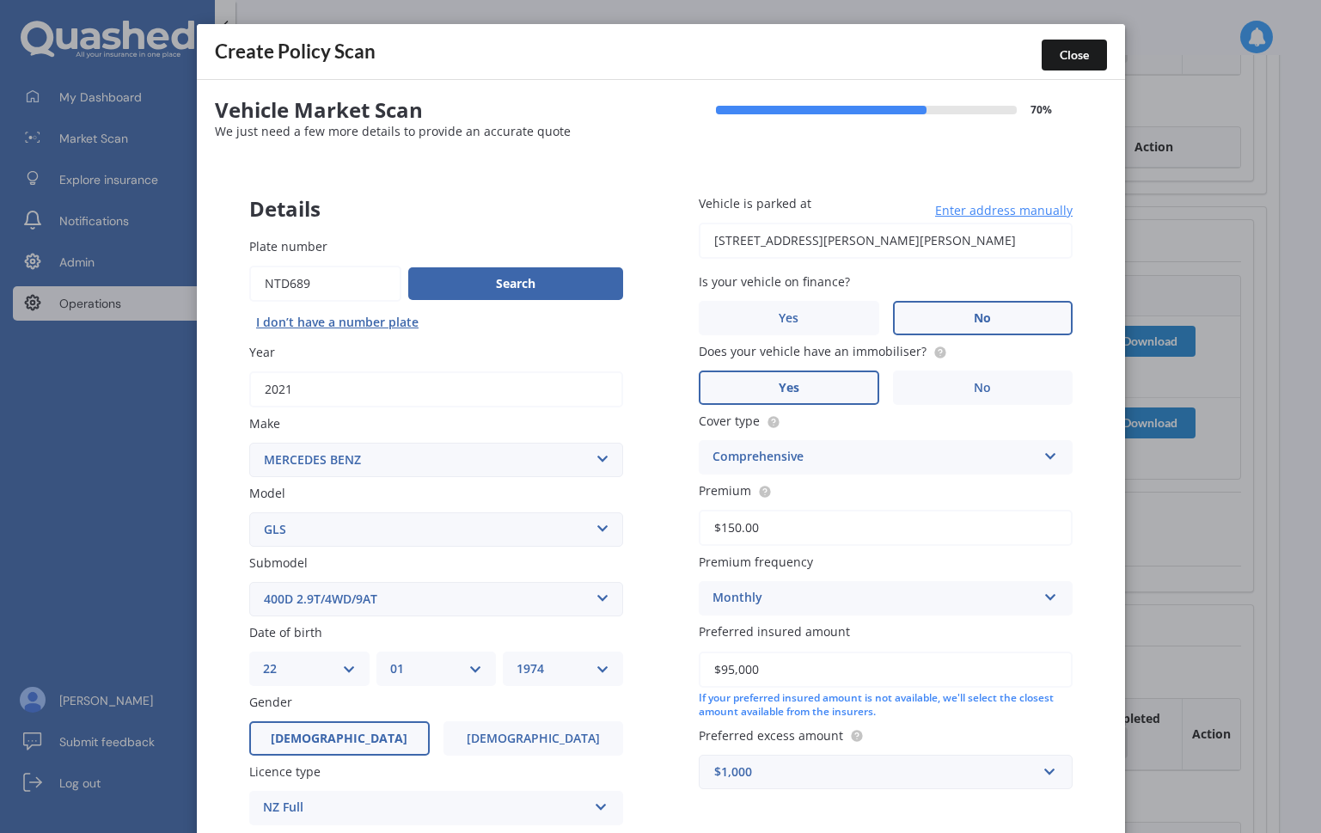
click at [678, 662] on div "Vehicle is parked at 35A Bernard Magnus Lane, Greenhithe, Auckland 0632 Enter a…" at bounding box center [885, 491] width 443 height 663
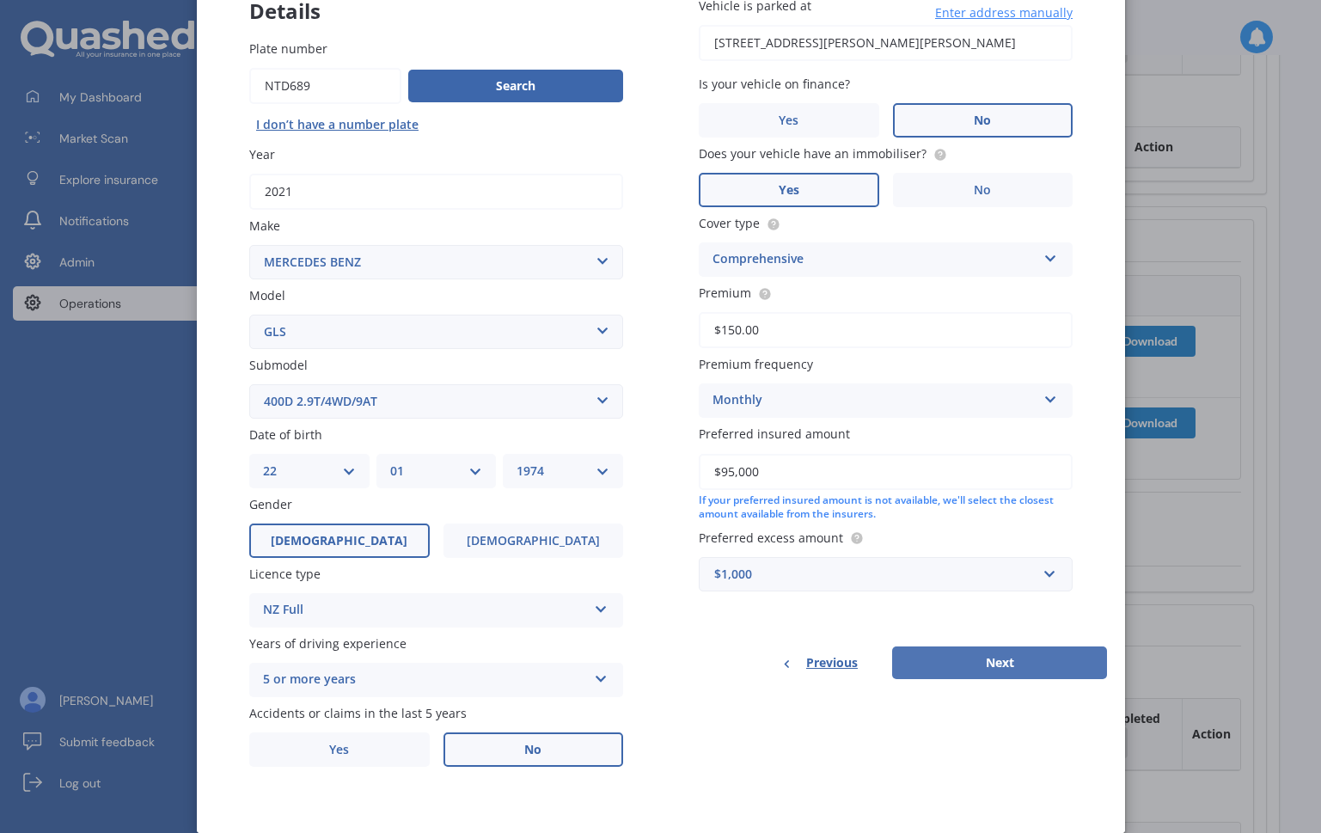
click at [957, 661] on button "Next" at bounding box center [999, 662] width 215 height 33
select select "22"
select select "01"
select select "1974"
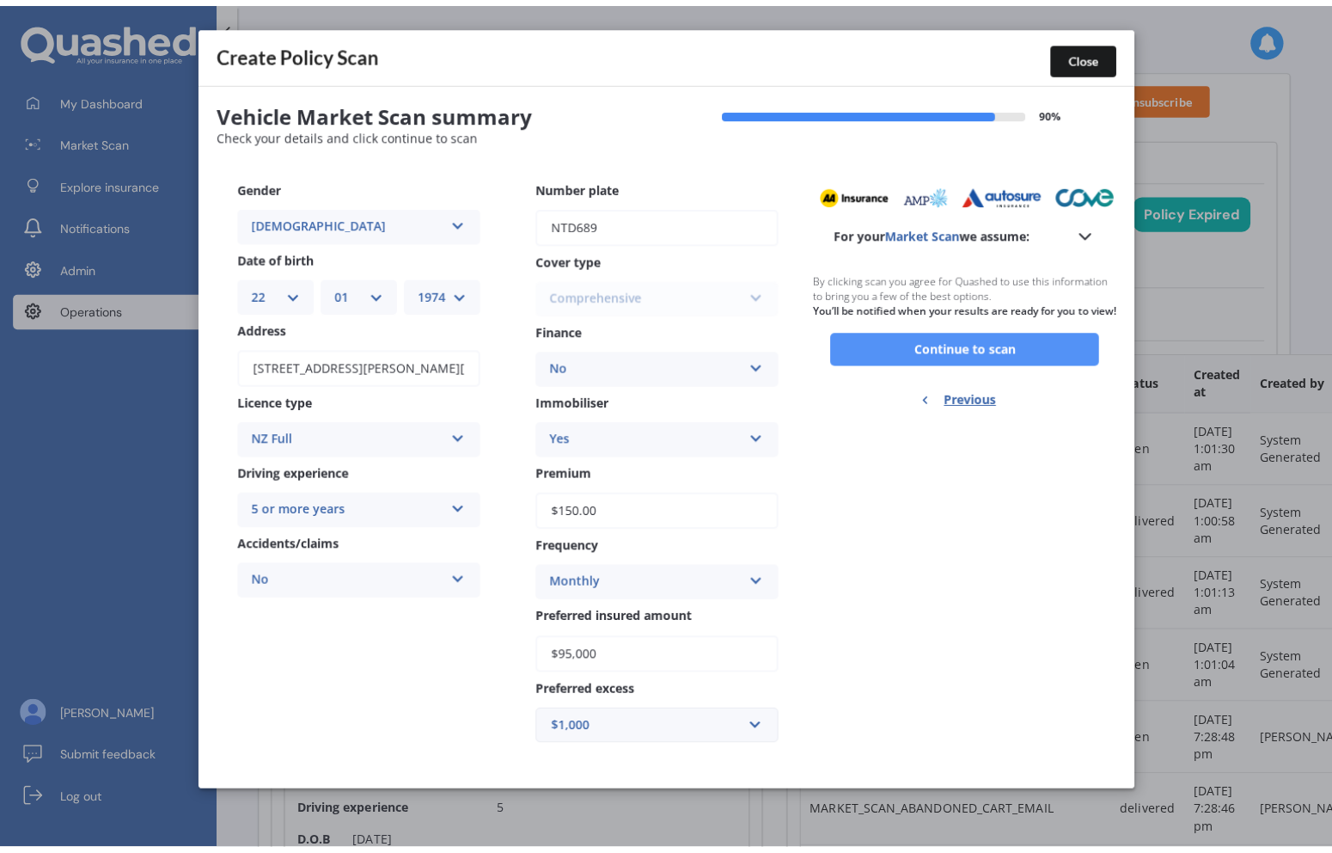
scroll to position [0, 0]
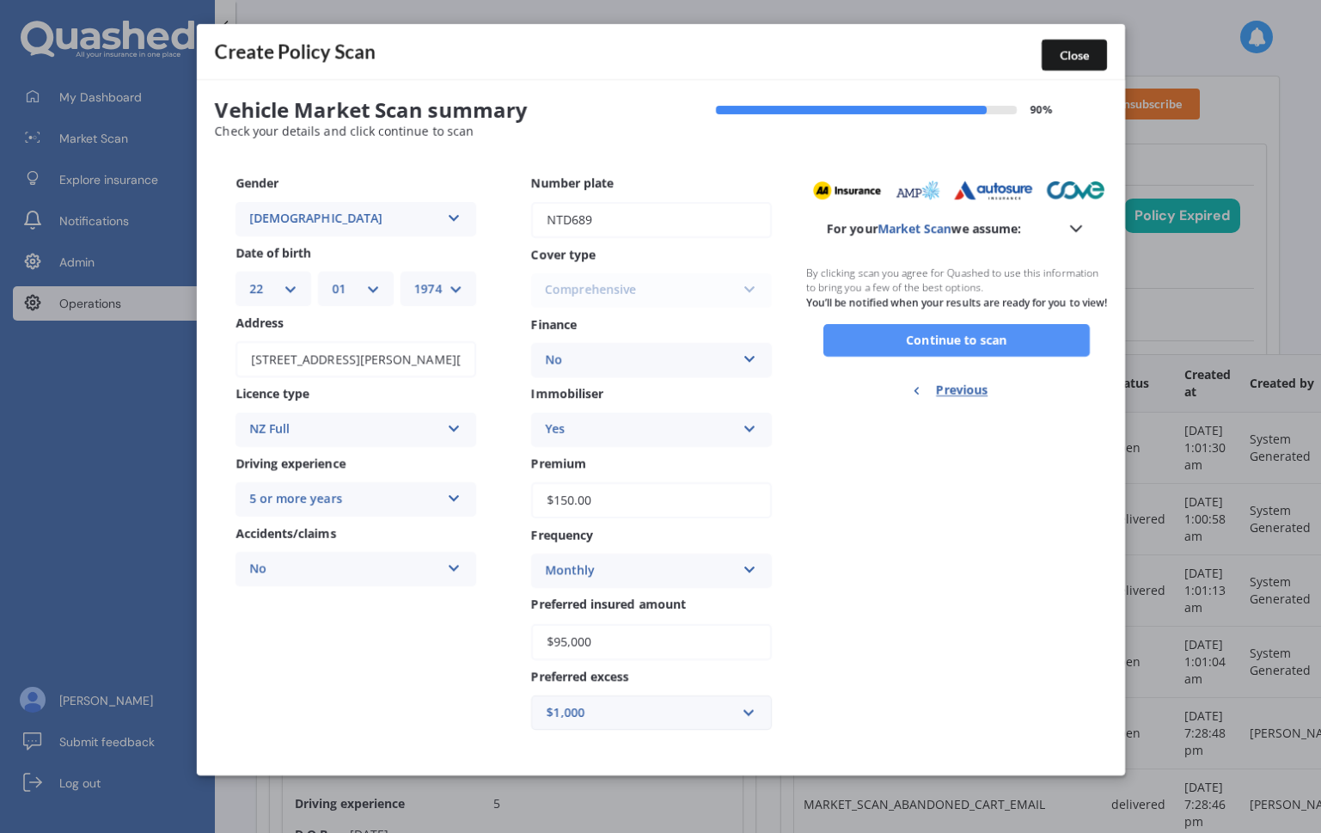
click at [948, 357] on button "Continue to scan" at bounding box center [956, 340] width 266 height 33
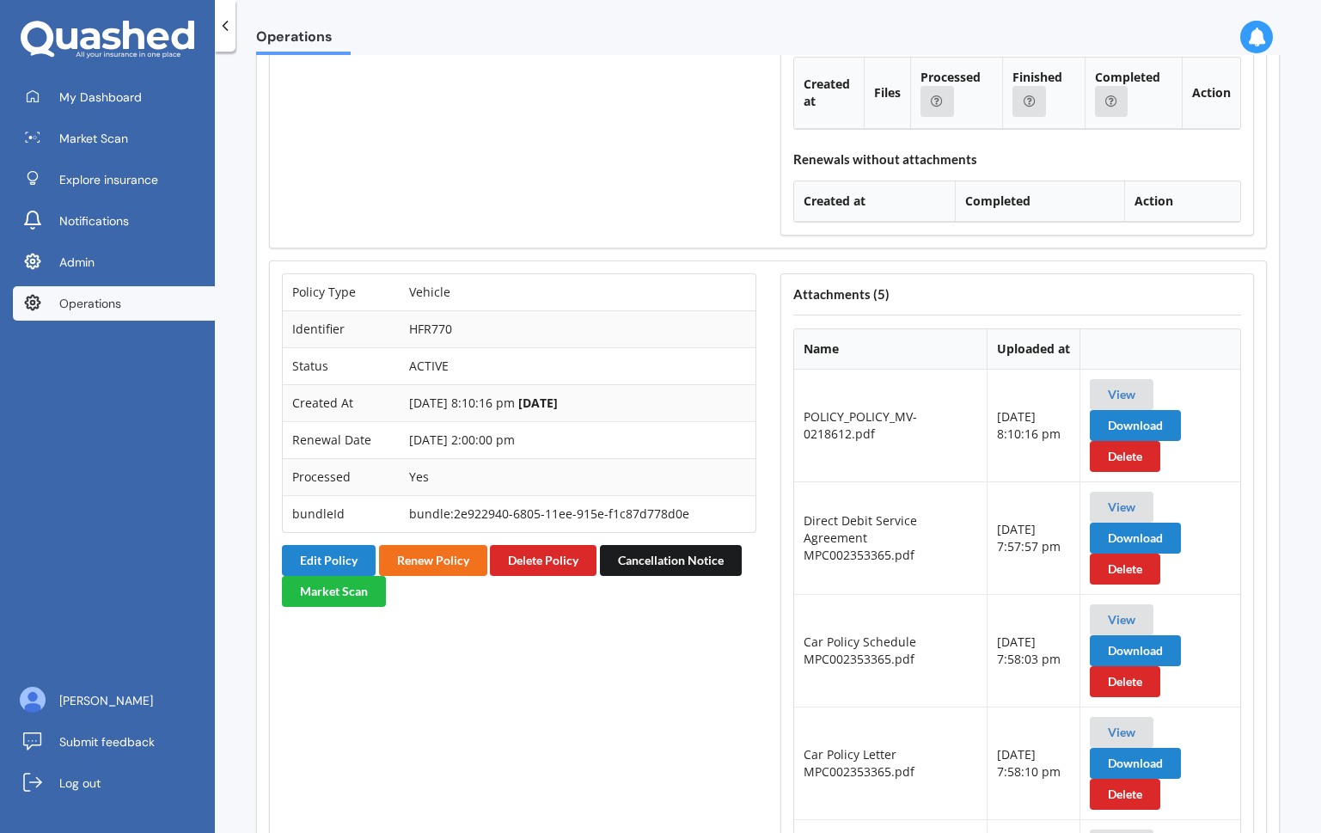
scroll to position [8523, 0]
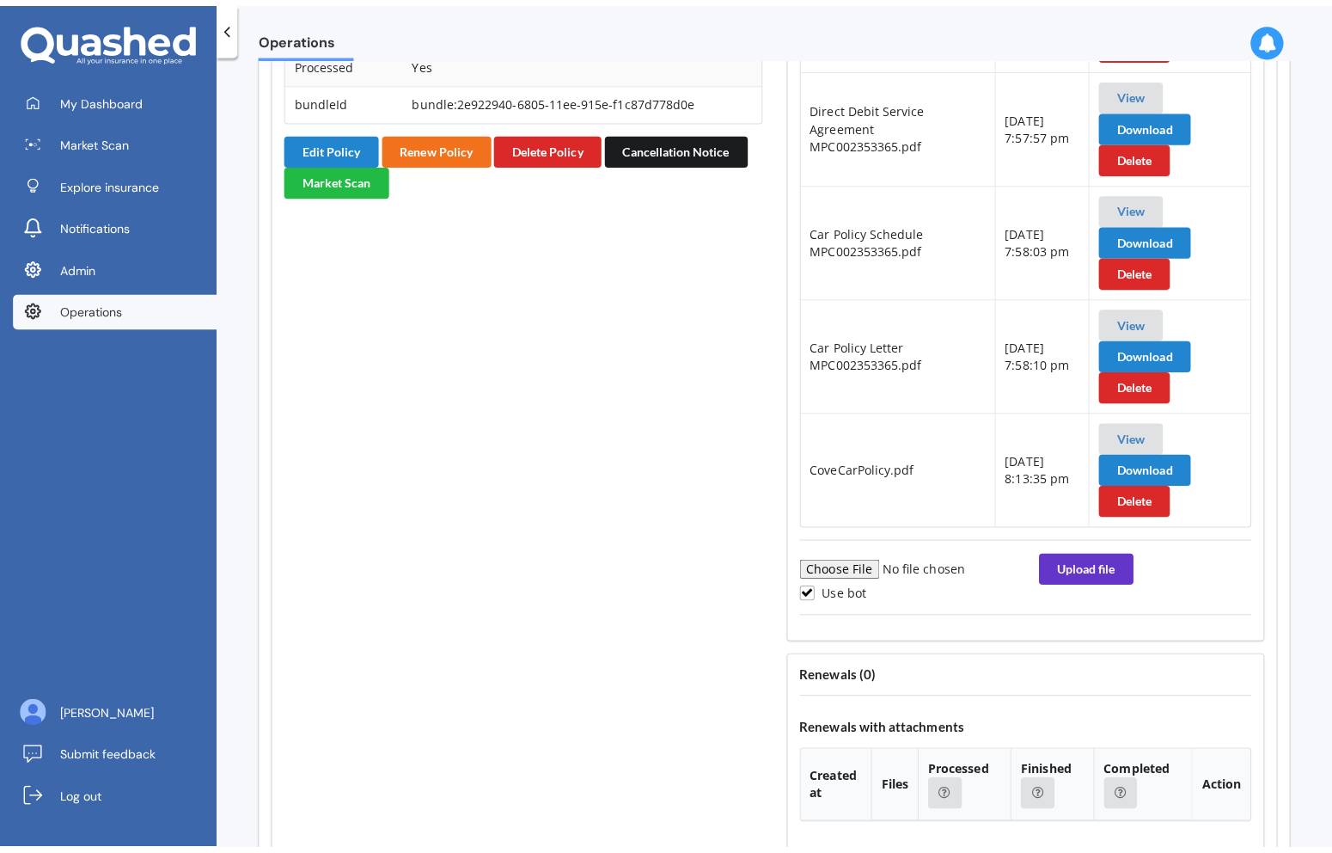
scroll to position [8967, 0]
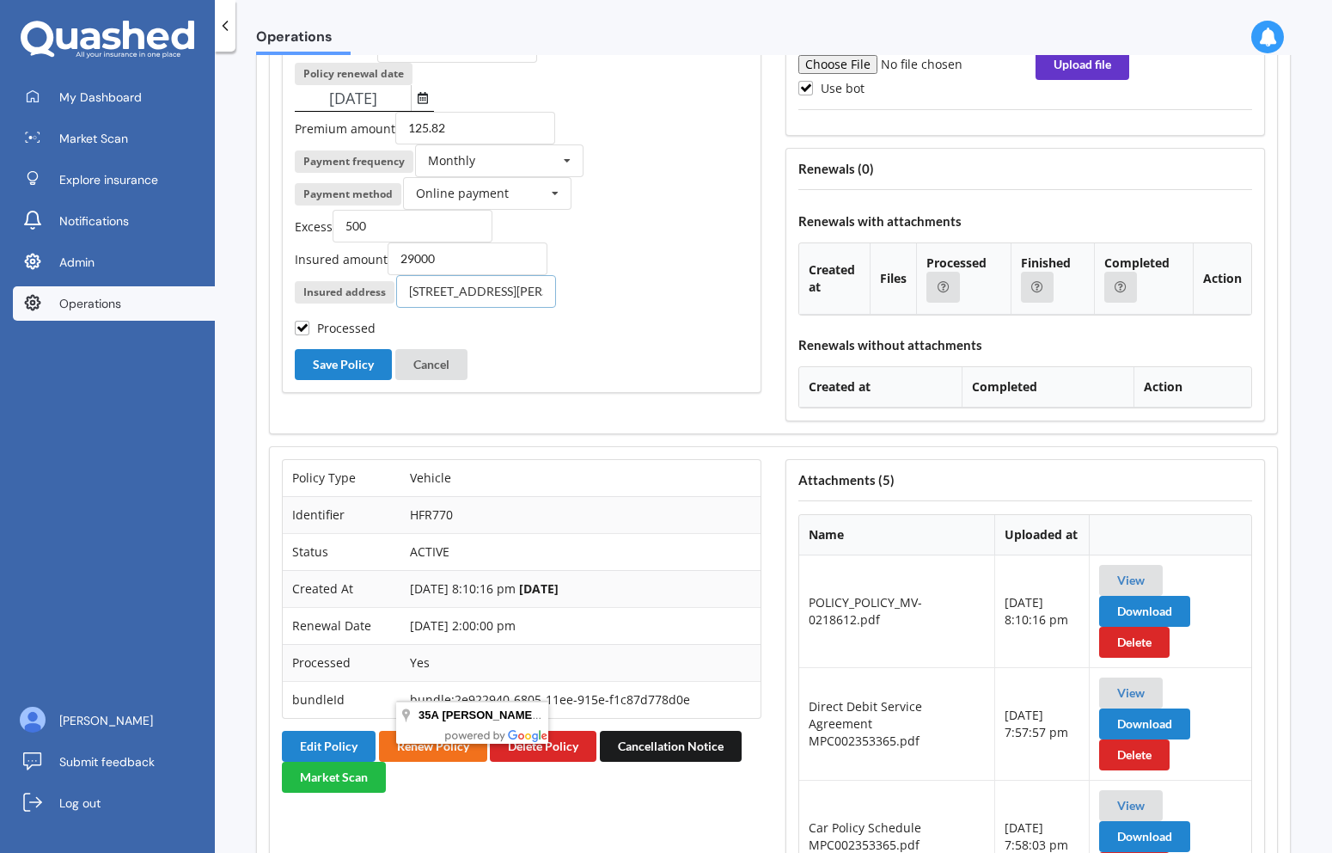
scroll to position [8249, 0]
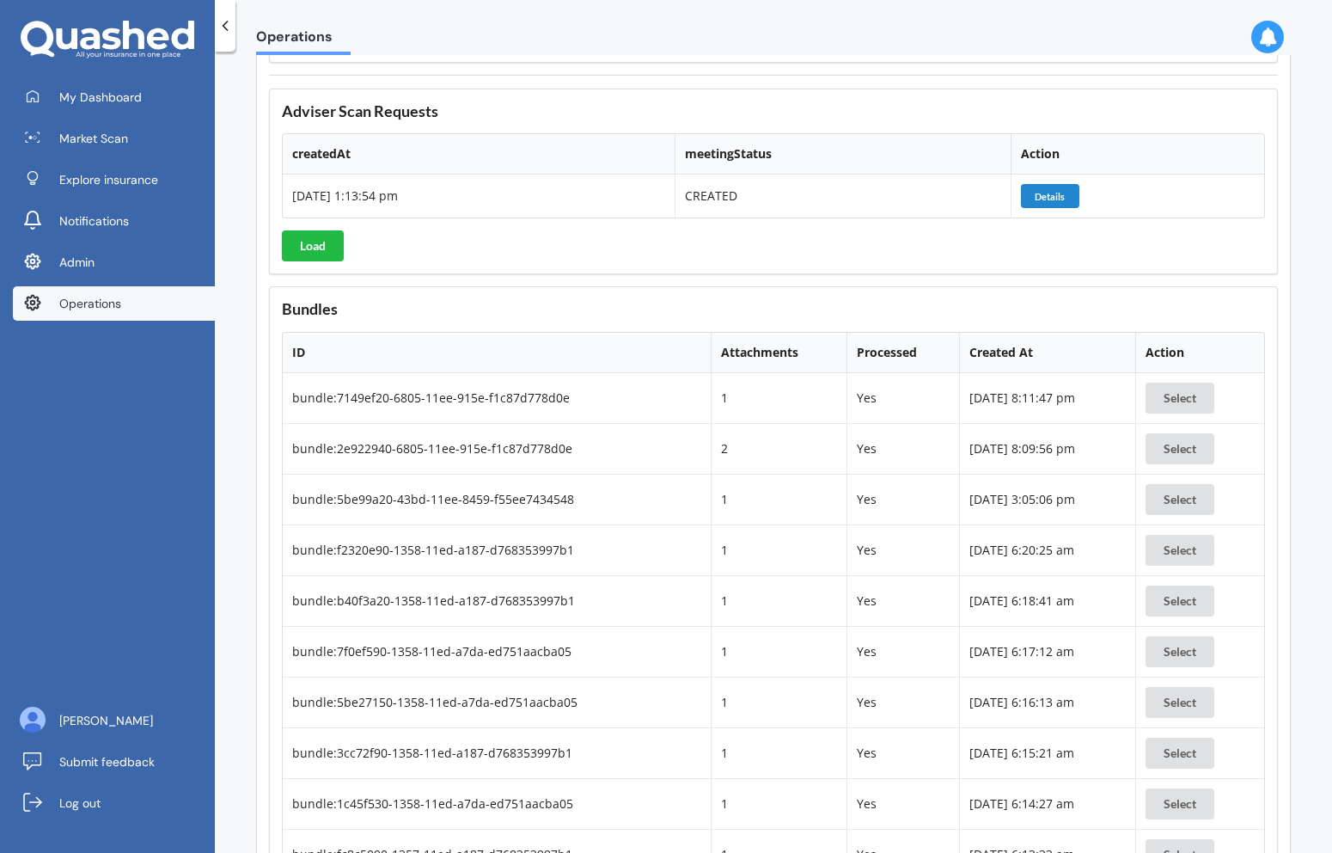
scroll to position [13028, 0]
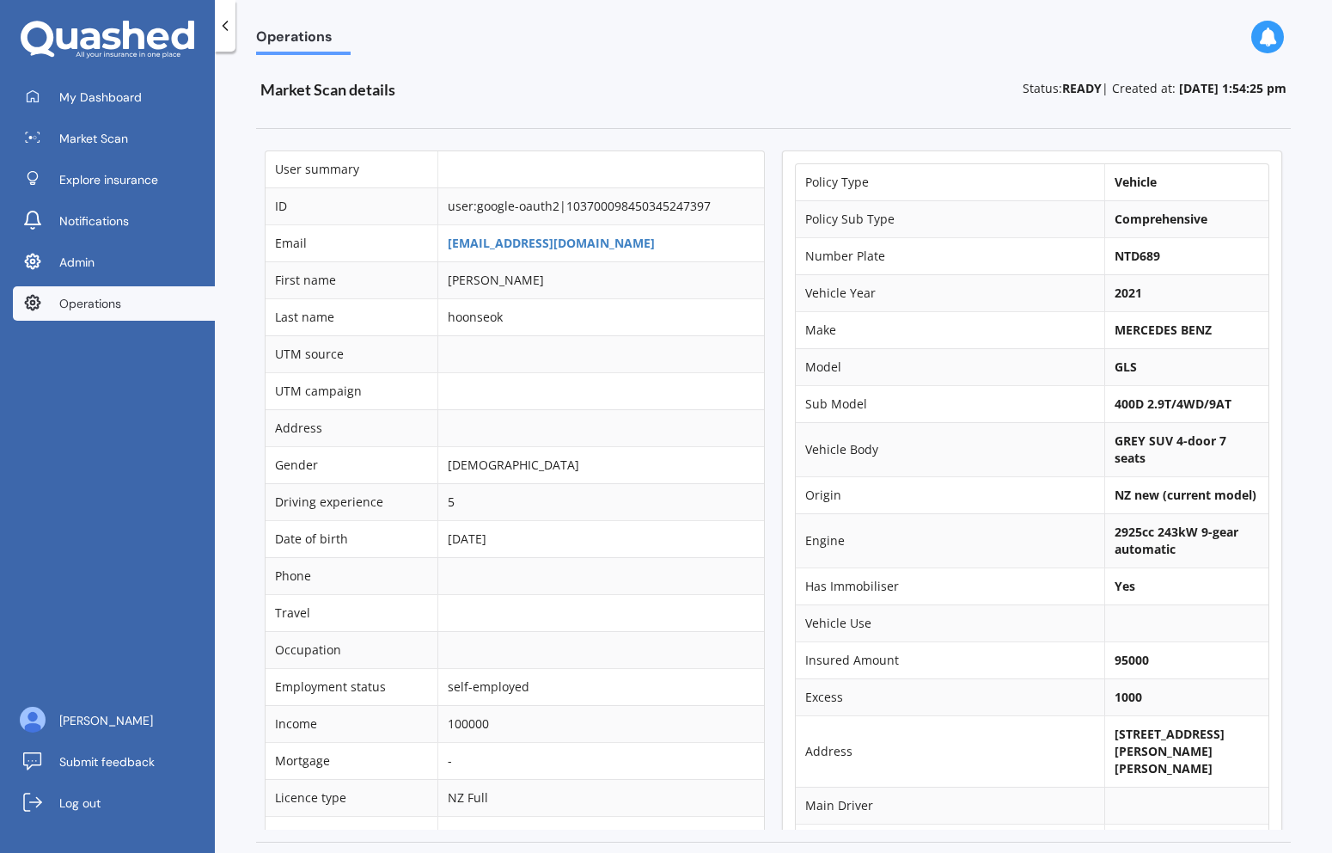
click at [496, 254] on td "[EMAIL_ADDRESS][DOMAIN_NAME]" at bounding box center [600, 242] width 327 height 37
click at [513, 235] on link "[EMAIL_ADDRESS][DOMAIN_NAME]" at bounding box center [551, 243] width 207 height 16
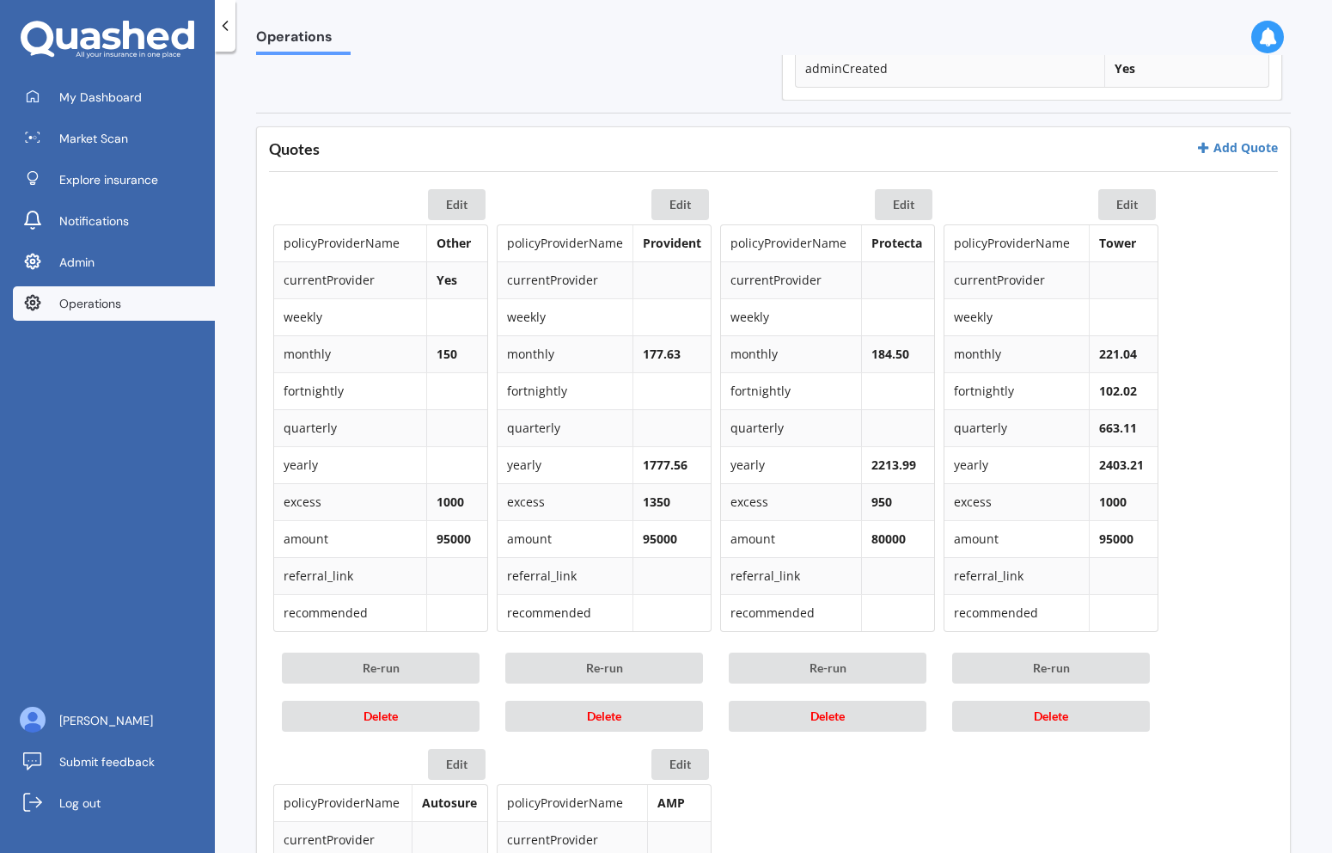
scroll to position [728, 0]
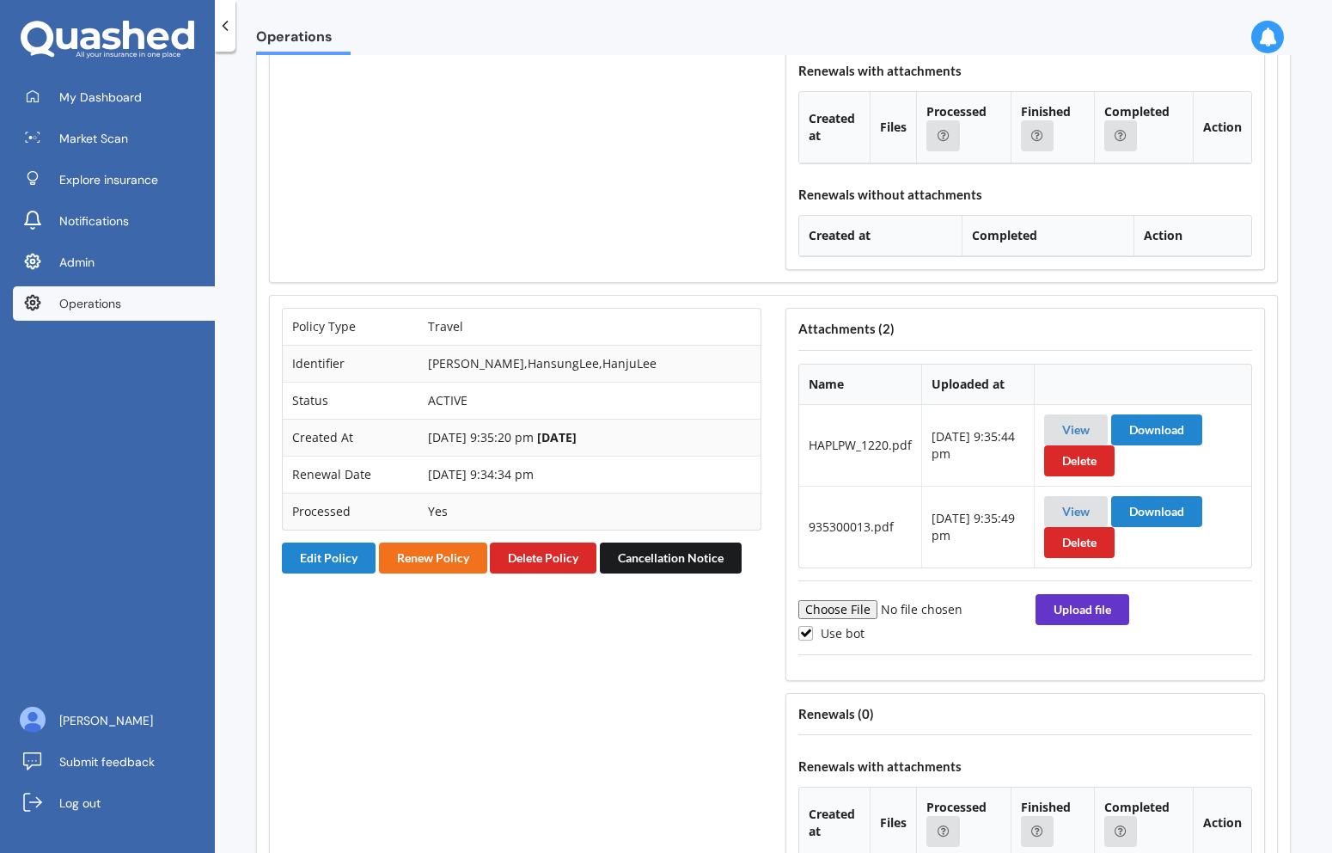
scroll to position [5590, 0]
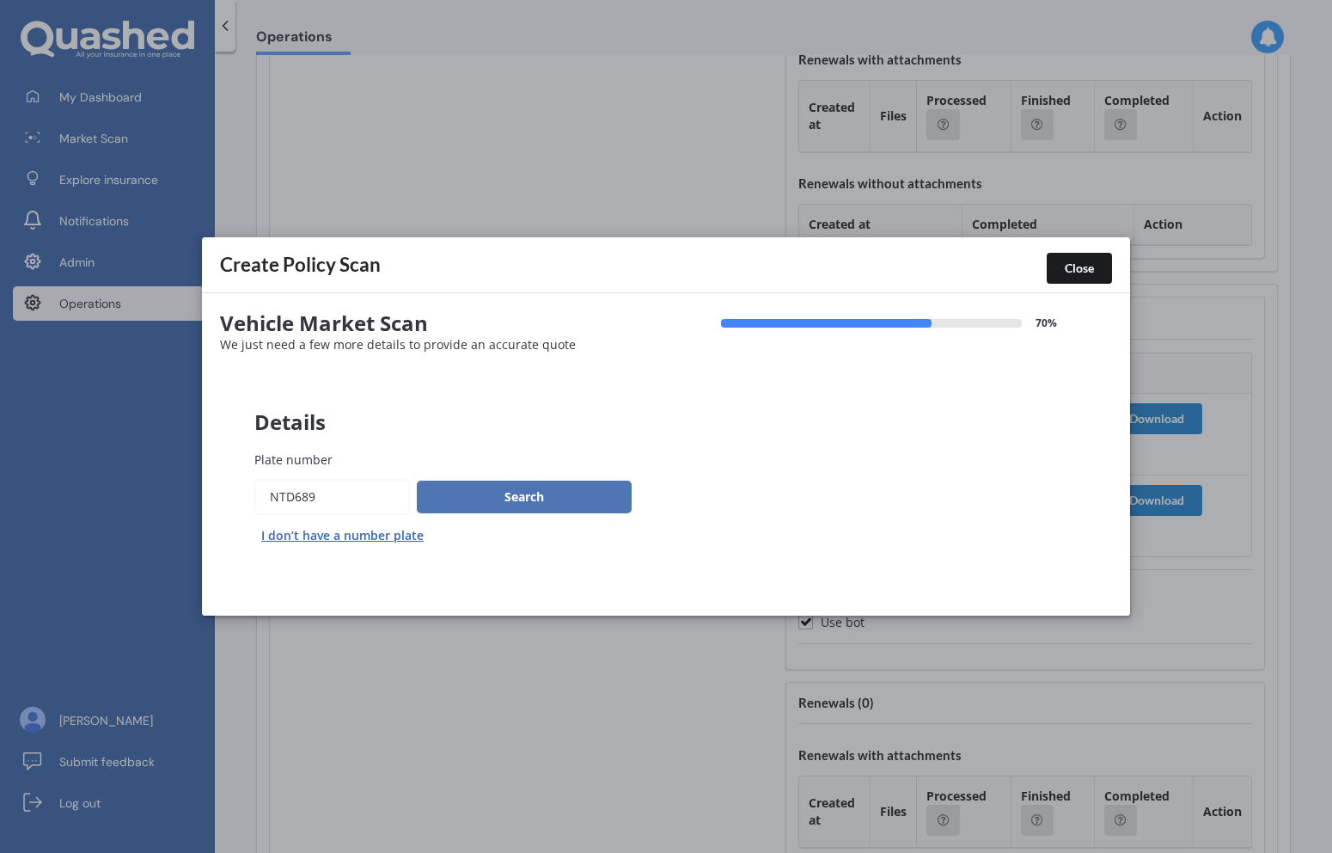
click at [478, 509] on button "Search" at bounding box center [524, 496] width 215 height 33
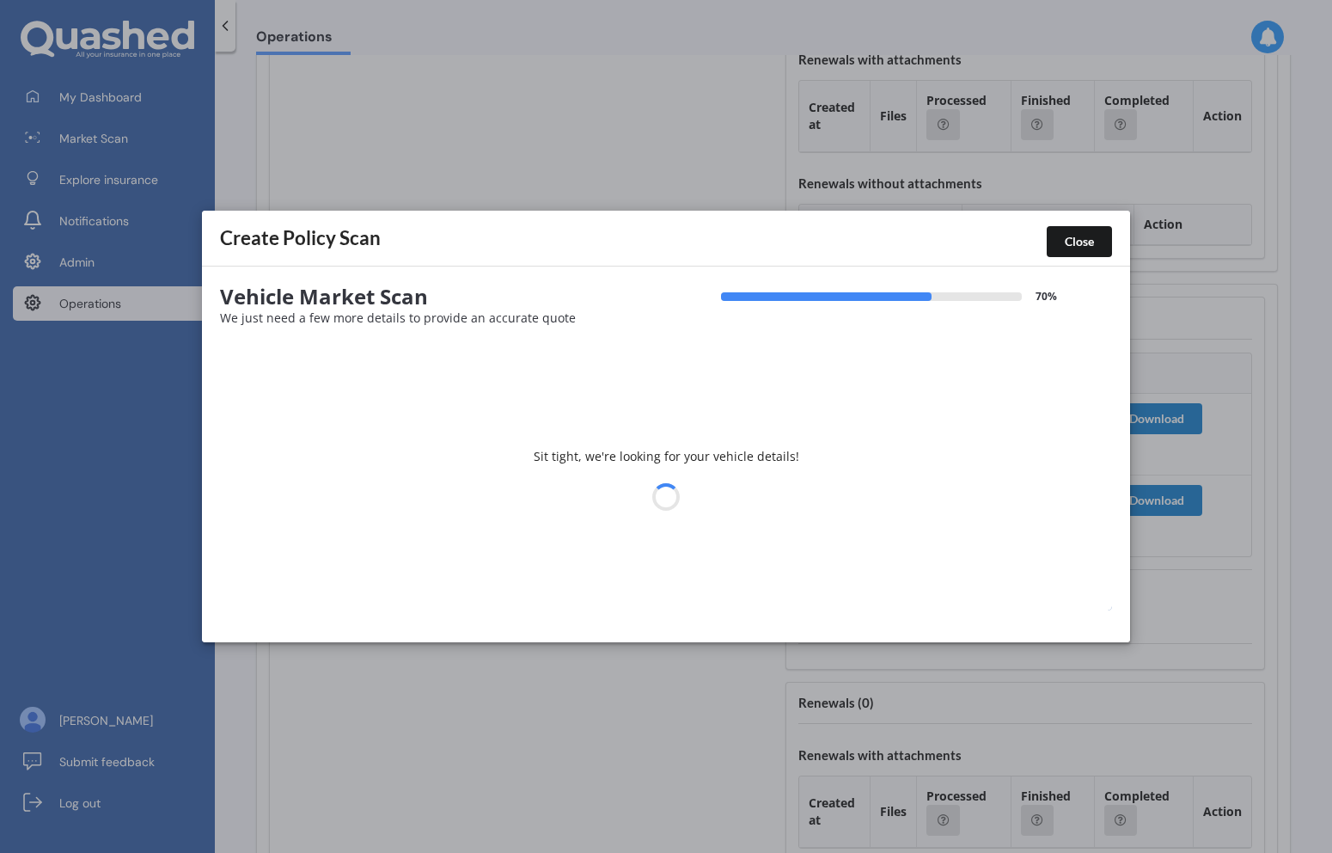
select select "22"
select select "01"
select select "1974"
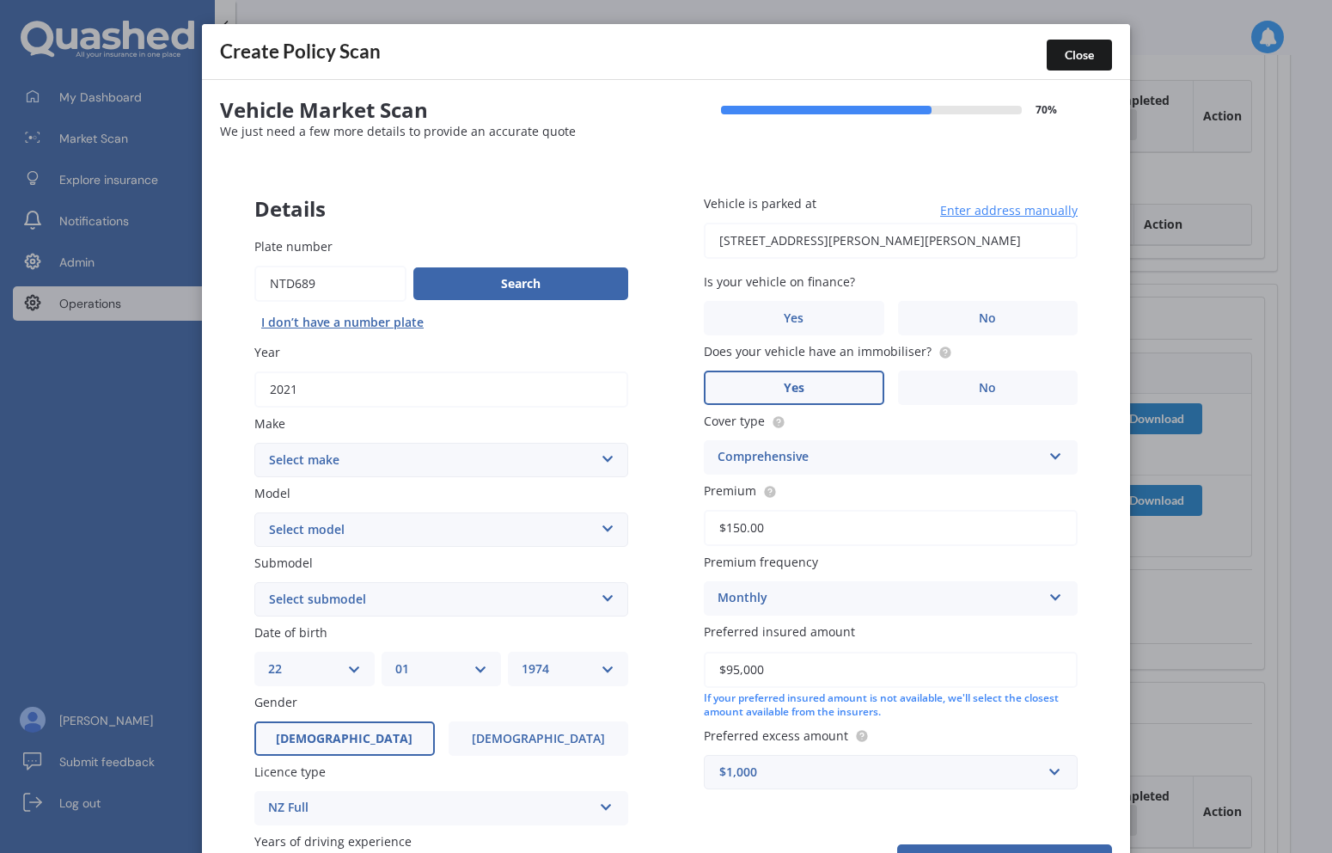
click at [530, 459] on select "Select make AC ALFA ROMEO ASTON [PERSON_NAME] AUDI AUSTIN BEDFORD Bentley BMW B…" at bounding box center [441, 460] width 374 height 34
select select "MERCEDES BENZ"
click at [254, 443] on select "Select make AC ALFA ROMEO ASTON [PERSON_NAME] AUDI AUSTIN BEDFORD Bentley BMW B…" at bounding box center [441, 460] width 374 height 34
click at [453, 512] on select "Select model 190 200 220 230 240 250 260 280 300 320 350 380 400 420 450 500 55…" at bounding box center [441, 529] width 374 height 34
select select "GLS"
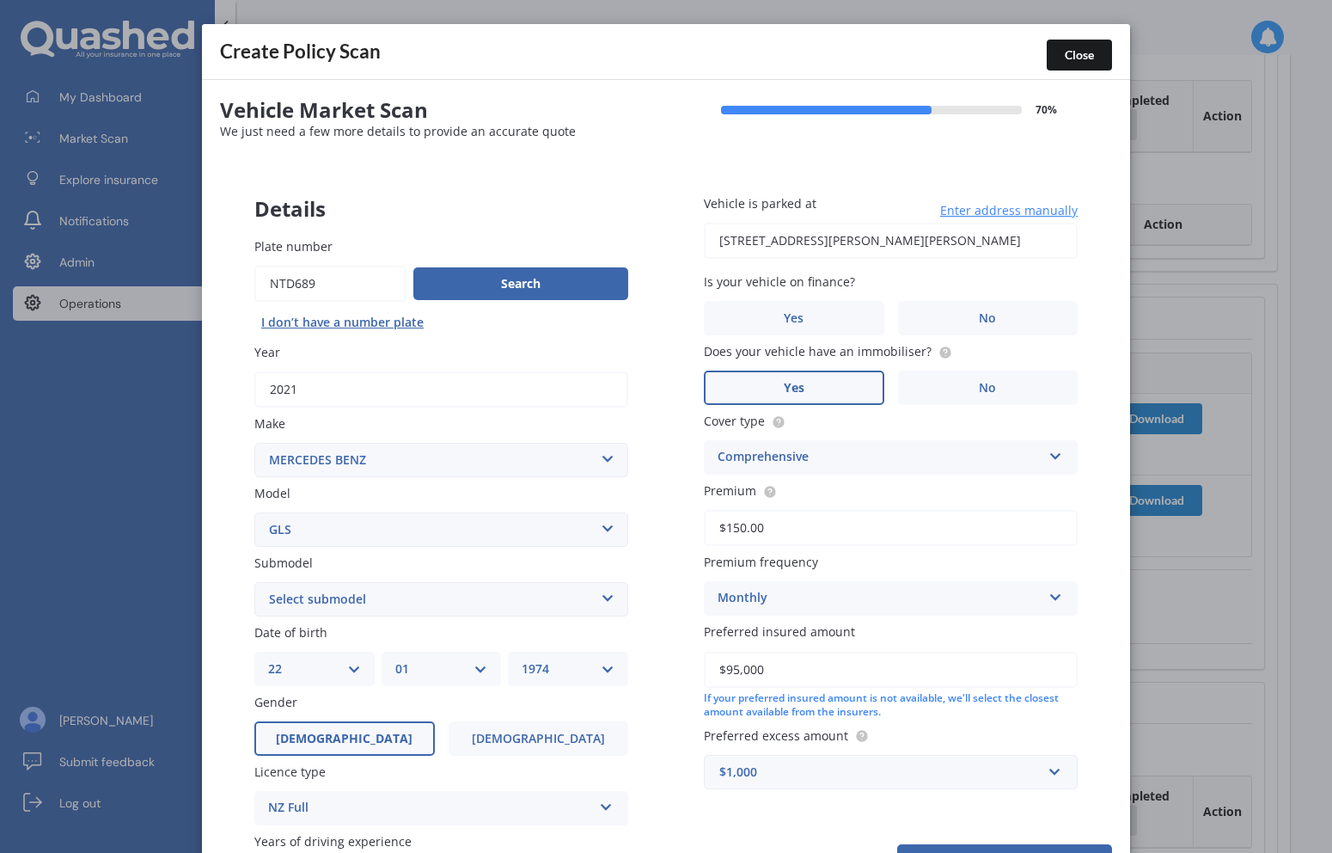
click at [254, 512] on select "Select model 190 200 220 230 240 250 260 280 300 320 350 380 400 420 450 500 55…" at bounding box center [441, 529] width 374 height 34
click at [425, 597] on select "Select submodel 350 400D 2.9T/4WD/9AT" at bounding box center [441, 599] width 374 height 34
select select "400D 2.9T/4WD/9AT"
click at [254, 582] on select "Select submodel 350 400D 2.9T/4WD/9AT" at bounding box center [441, 599] width 374 height 34
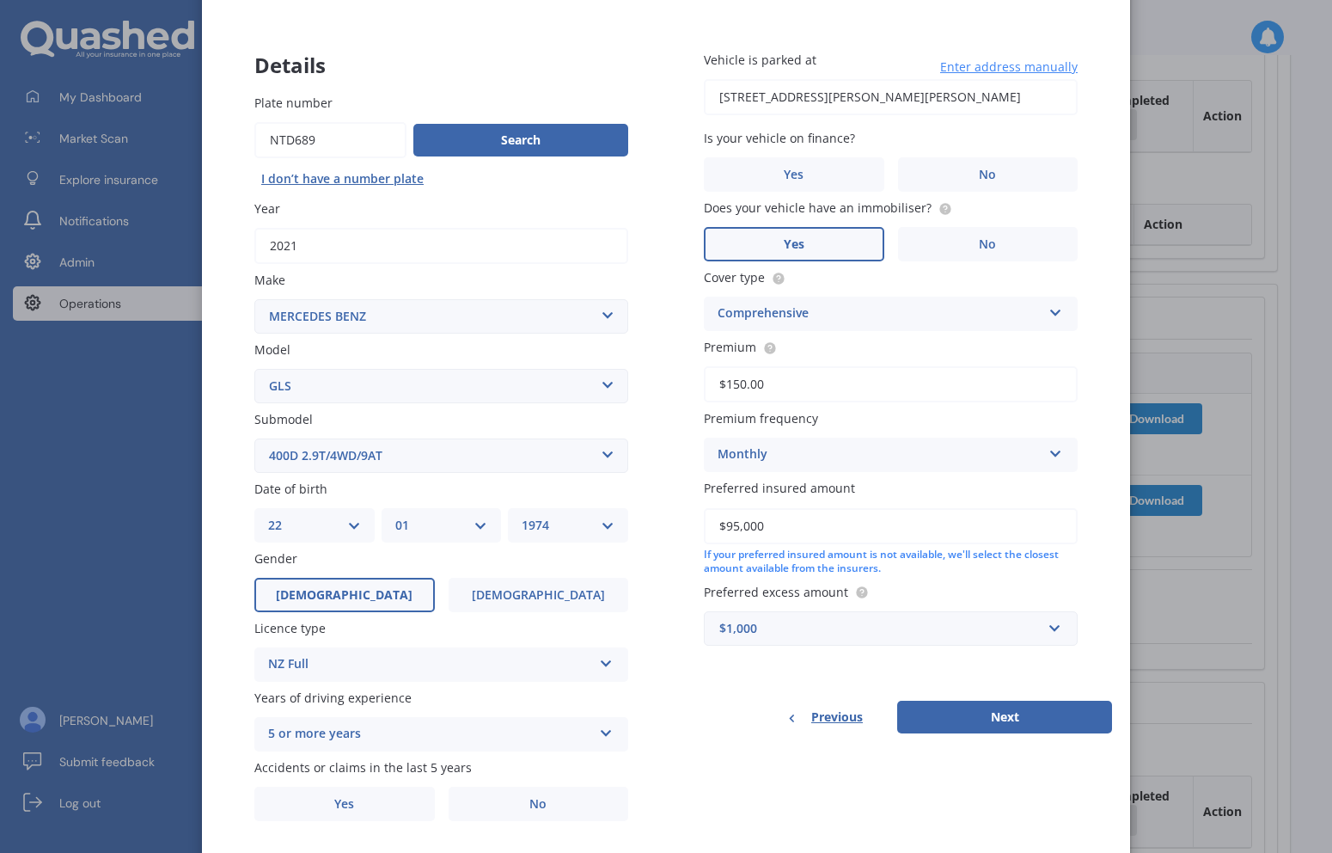
scroll to position [178, 0]
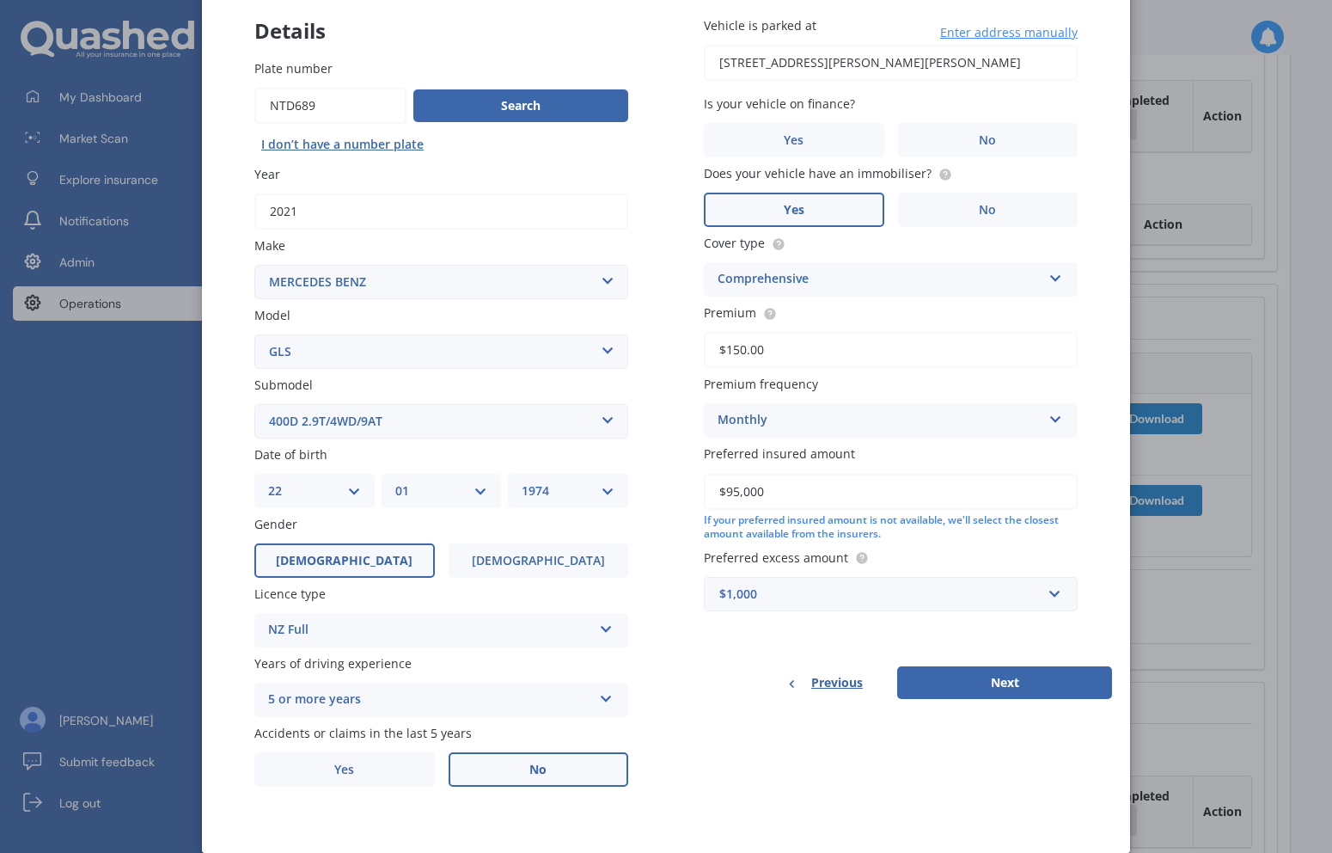
click at [494, 766] on label "No" at bounding box center [539, 769] width 180 height 34
click at [0, 0] on input "No" at bounding box center [0, 0] width 0 height 0
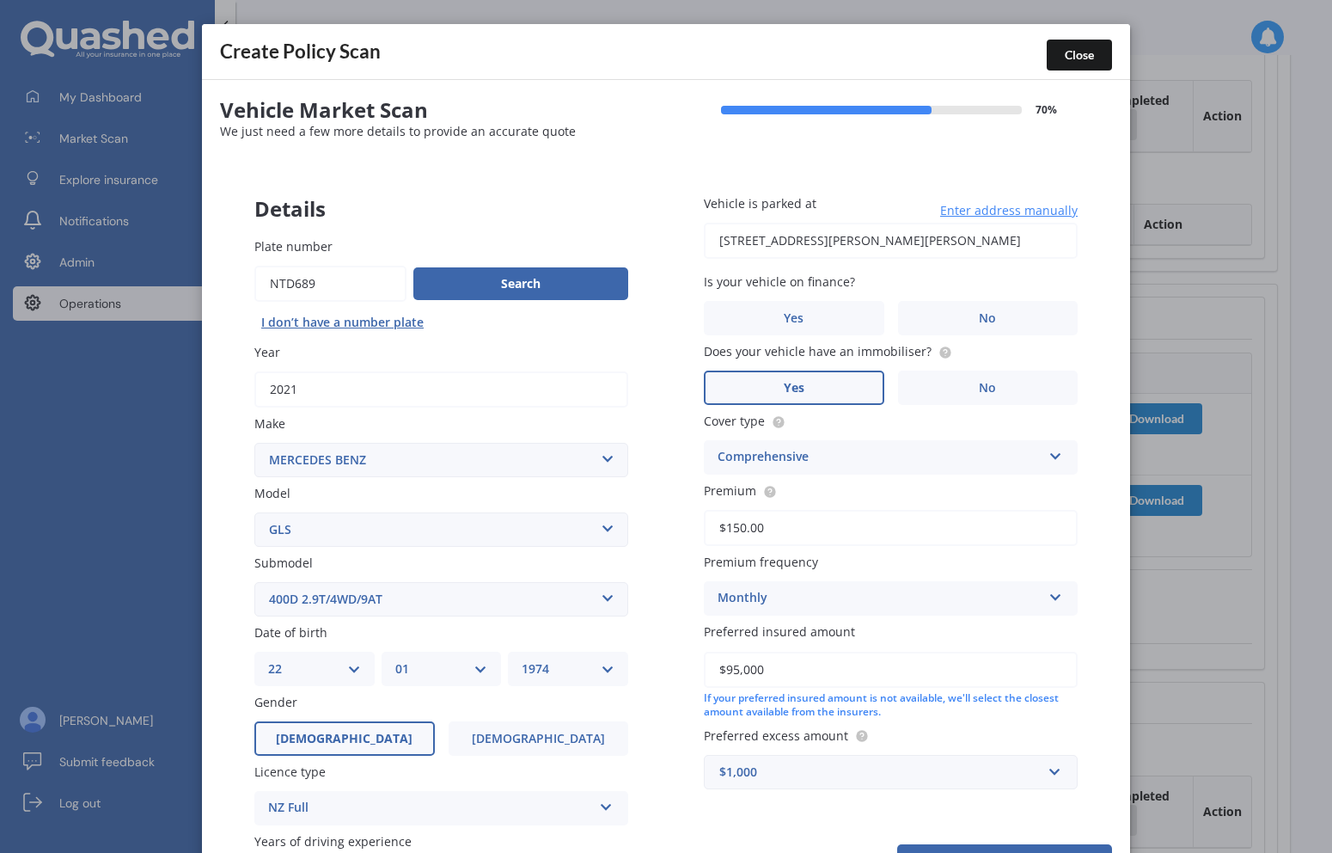
click at [743, 669] on input "$95,000" at bounding box center [891, 669] width 374 height 36
type input "$103,000"
click at [901, 722] on div "Vehicle is parked at [STREET_ADDRESS][PERSON_NAME][PERSON_NAME] Enter address m…" at bounding box center [890, 491] width 443 height 663
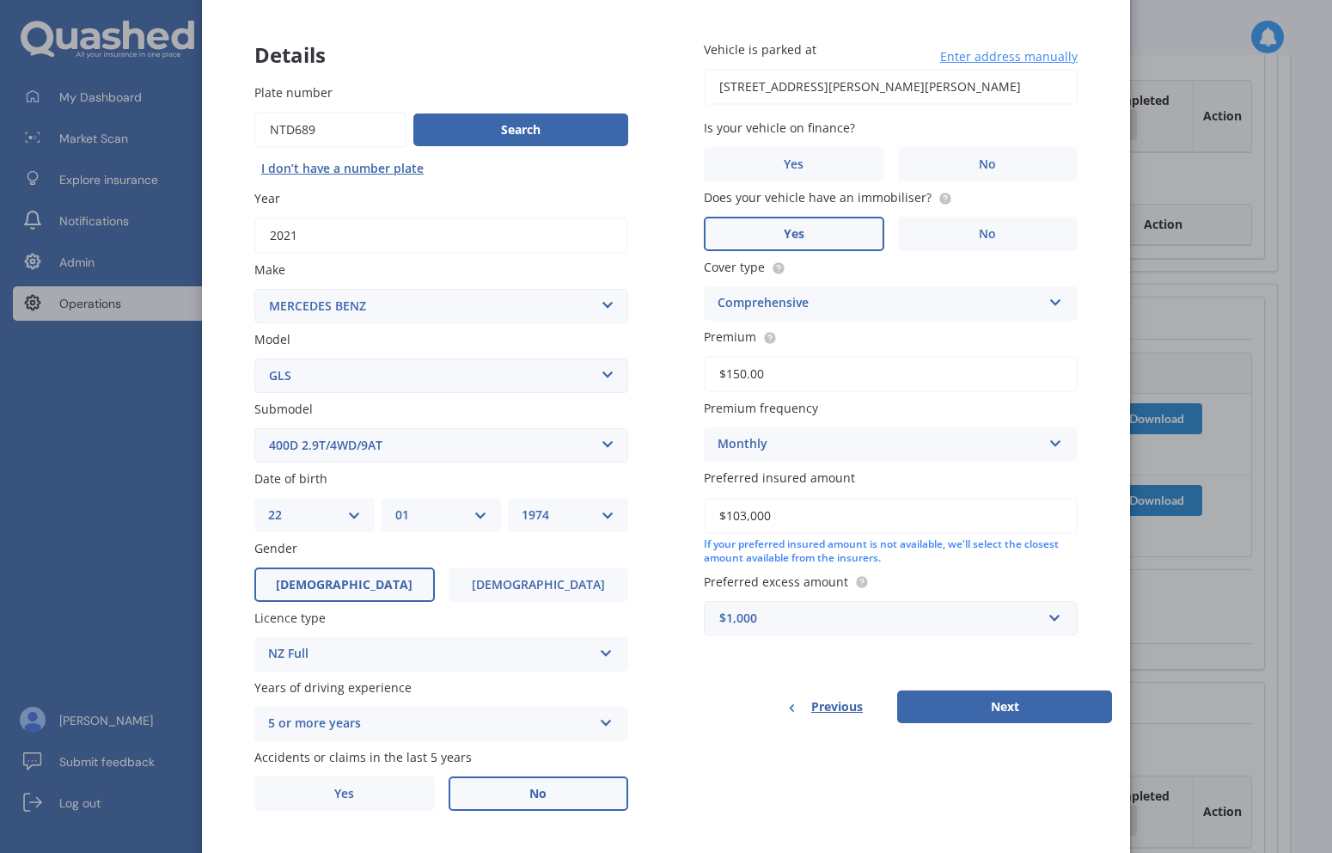
scroll to position [160, 0]
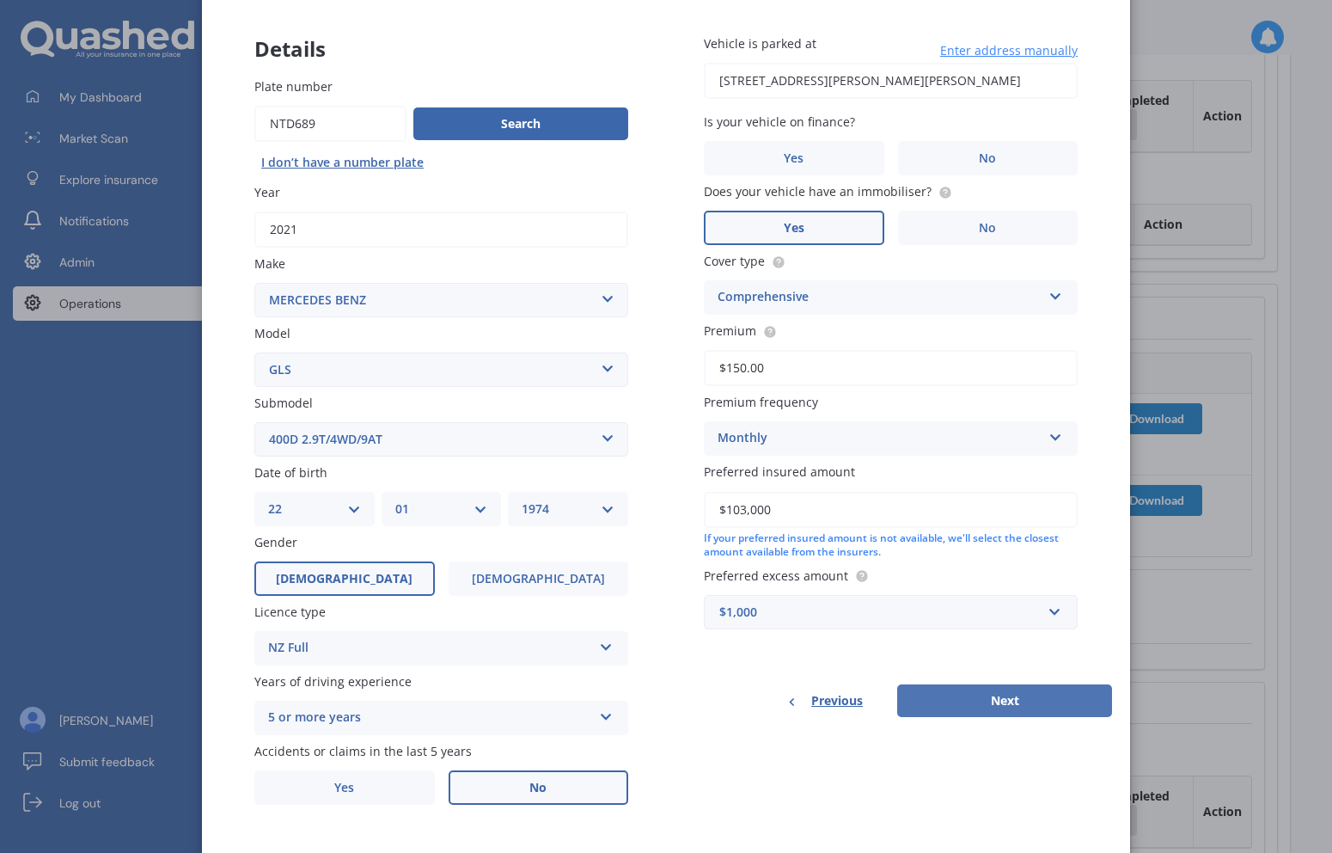
click at [1006, 710] on button "Next" at bounding box center [1004, 700] width 215 height 33
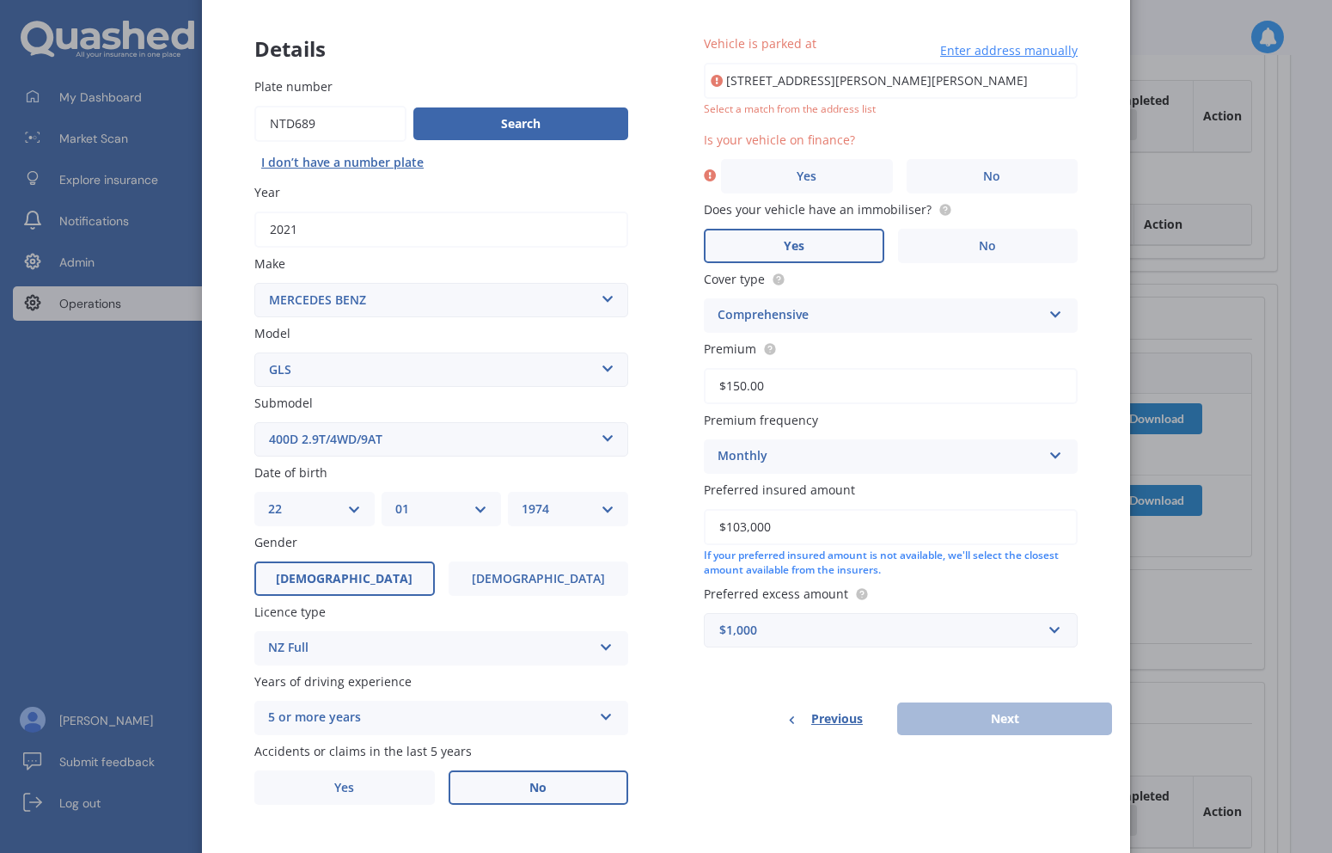
type input "[STREET_ADDRESS][PERSON_NAME][PERSON_NAME]"
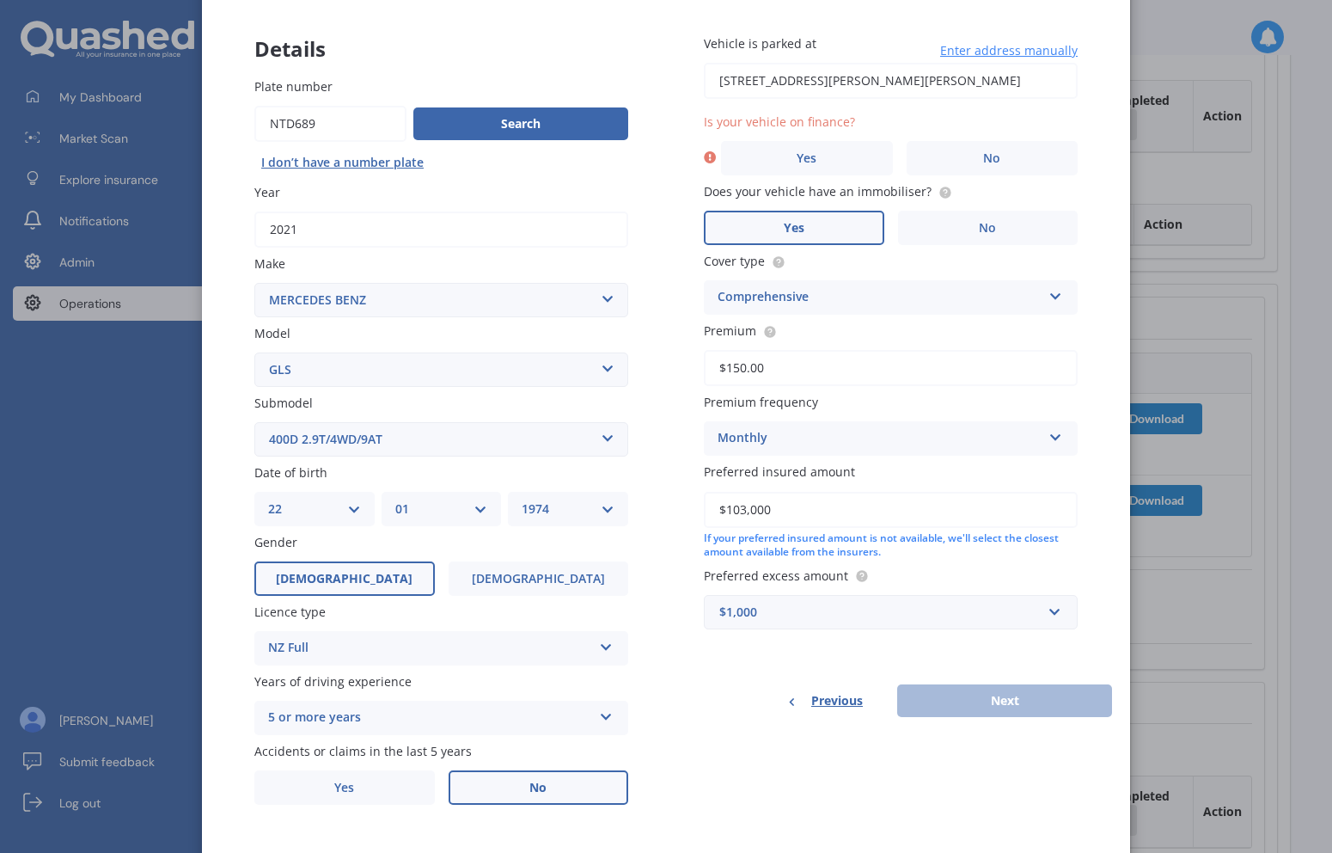
click at [955, 140] on div "Is your vehicle on finance? Yes No" at bounding box center [891, 144] width 374 height 63
click at [955, 166] on label "No" at bounding box center [993, 158] width 172 height 34
click at [0, 0] on input "No" at bounding box center [0, 0] width 0 height 0
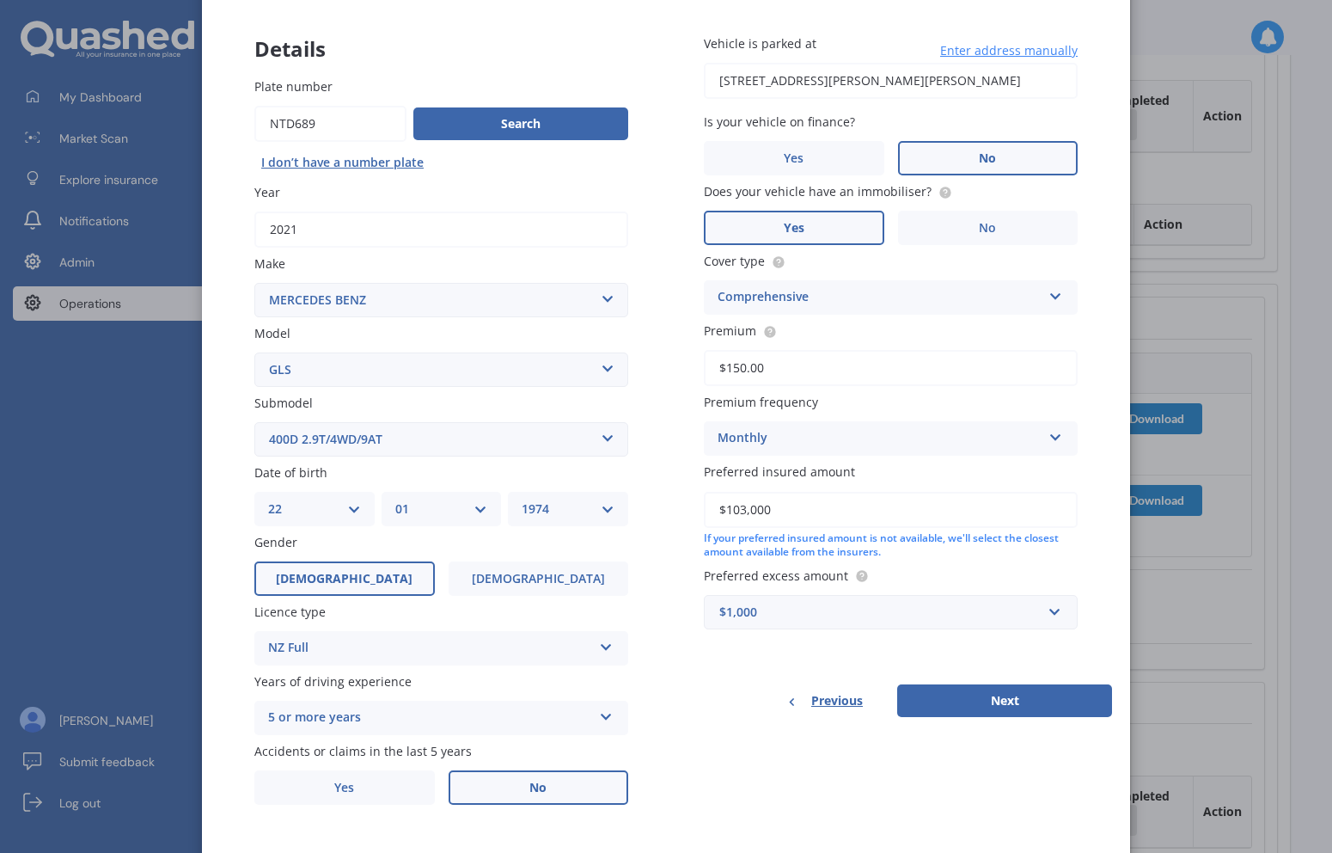
click at [727, 370] on input "$150.00" at bounding box center [891, 368] width 374 height 36
type input "$170.00"
click at [1001, 694] on button "Next" at bounding box center [1004, 700] width 215 height 33
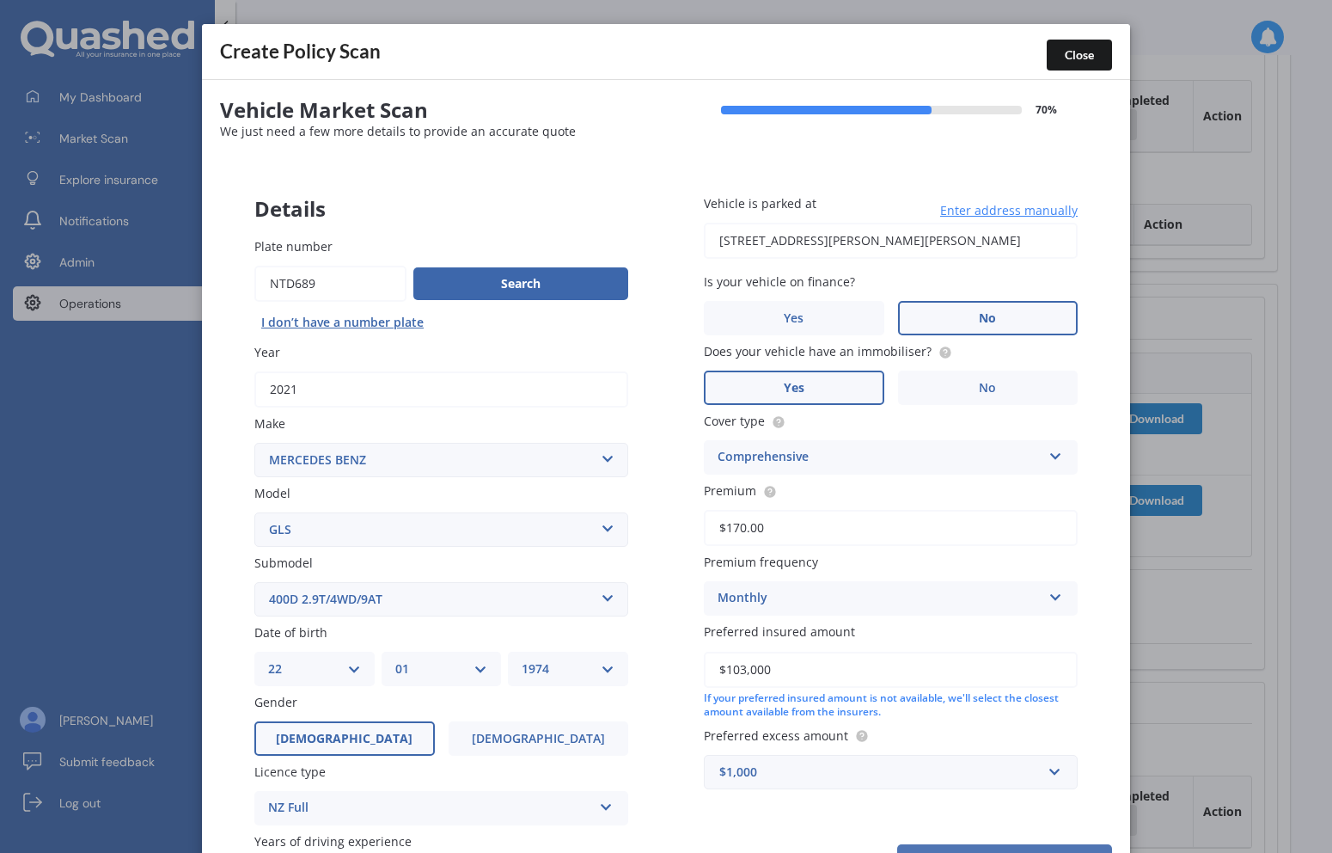
select select "22"
select select "01"
select select "1974"
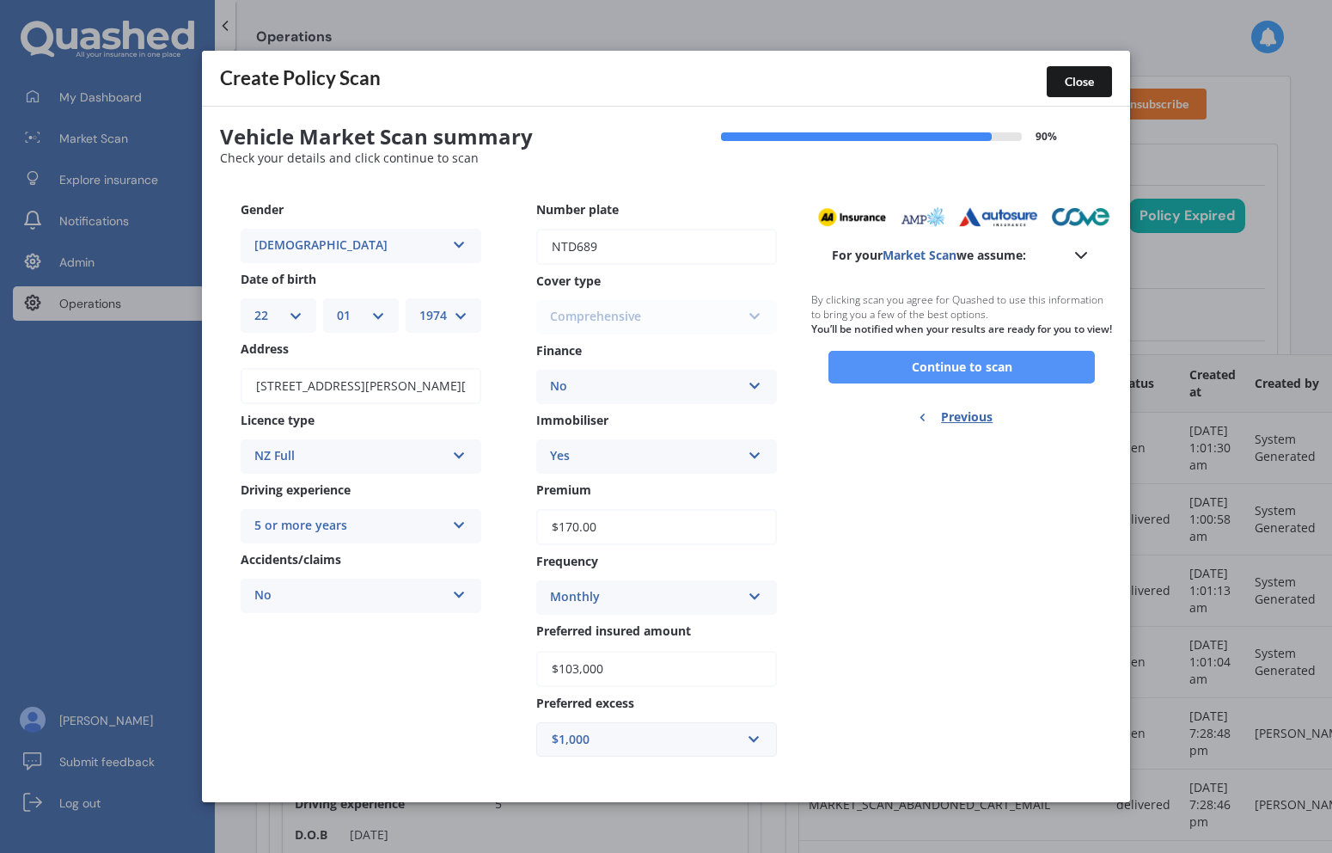
click at [1043, 382] on button "Continue to scan" at bounding box center [961, 367] width 266 height 33
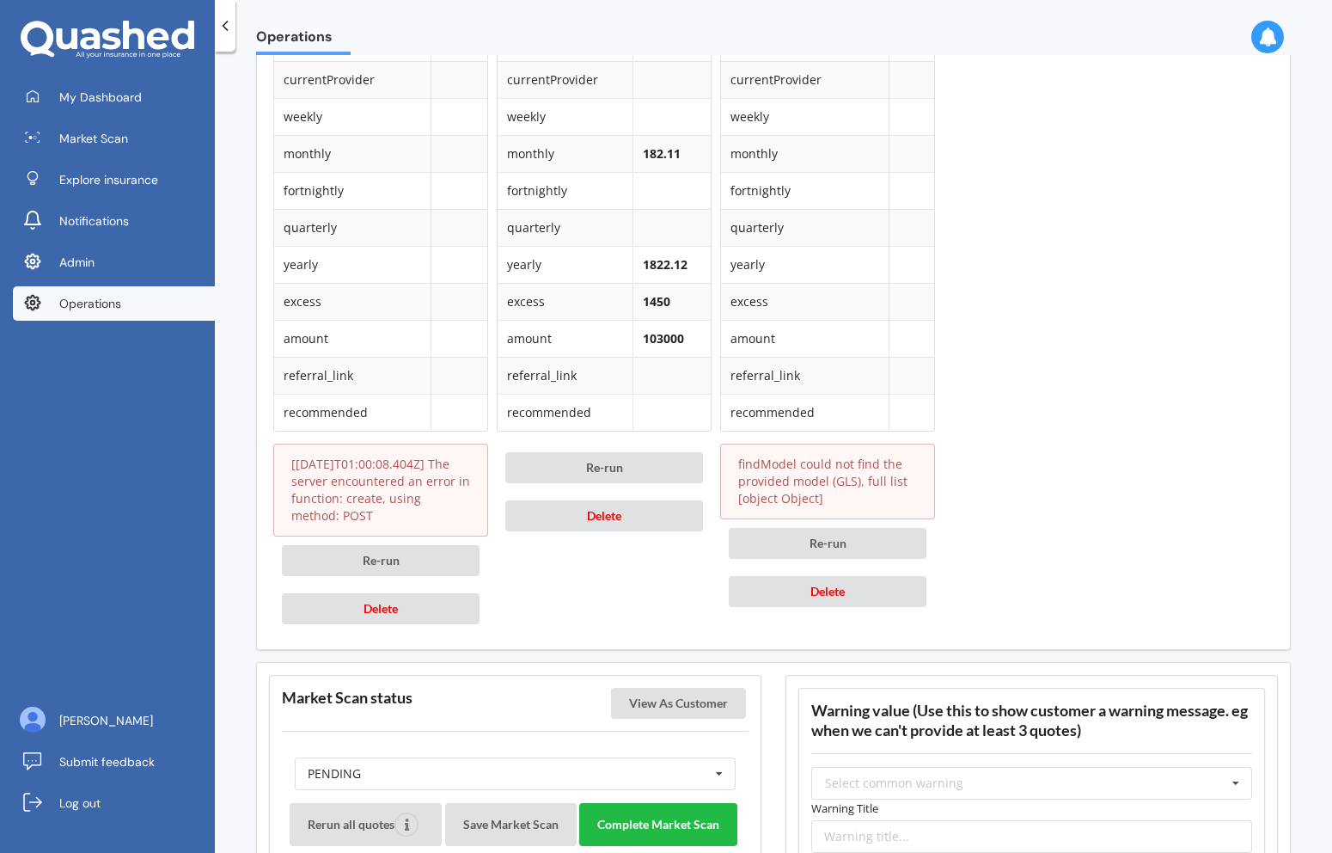
scroll to position [2382, 0]
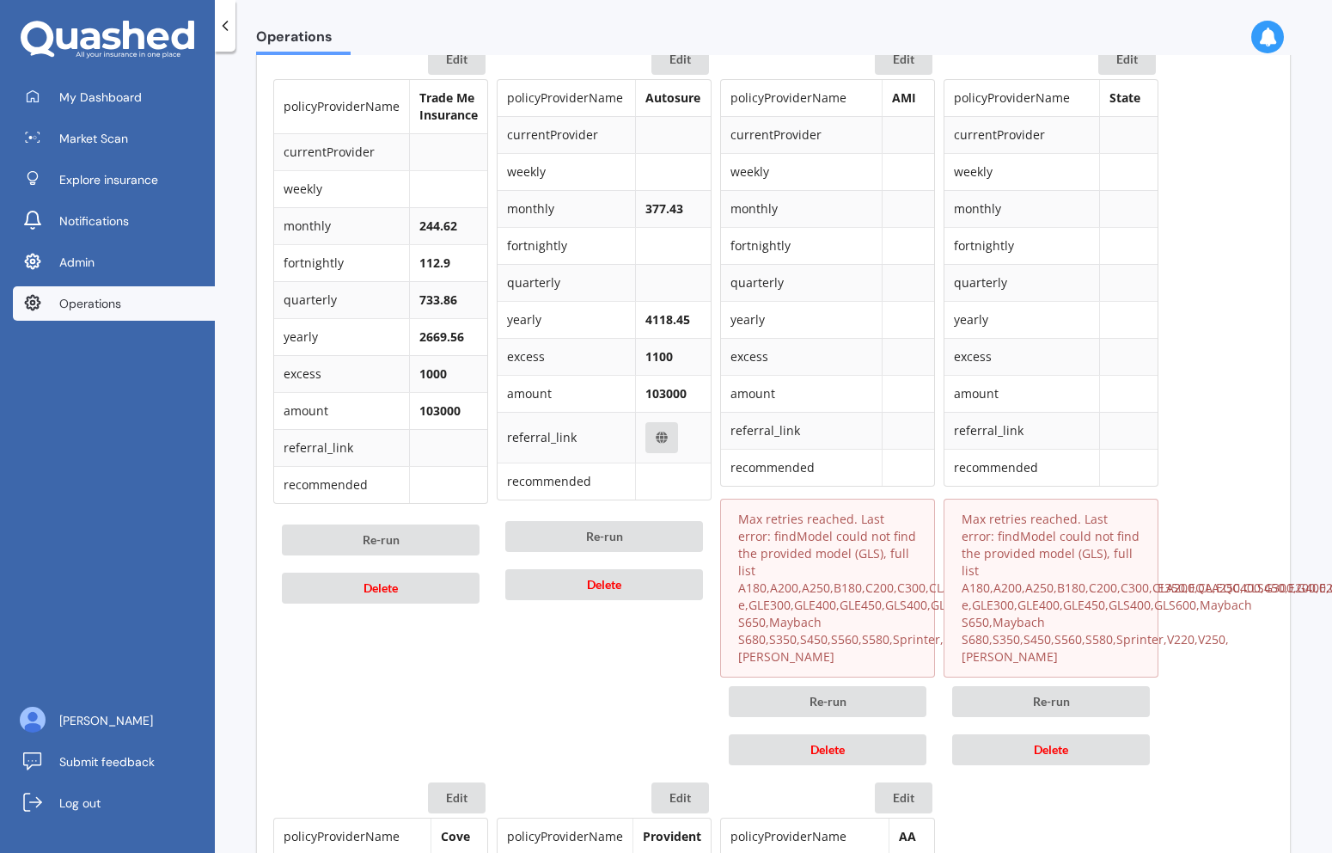
scroll to position [1868, 0]
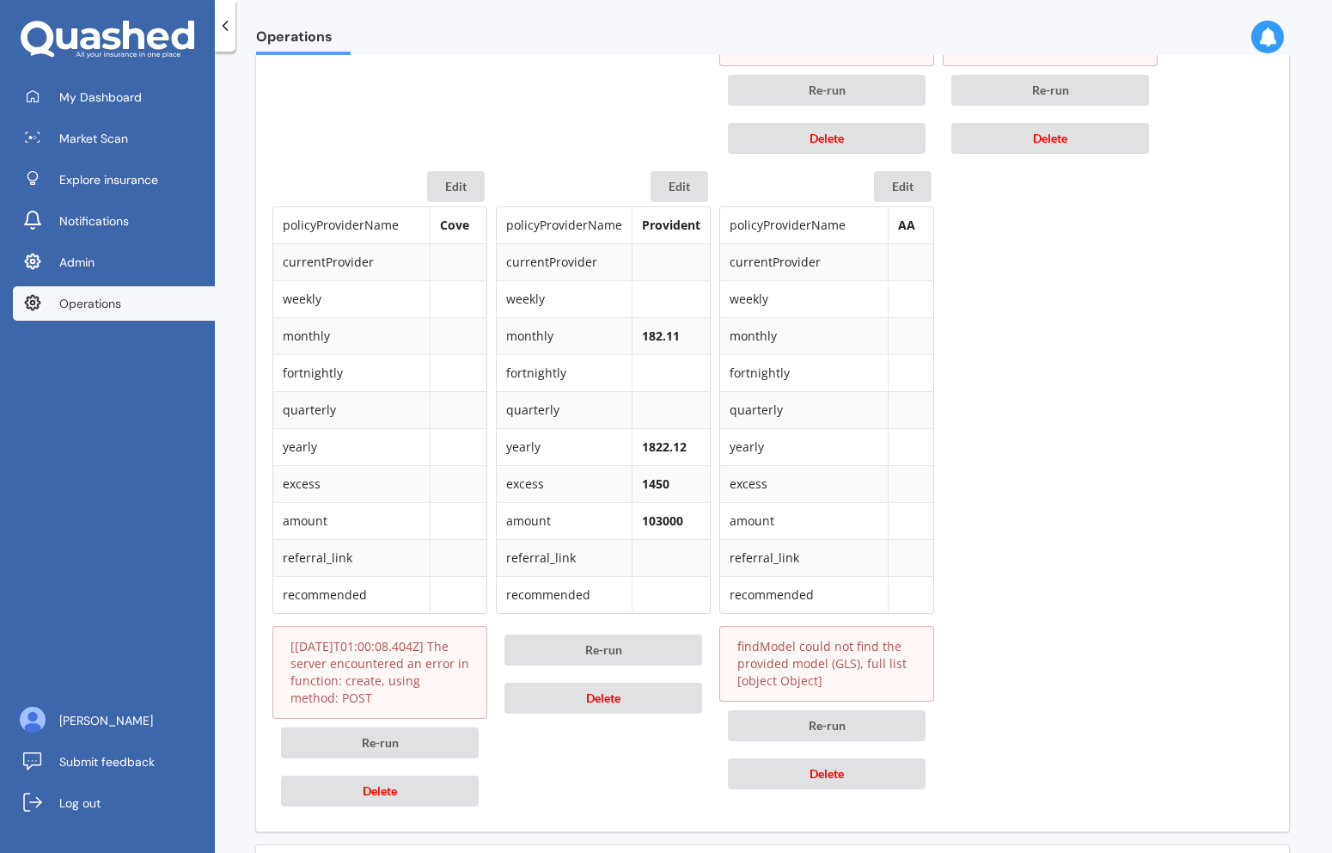
scroll to position [2450, 1]
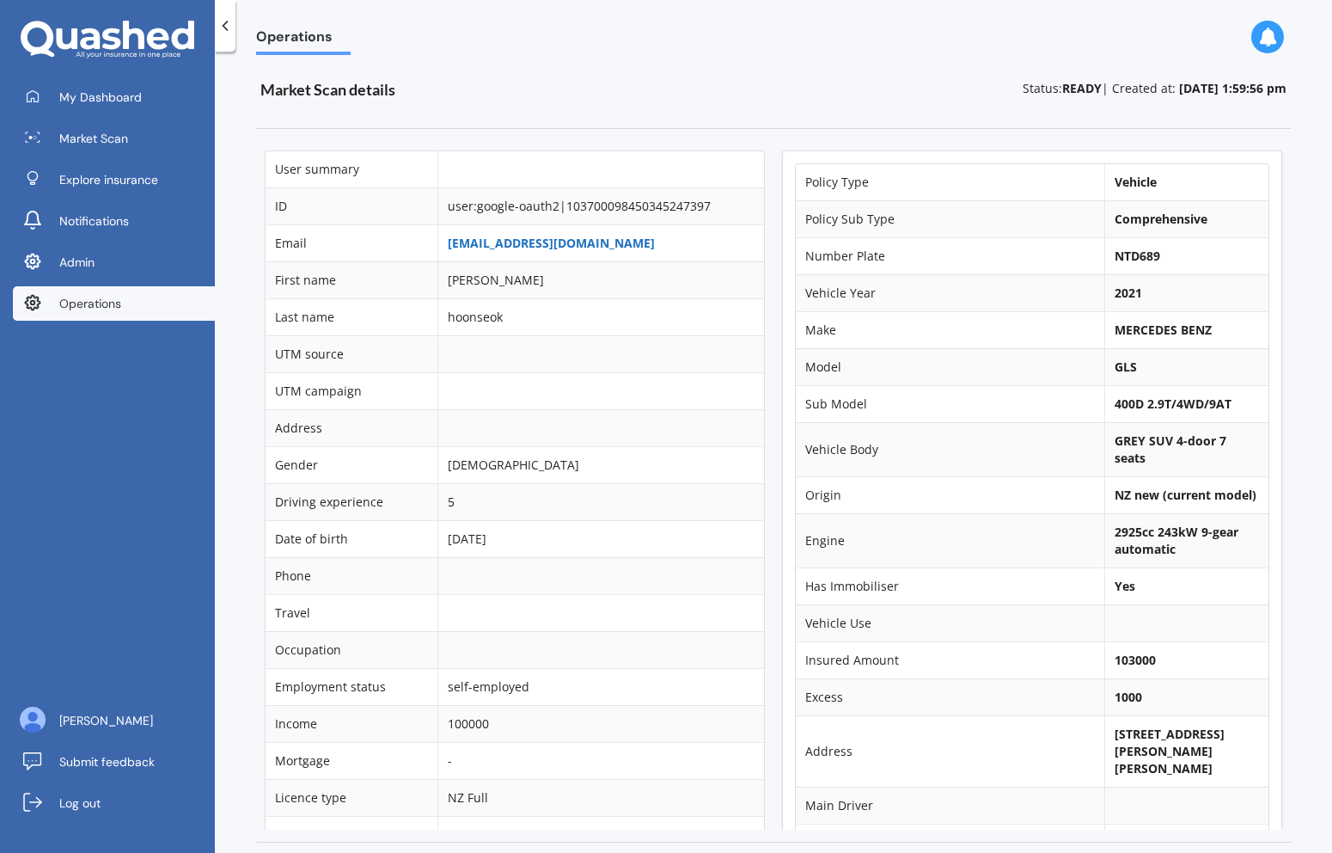
click at [492, 242] on link "[EMAIL_ADDRESS][DOMAIN_NAME]" at bounding box center [551, 243] width 207 height 16
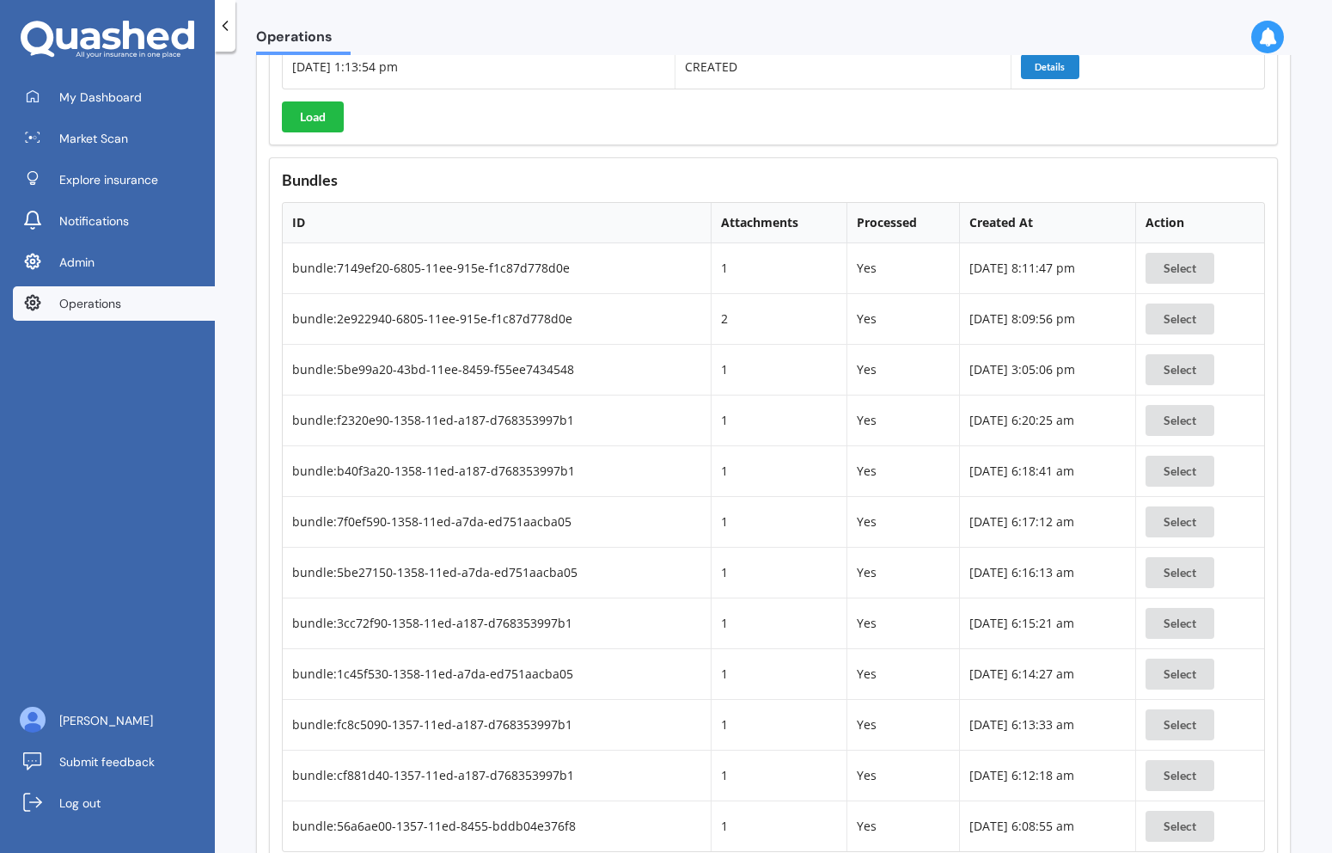
scroll to position [13084, 0]
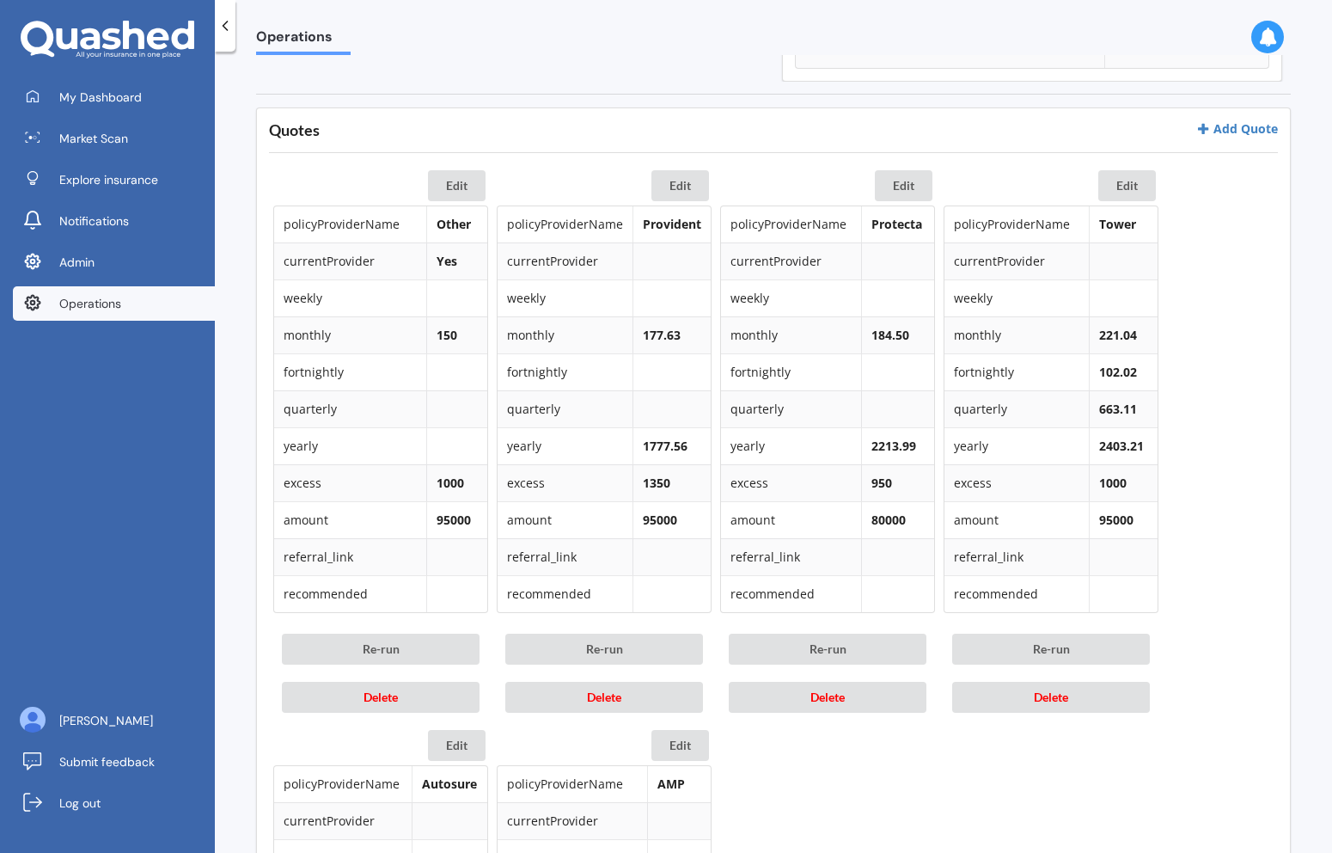
scroll to position [749, 0]
